Goal: Task Accomplishment & Management: Manage account settings

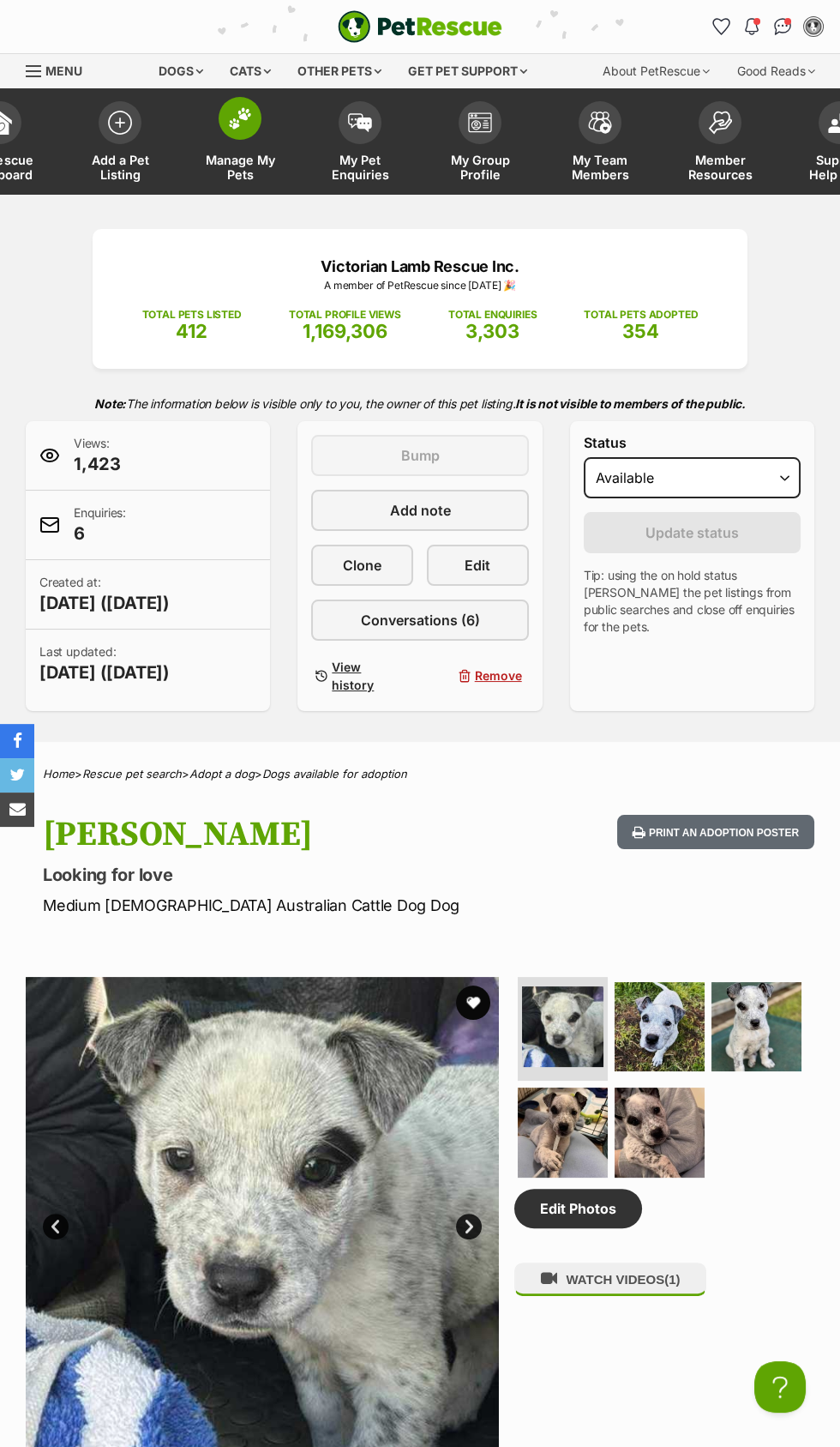
click at [238, 134] on span at bounding box center [239, 118] width 43 height 43
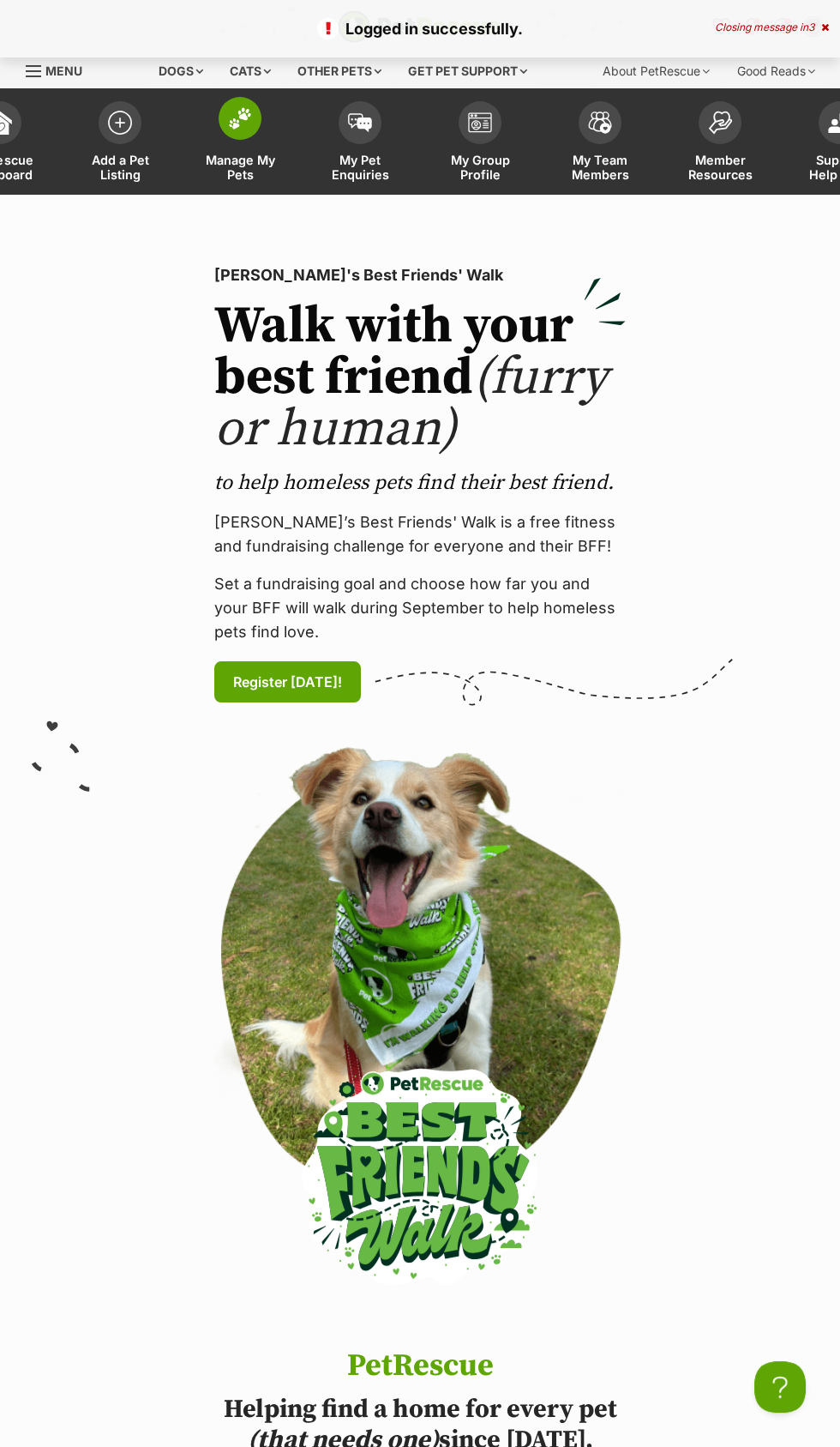
click at [239, 121] on img at bounding box center [240, 118] width 24 height 22
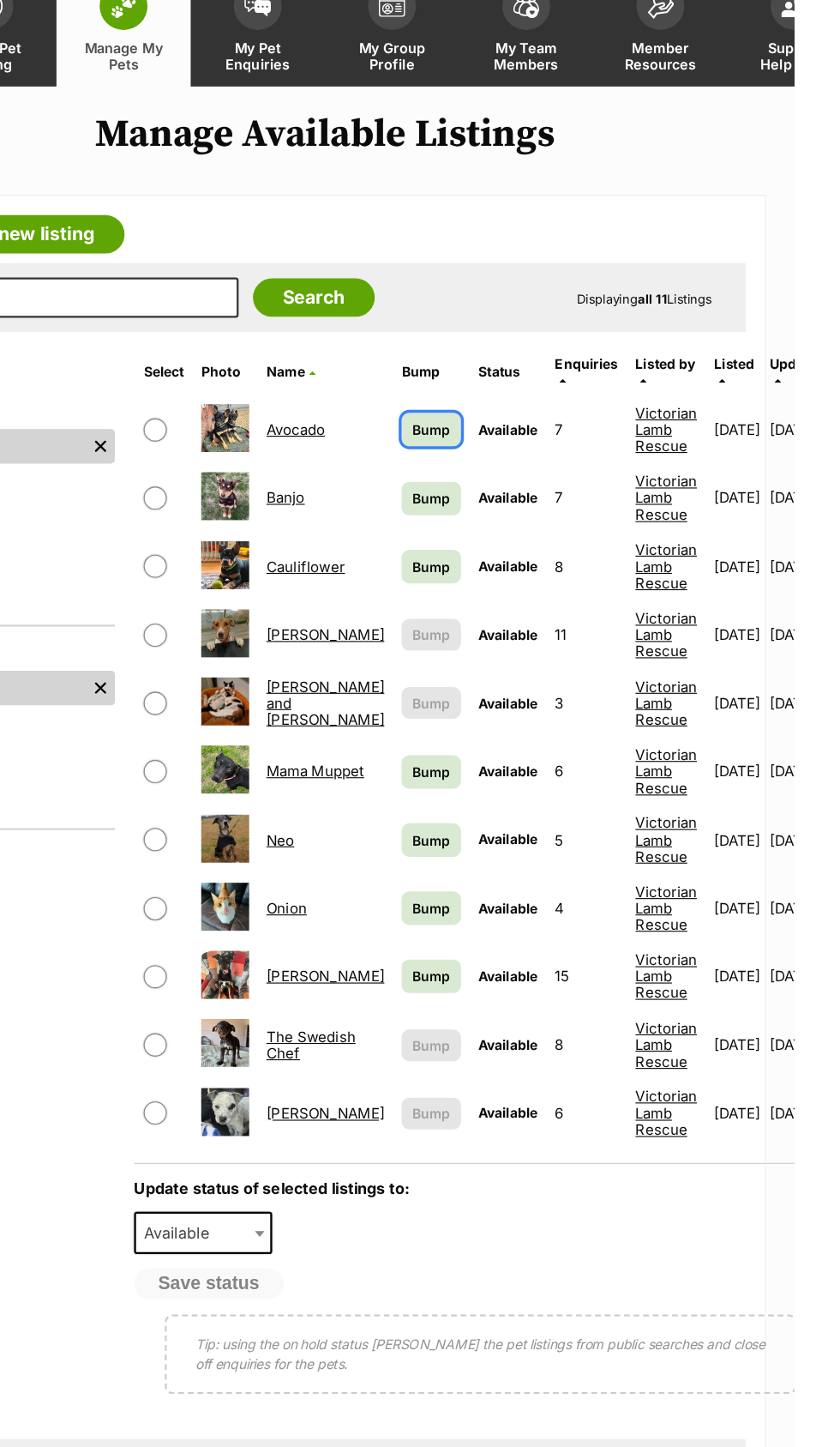
click at [498, 493] on span "Bump" at bounding box center [514, 502] width 34 height 18
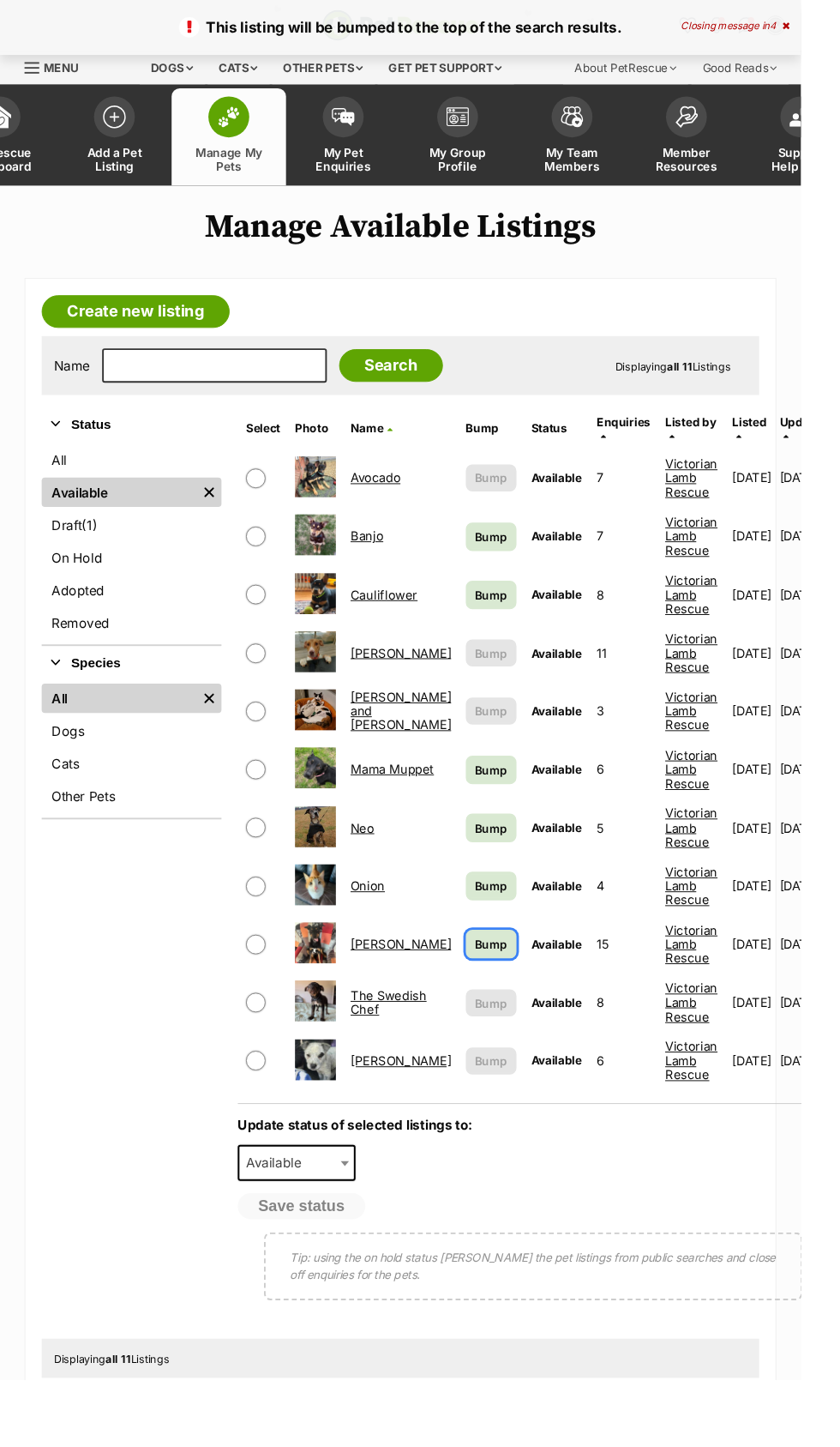
click at [499, 981] on link "Bump" at bounding box center [515, 990] width 53 height 30
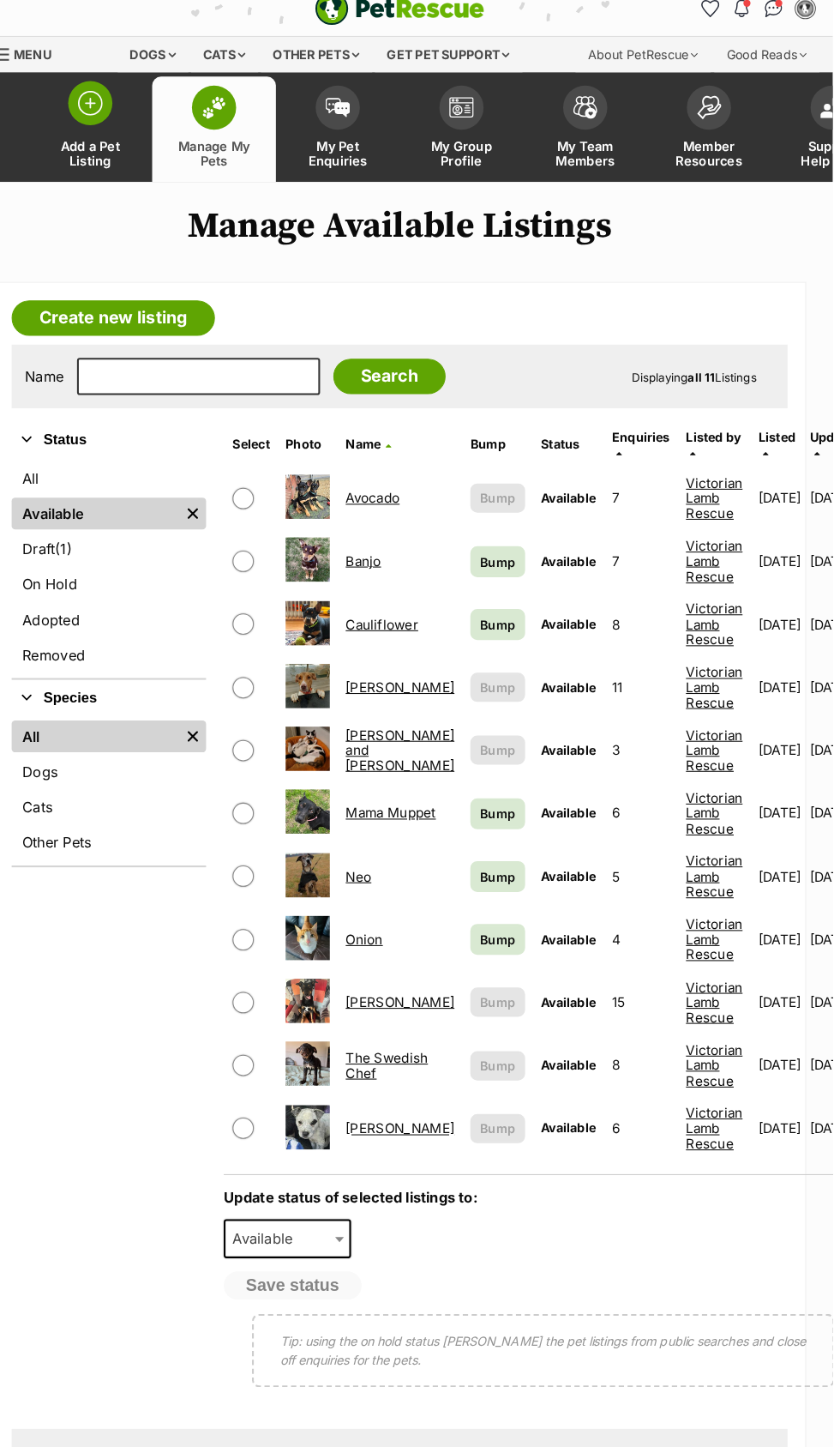
click at [113, 128] on img at bounding box center [120, 118] width 24 height 24
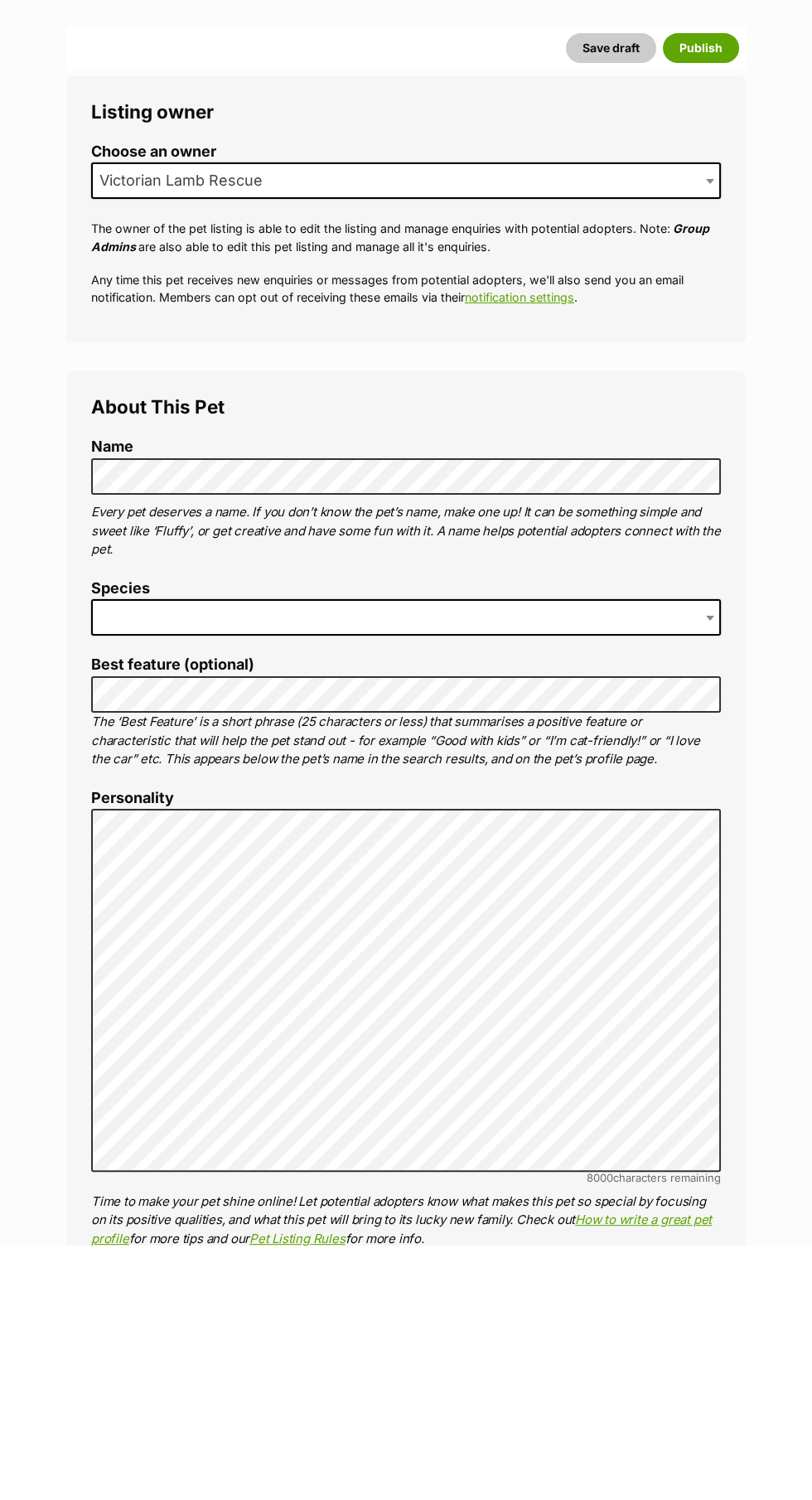
click at [227, 871] on span at bounding box center [406, 872] width 630 height 36
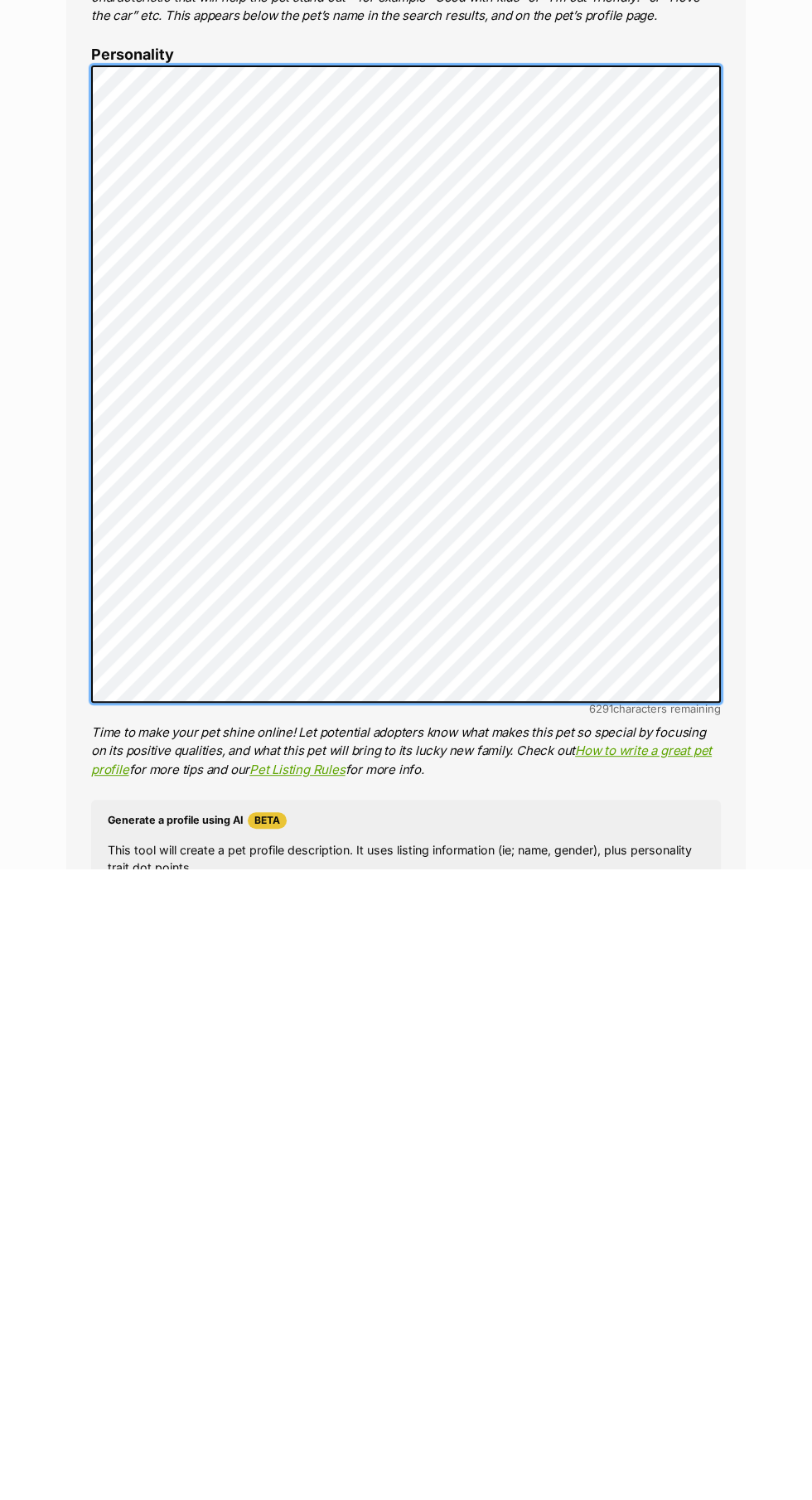
scroll to position [367, 0]
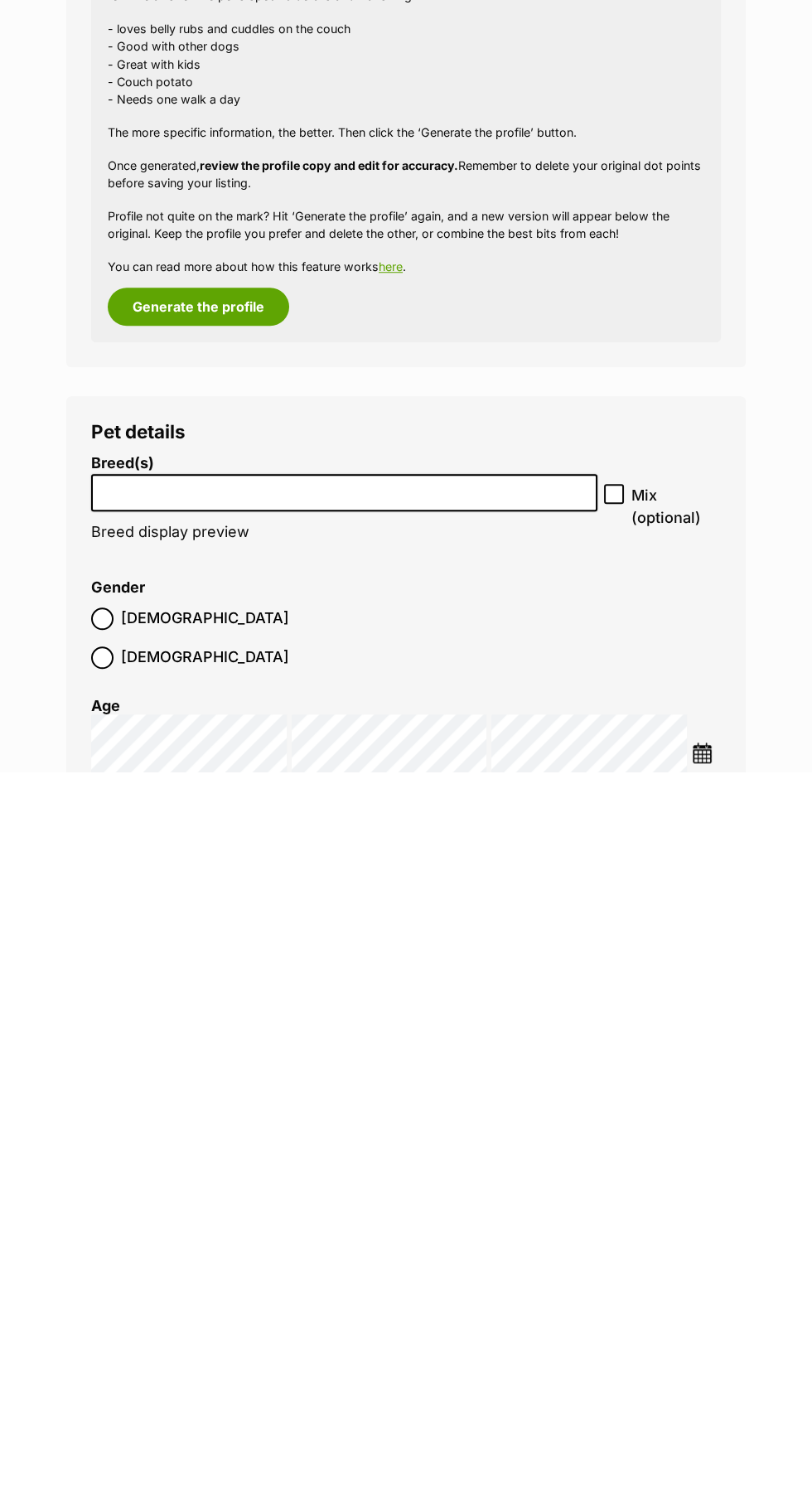
click at [371, 1212] on input "search" at bounding box center [344, 1216] width 495 height 18
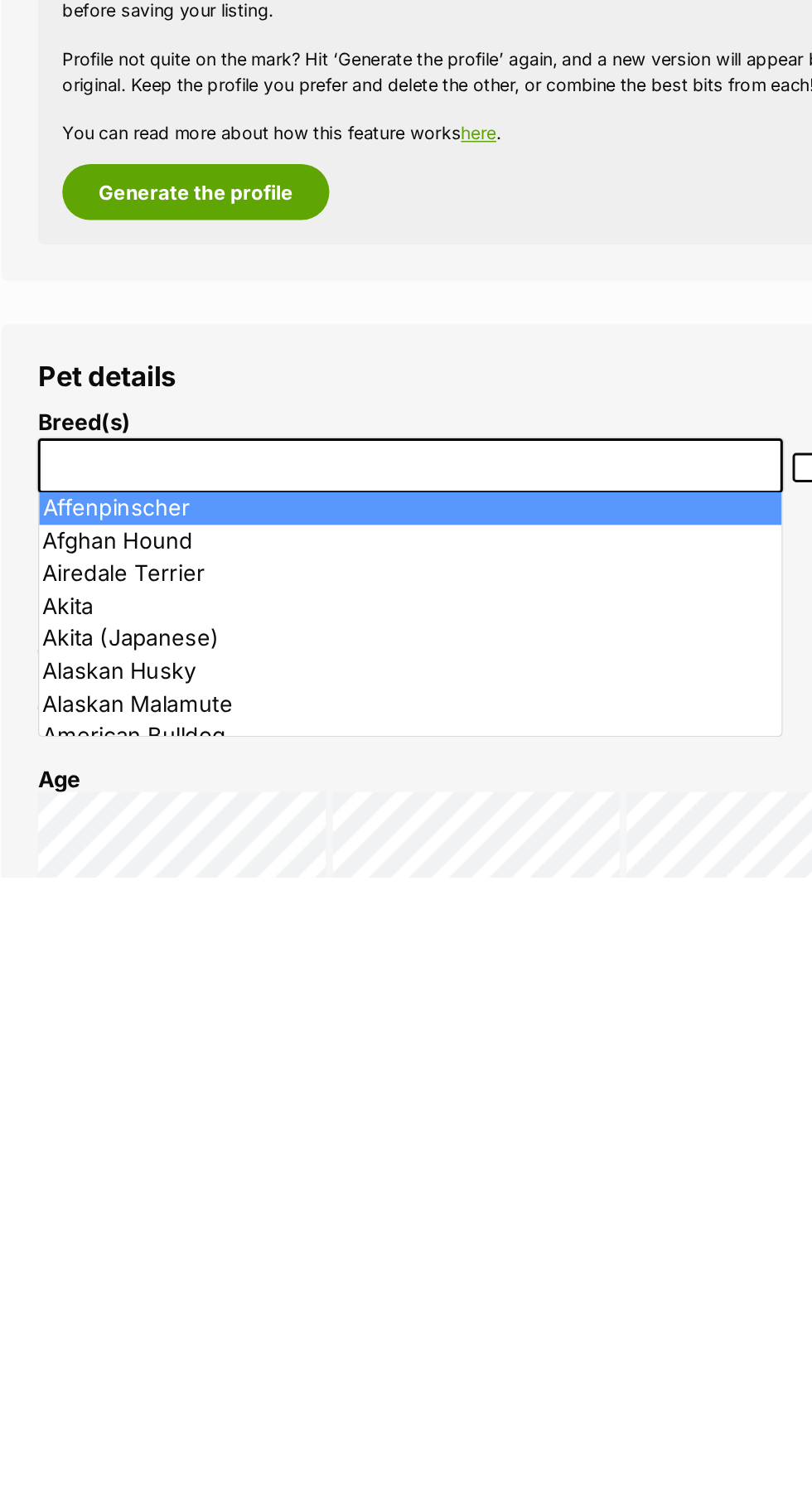
scroll to position [1193, 0]
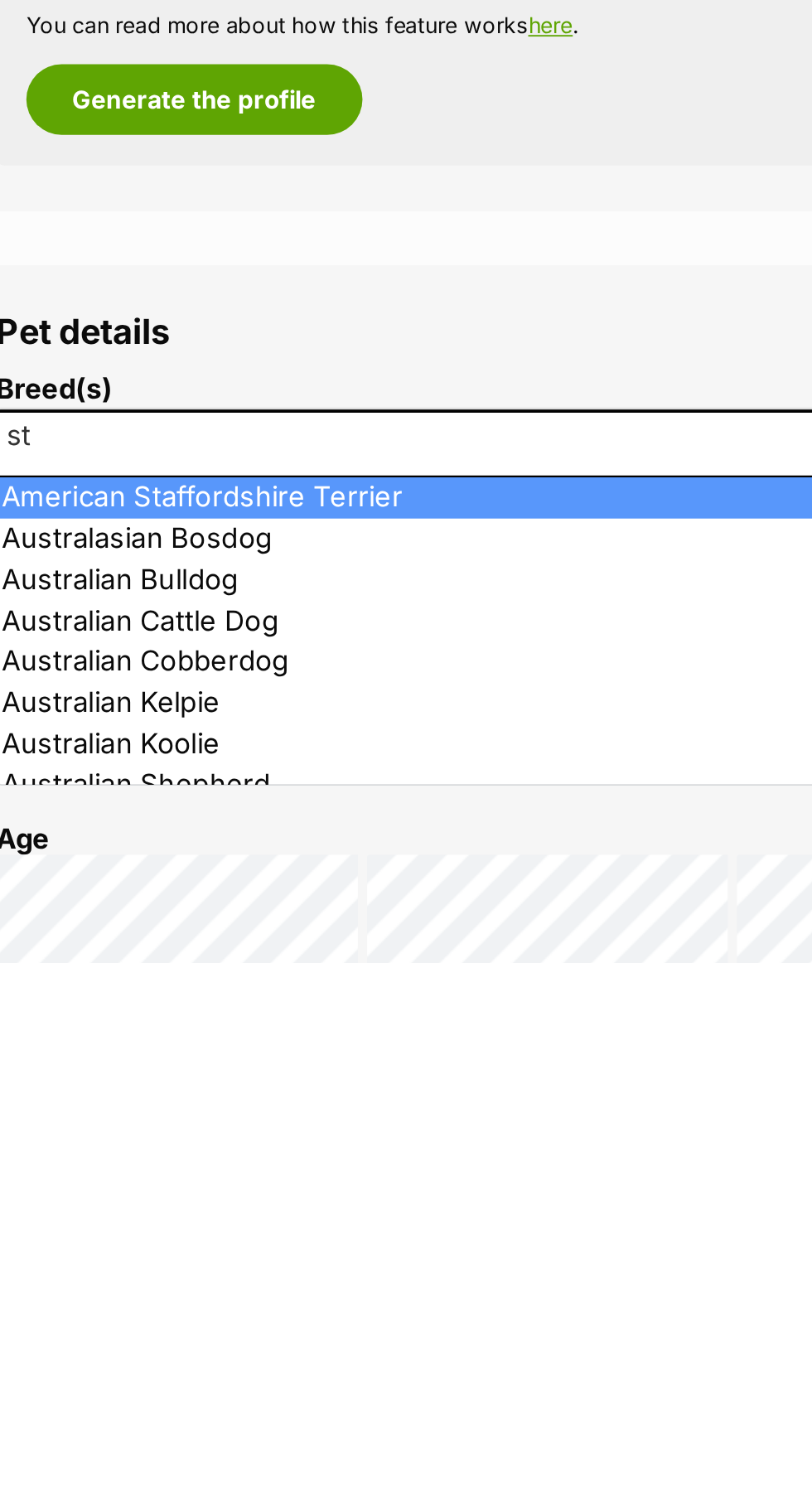
type input "st"
select select "9"
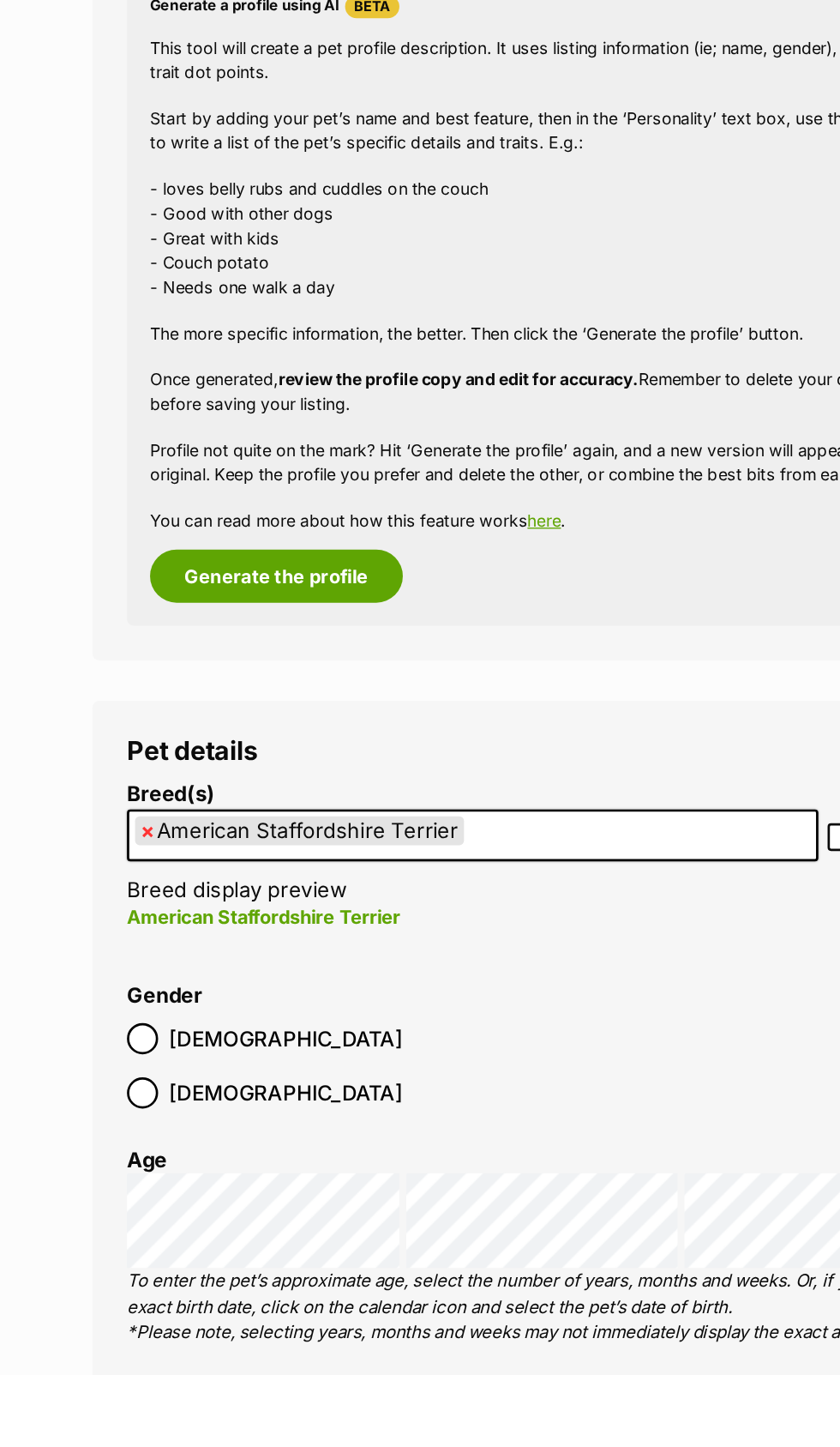
scroll to position [1460, 0]
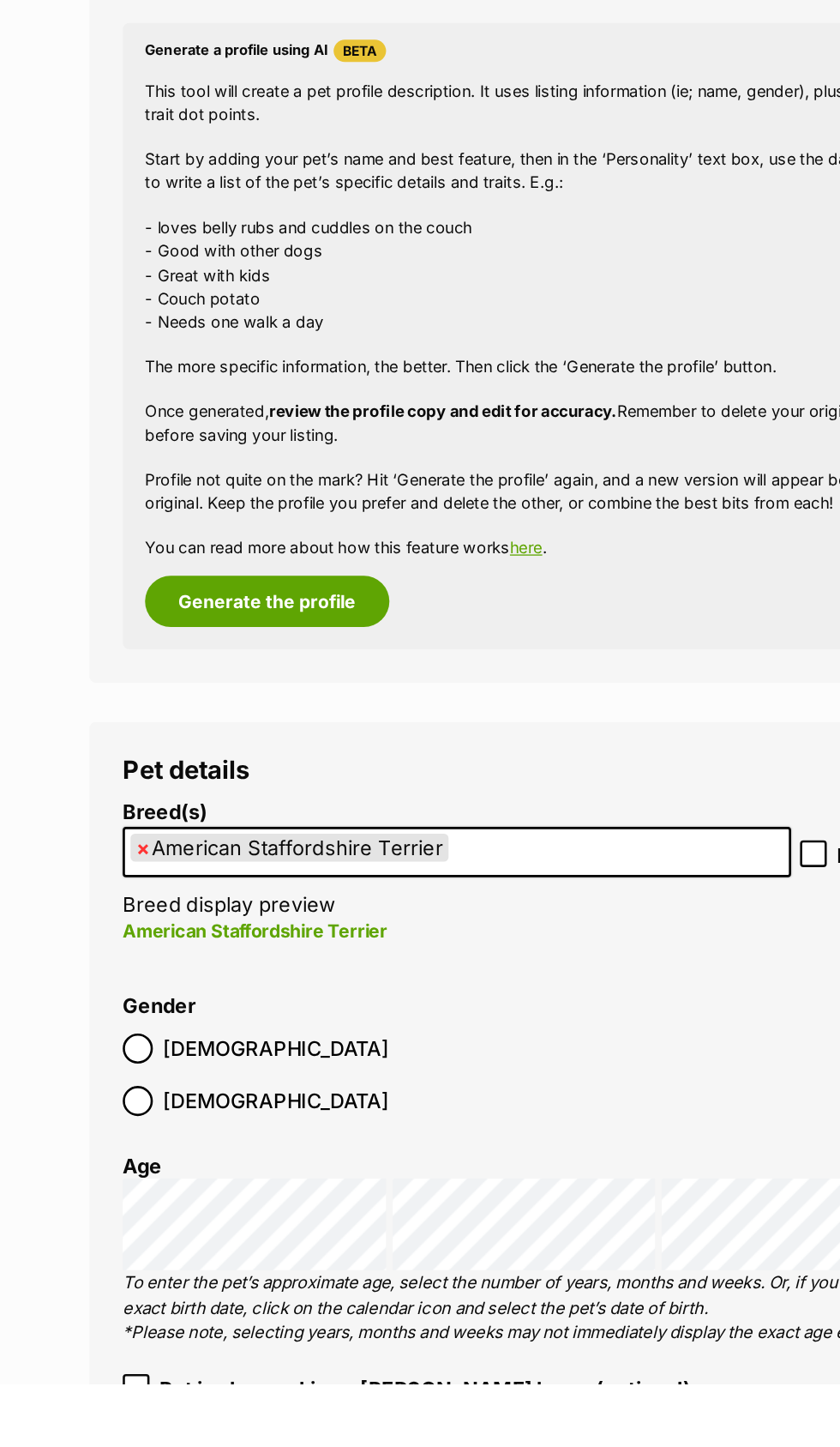
click at [112, 1224] on div at bounding box center [105, 1230] width 11 height 11
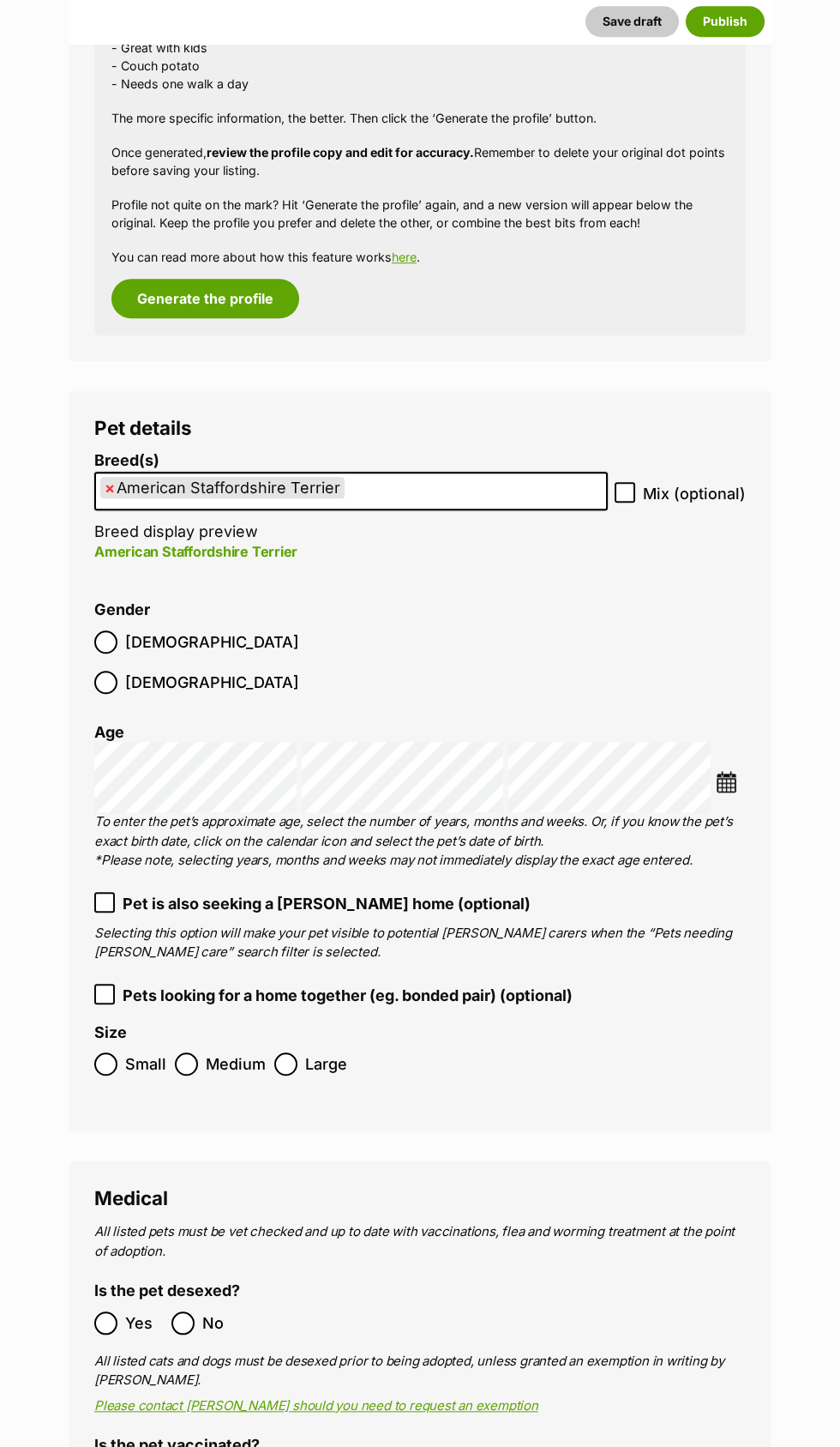
scroll to position [2019, 0]
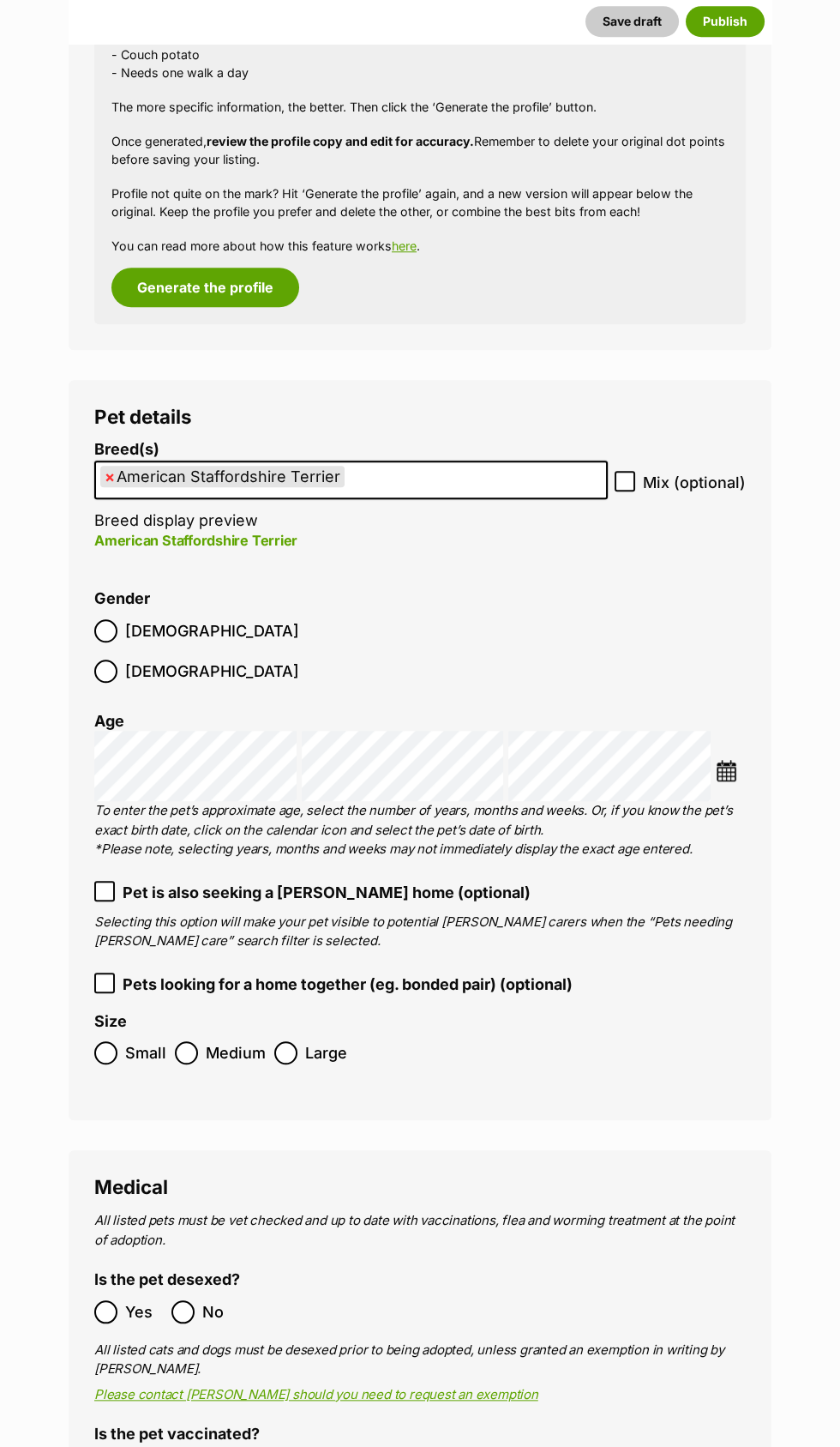
click at [104, 887] on icon at bounding box center [104, 891] width 10 height 7
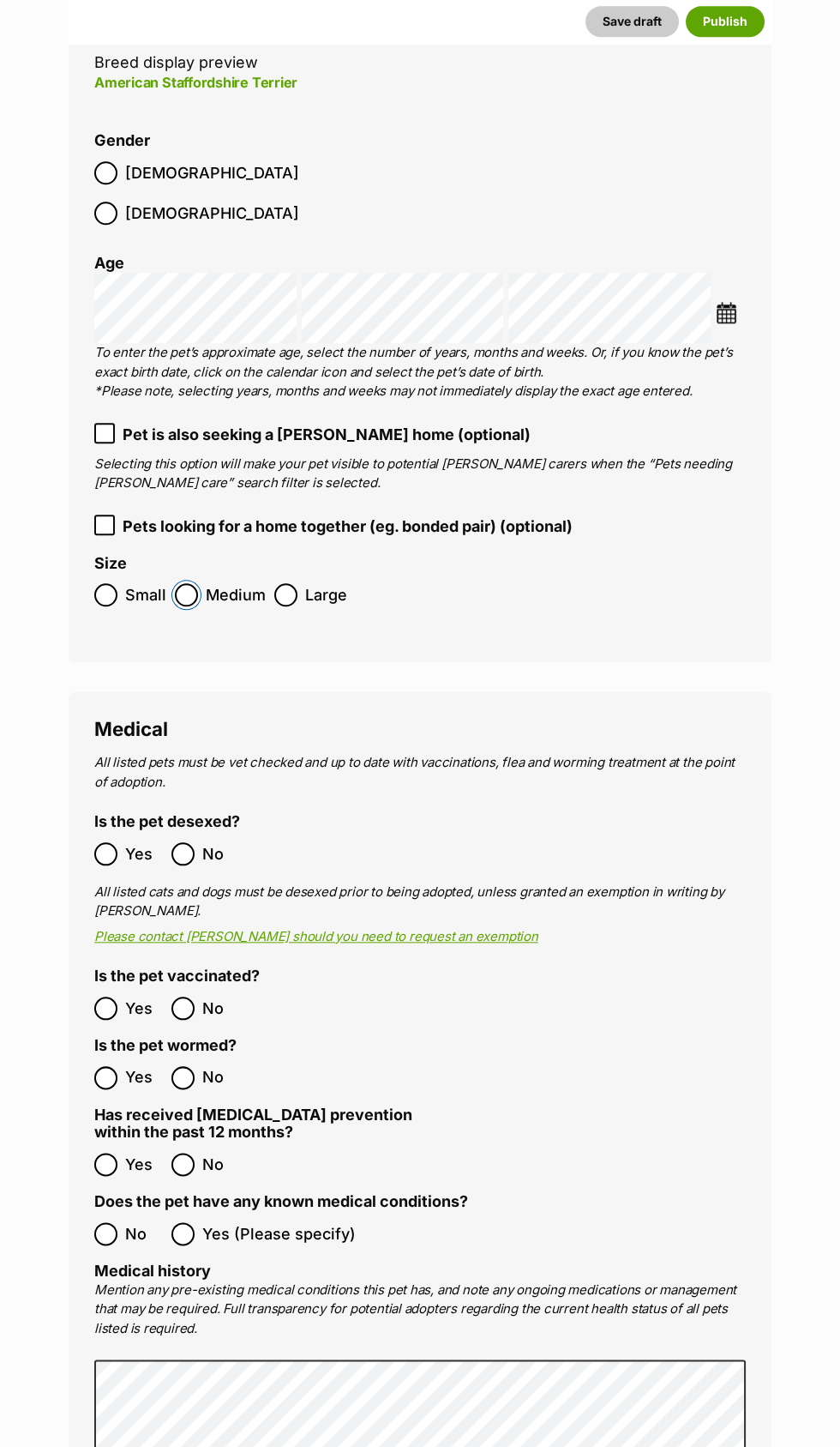
scroll to position [2485, 0]
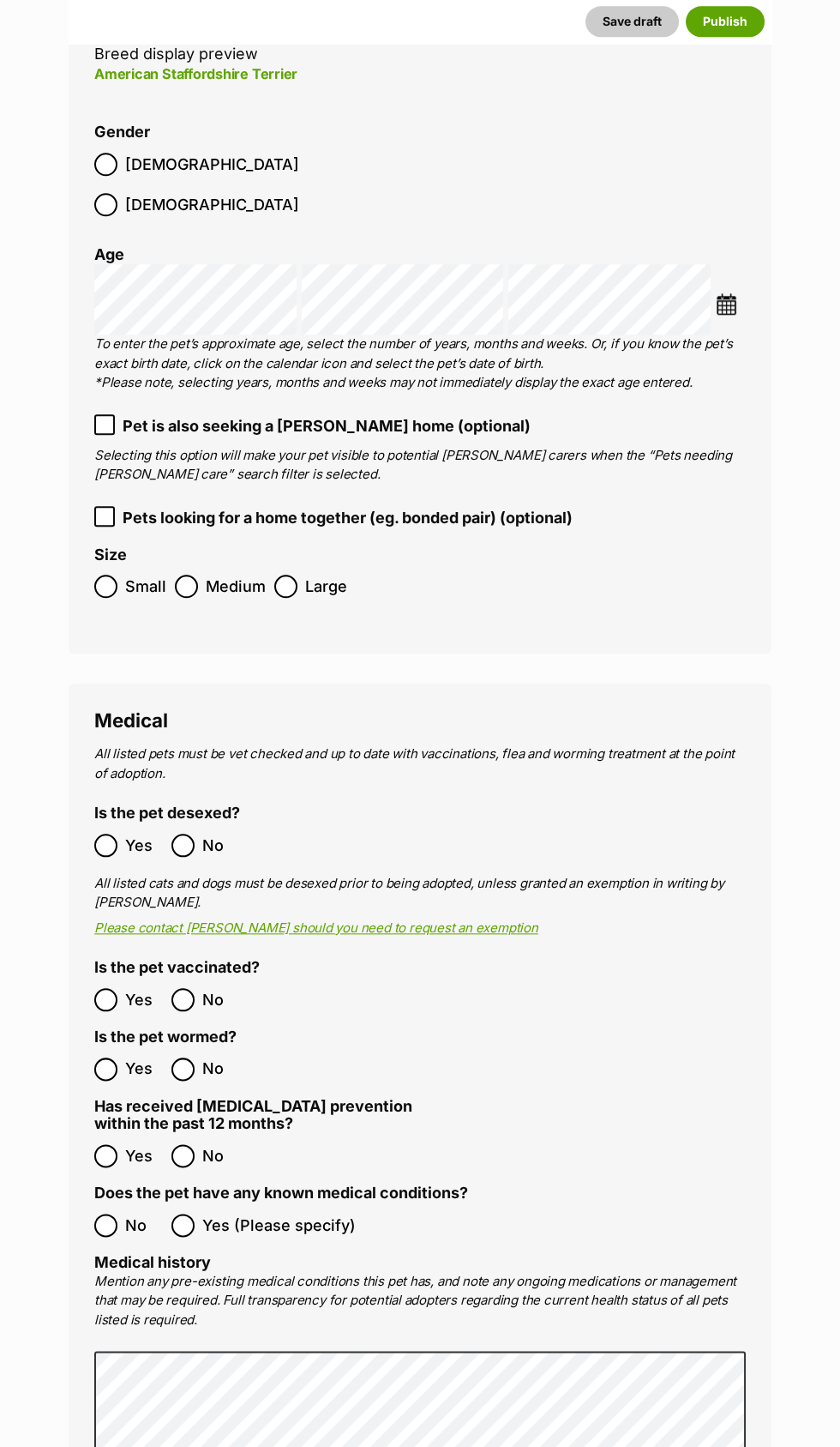
click at [110, 840] on div at bounding box center [105, 845] width 11 height 11
click at [105, 1063] on div at bounding box center [105, 1069] width 11 height 11
click at [185, 1151] on div at bounding box center [183, 1156] width 11 height 11
click at [106, 1219] on div at bounding box center [105, 1225] width 11 height 11
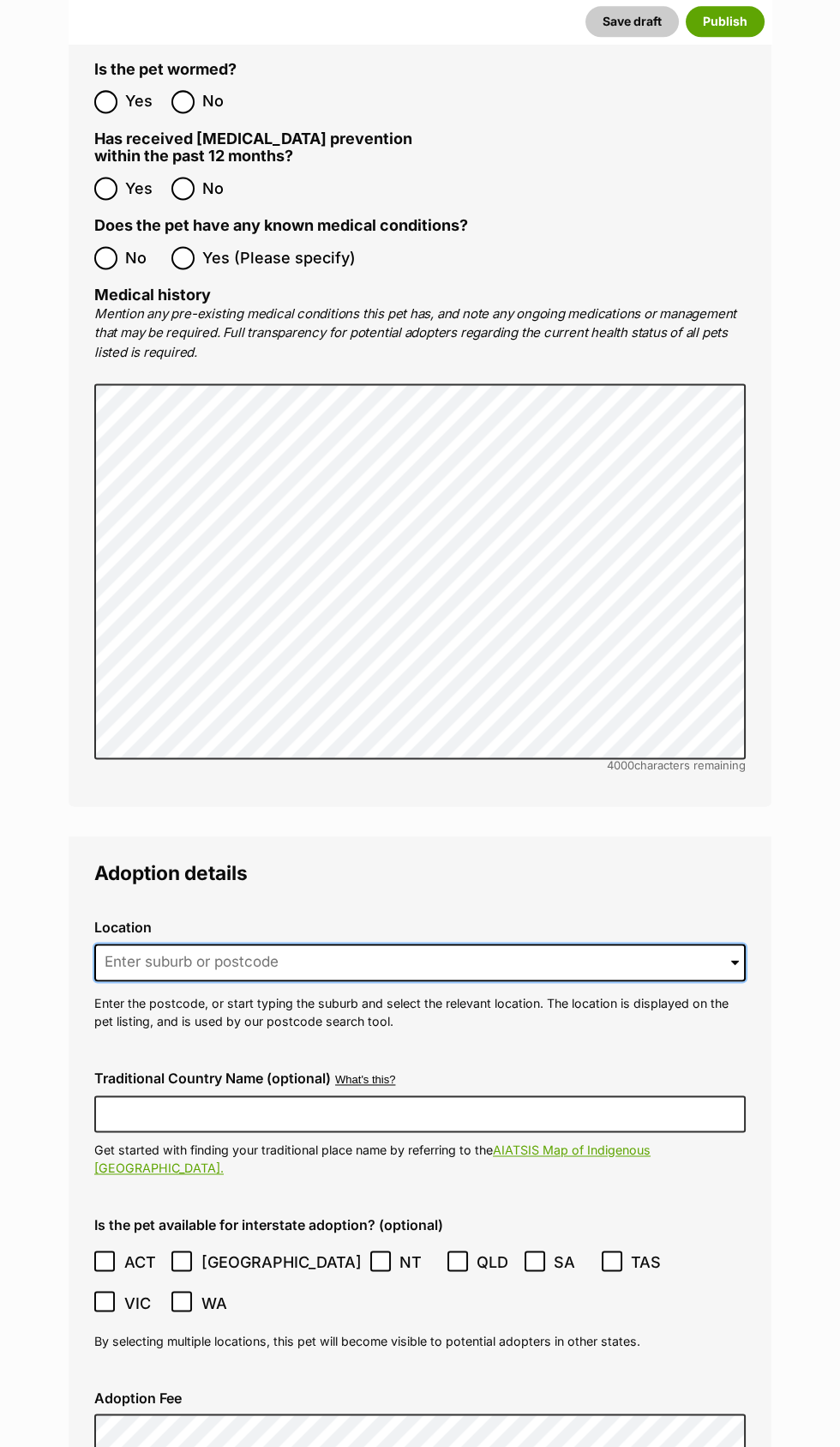
click at [688, 943] on input at bounding box center [420, 962] width 652 height 38
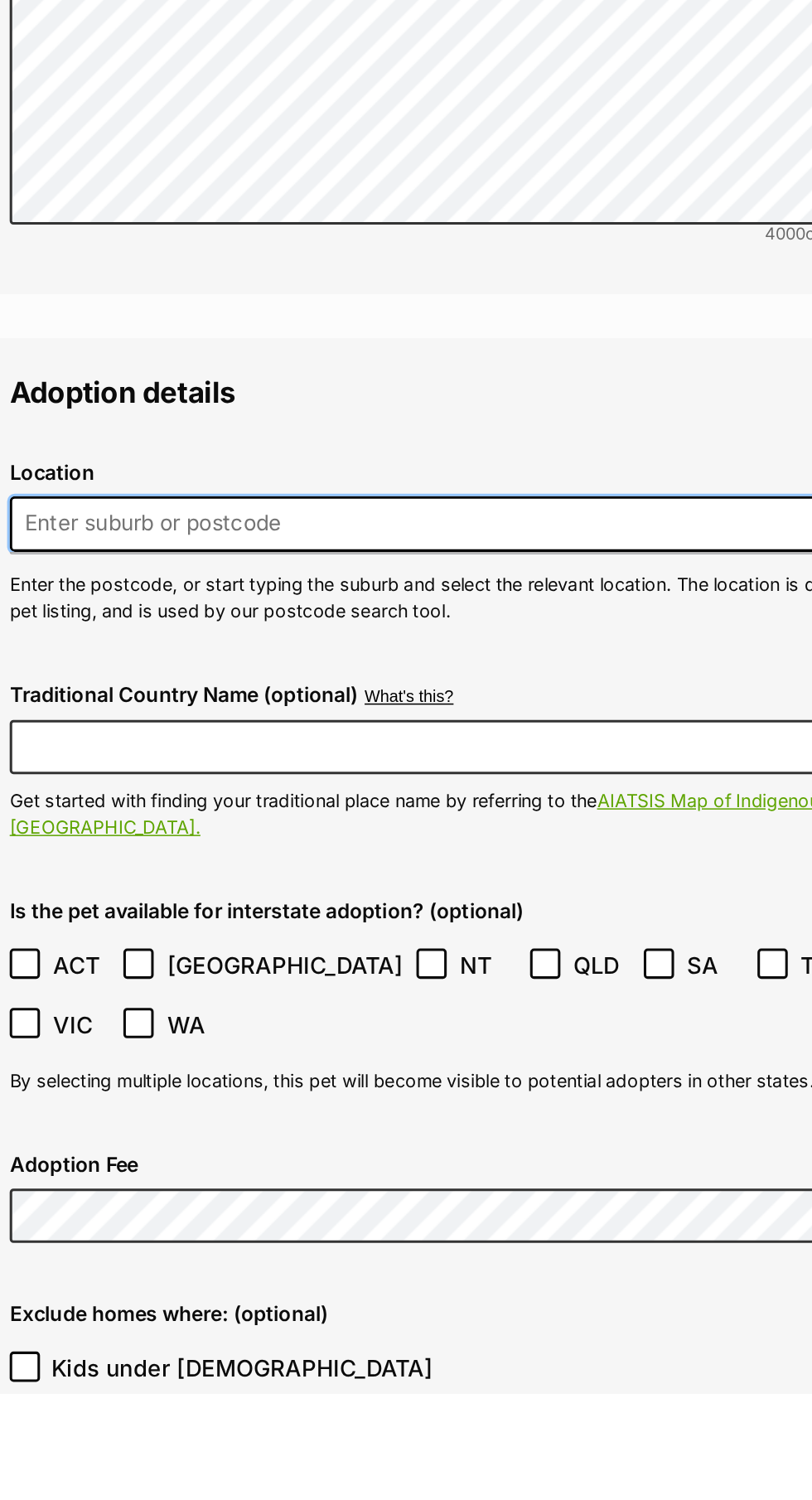
scroll to position [3336, 0]
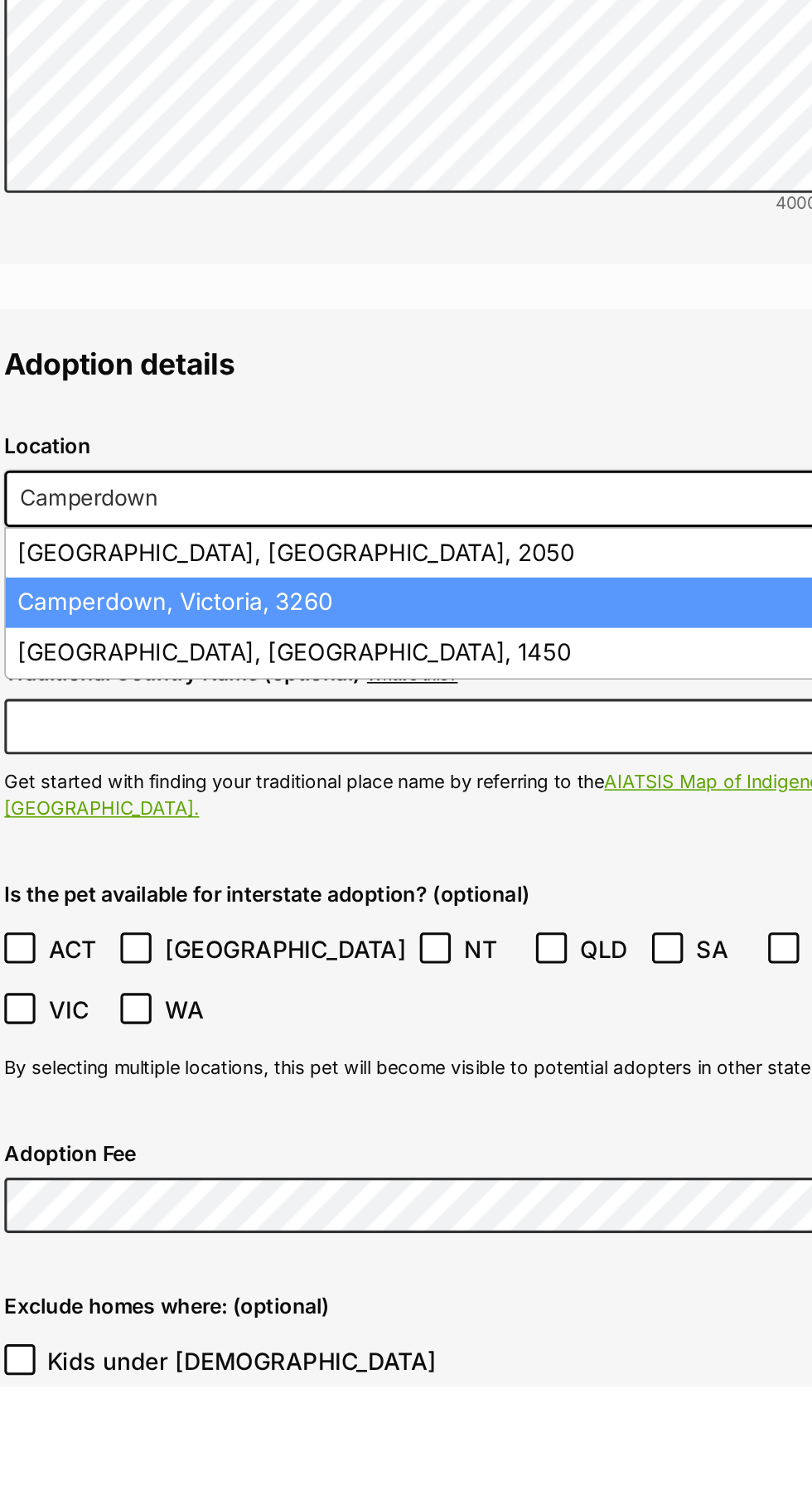
click at [284, 980] on li "Camperdown, Victoria, 3260" at bounding box center [406, 996] width 628 height 32
type input "Camperdown, Victoria, 3260"
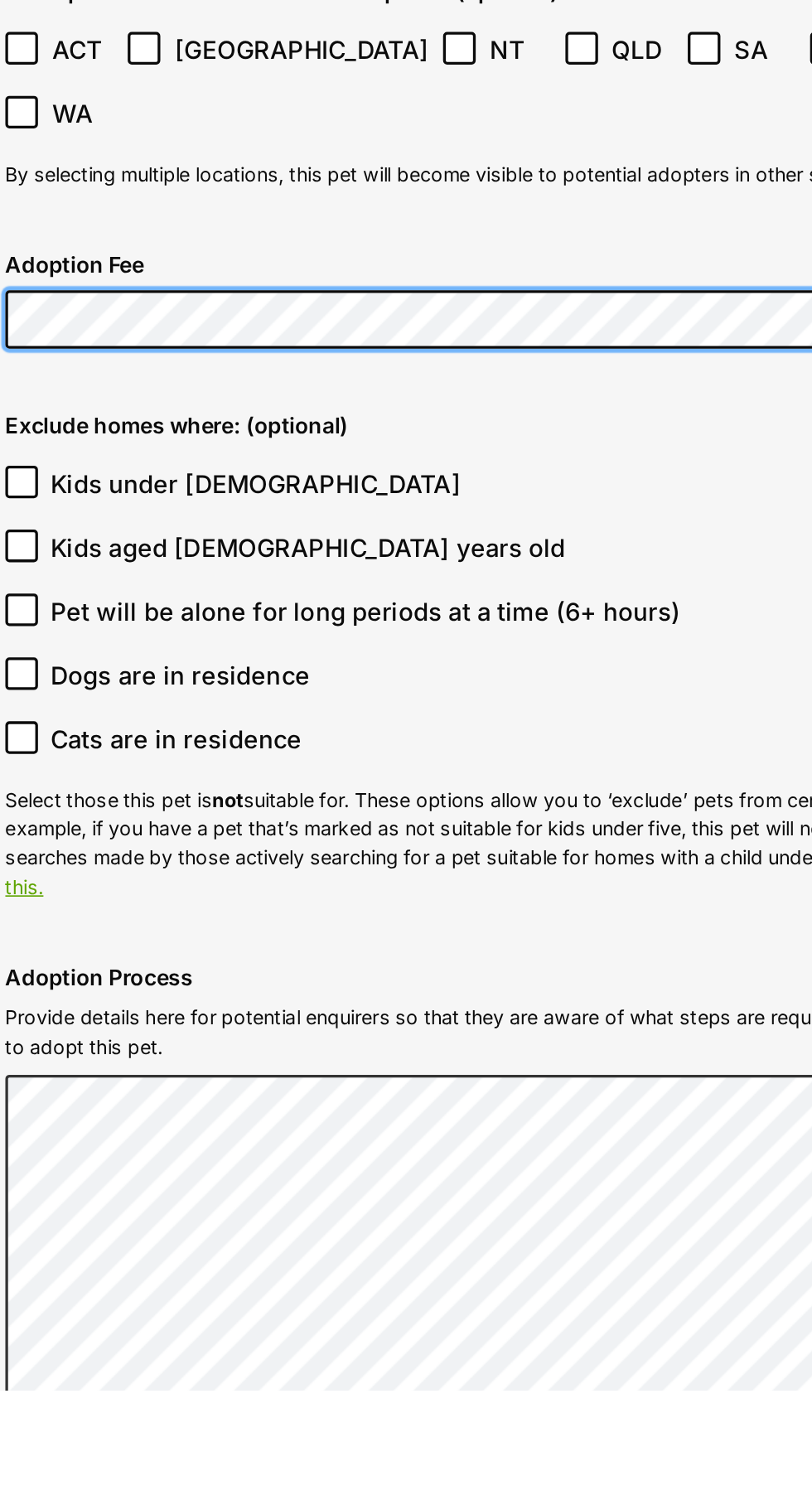
scroll to position [3872, 0]
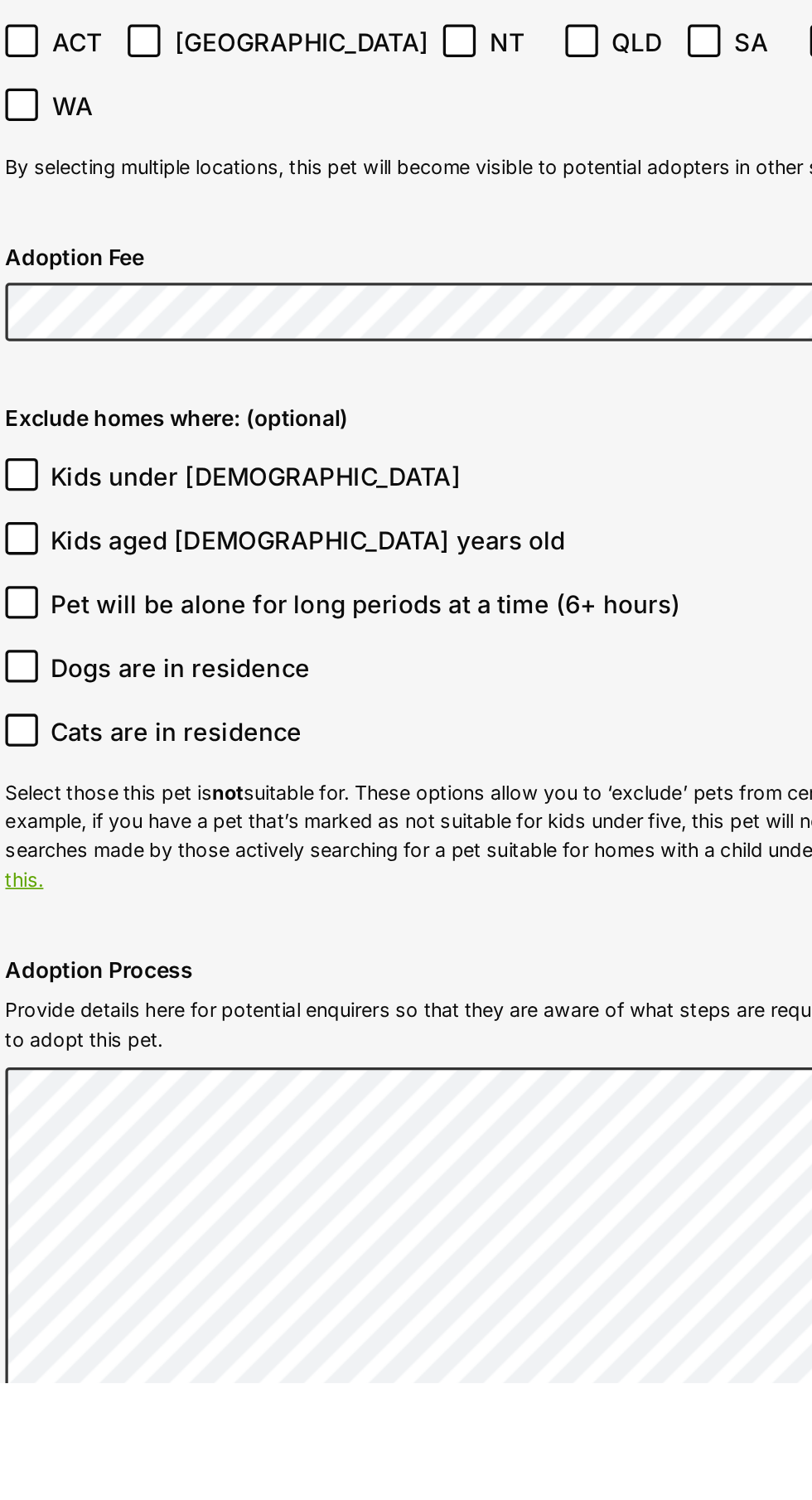
click at [105, 1058] on icon at bounding box center [101, 1063] width 12 height 12
click at [105, 1053] on input "Dogs are in residence" at bounding box center [101, 1063] width 20 height 20
checkbox input "true"
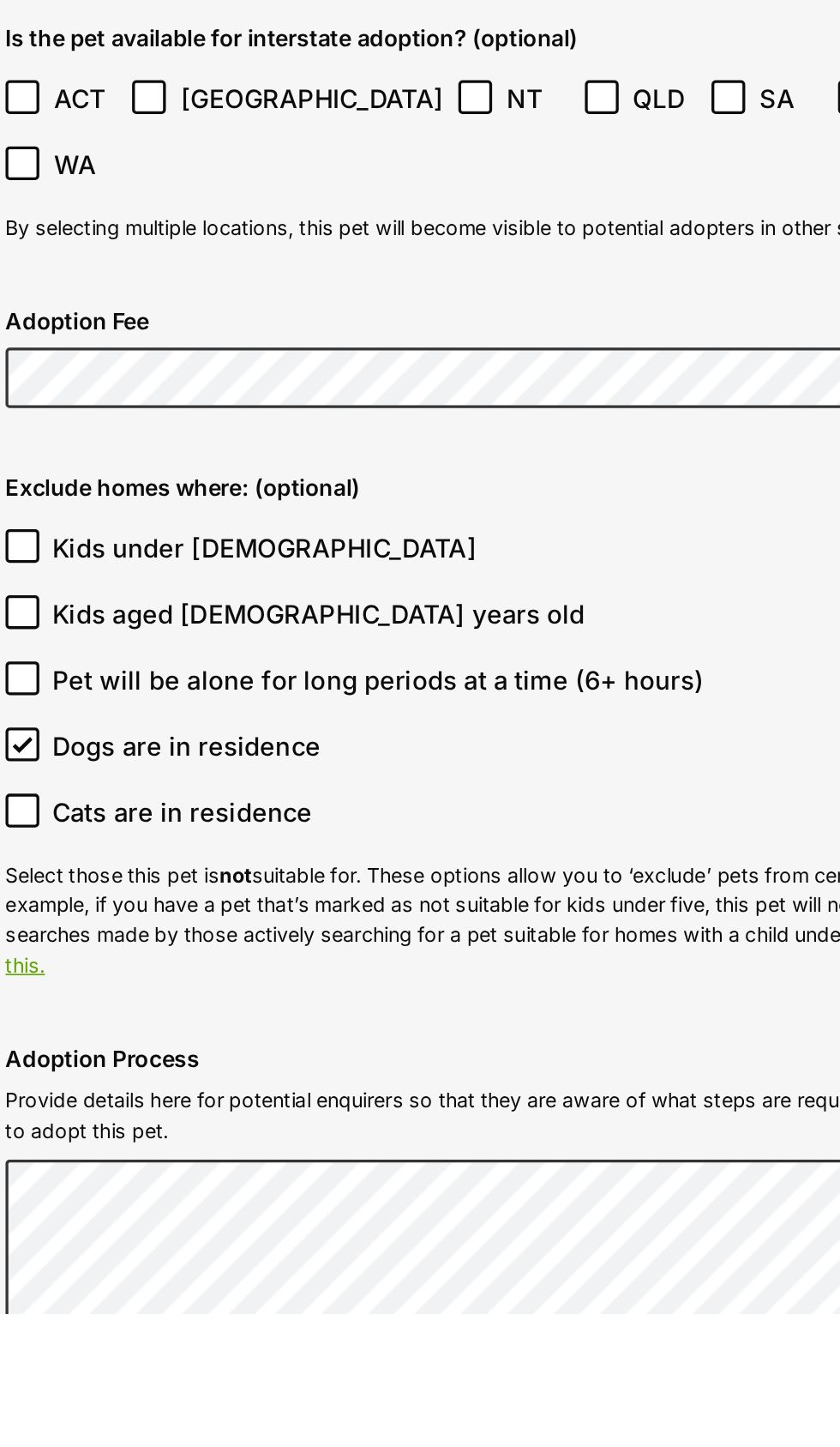
click at [108, 1135] on icon at bounding box center [105, 1141] width 12 height 12
click at [108, 1130] on input "Cats are in residence" at bounding box center [105, 1141] width 20 height 20
checkbox input "true"
click at [114, 969] on input "Kids under 5 years old" at bounding box center [105, 979] width 20 height 20
checkbox input "true"
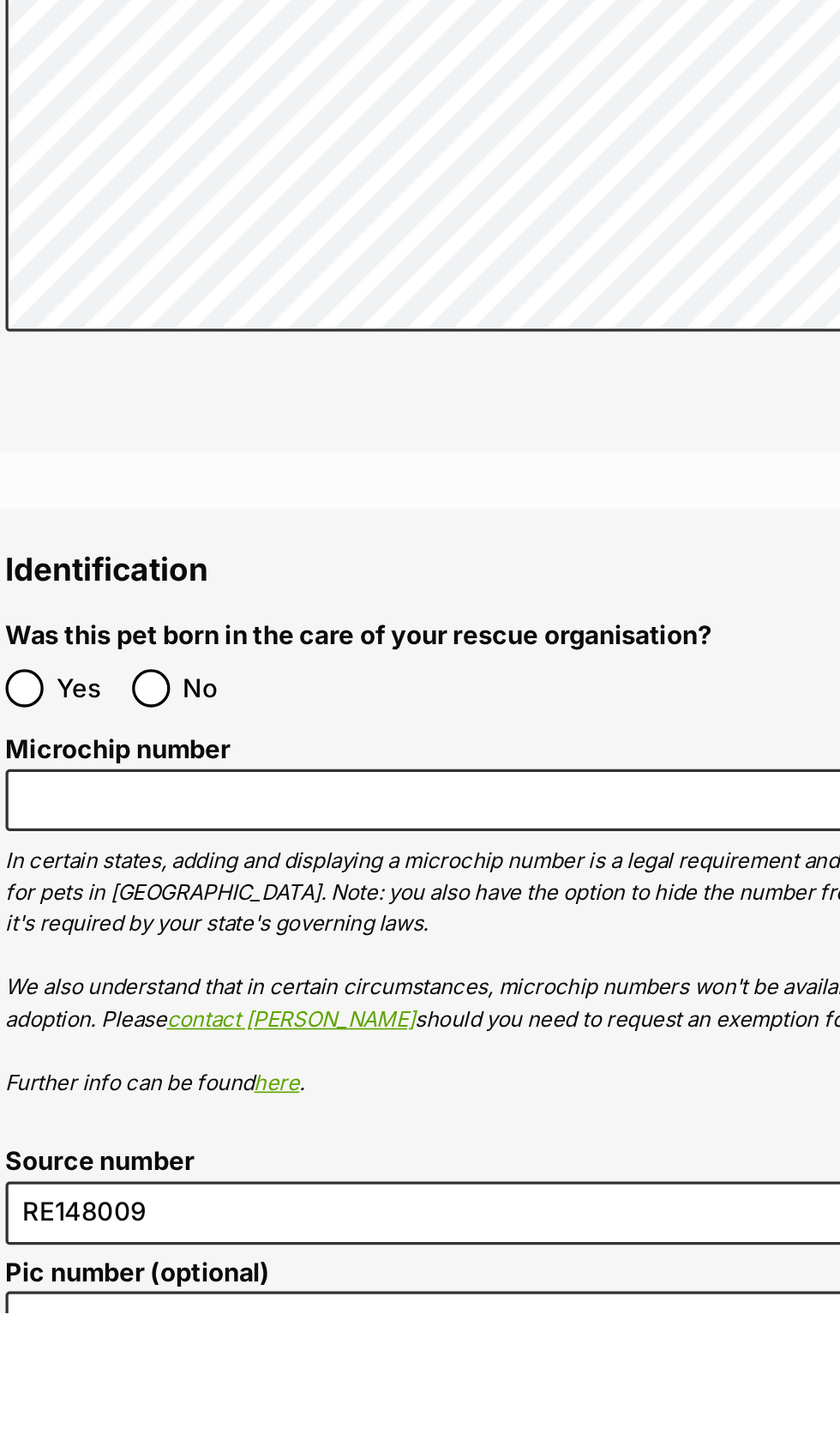
scroll to position [4941, 0]
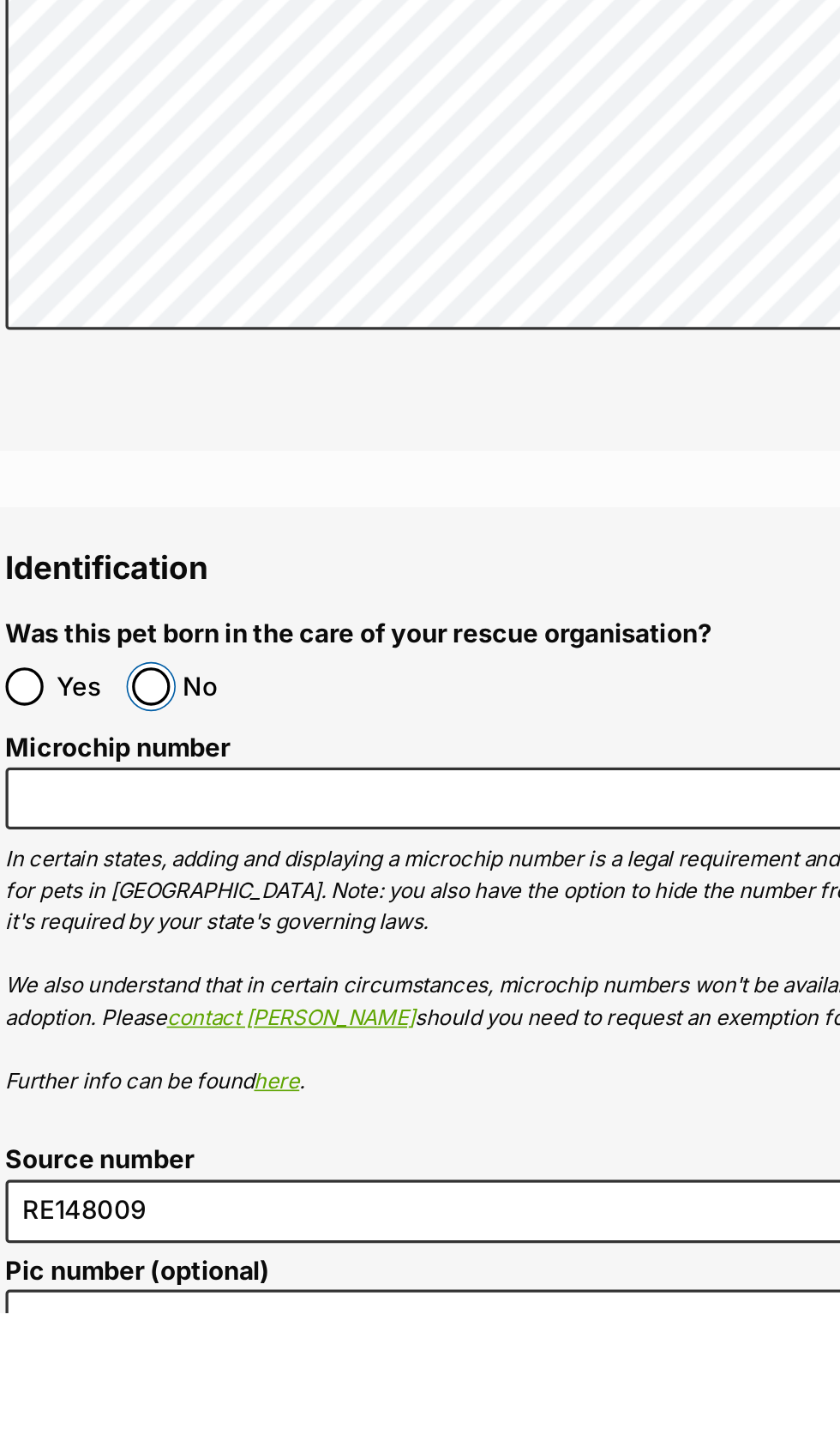
click at [189, 1054] on input "No" at bounding box center [182, 1065] width 23 height 23
radio input "true"
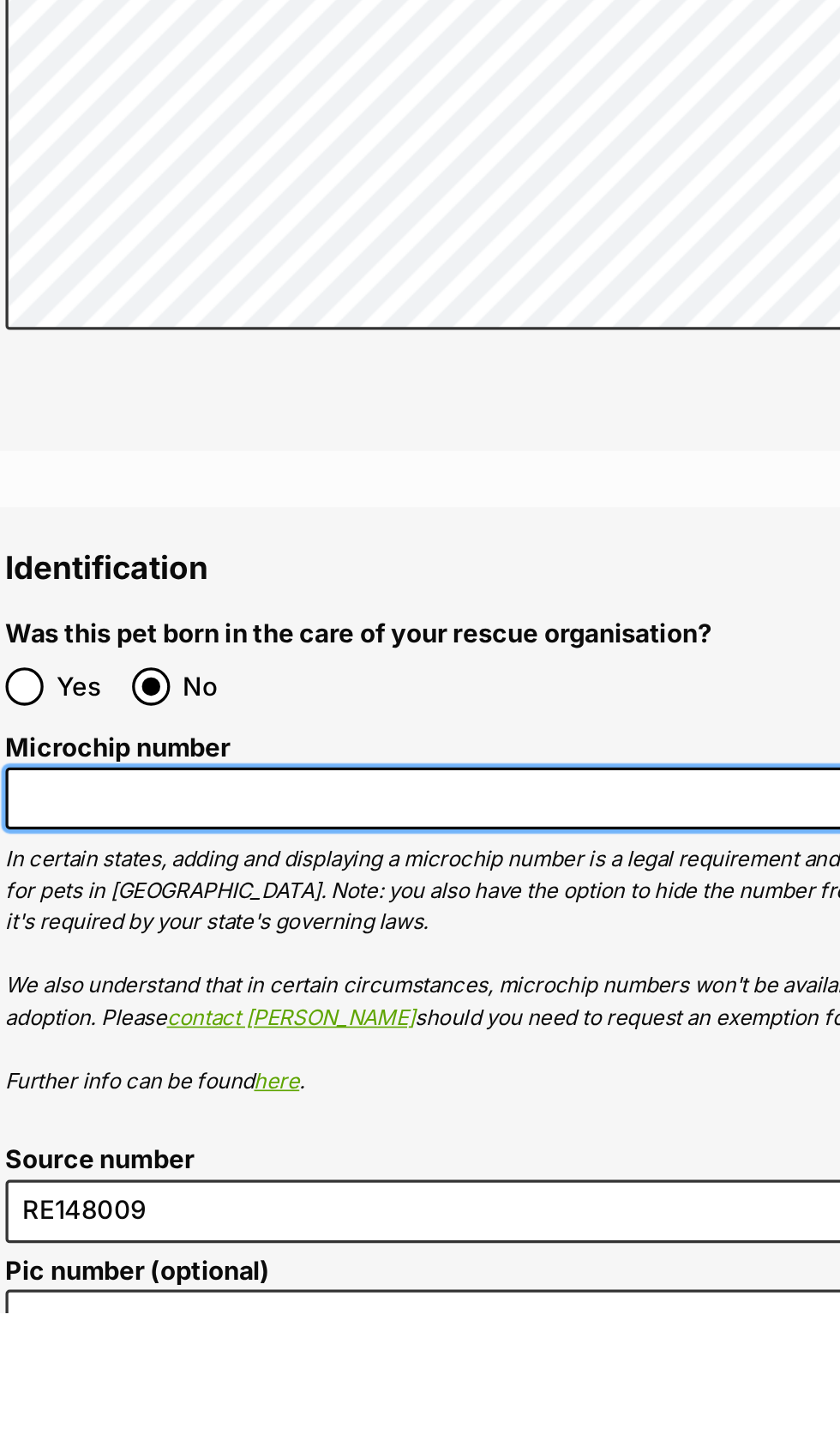
click at [226, 1115] on input "Microchip number" at bounding box center [420, 1134] width 652 height 39
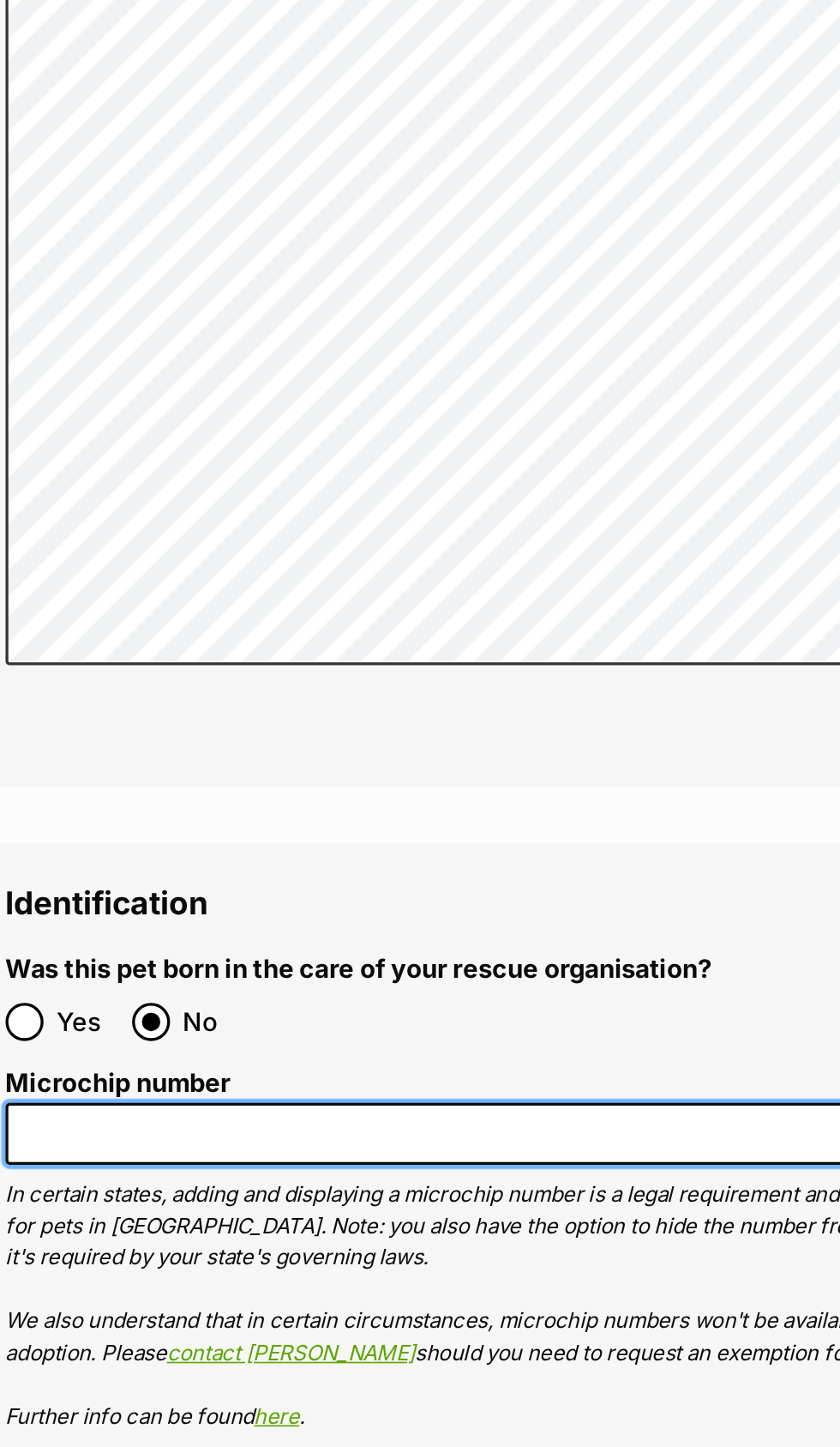
scroll to position [5104, 0]
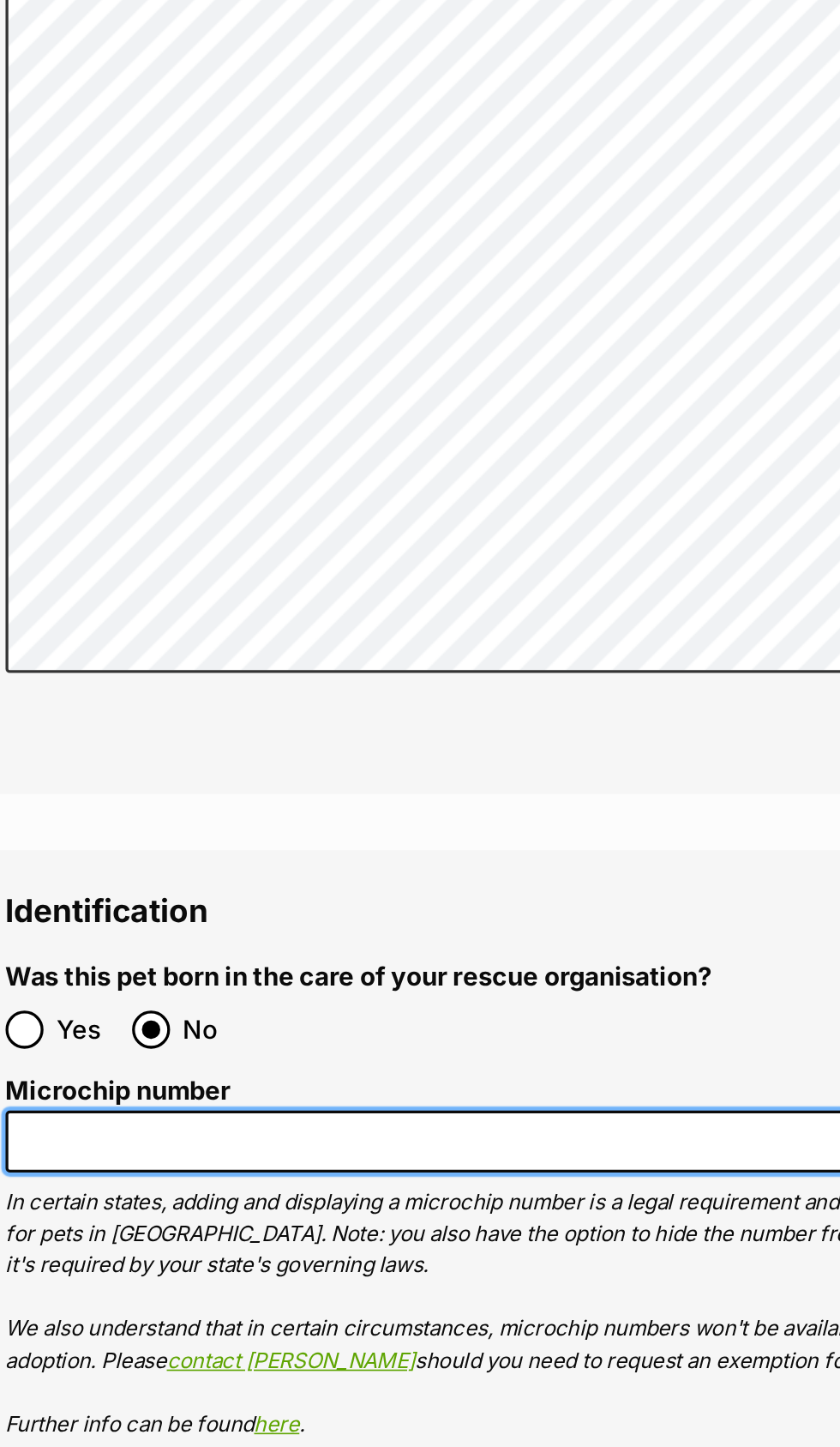
click at [204, 952] on input "Microchip number" at bounding box center [420, 972] width 652 height 39
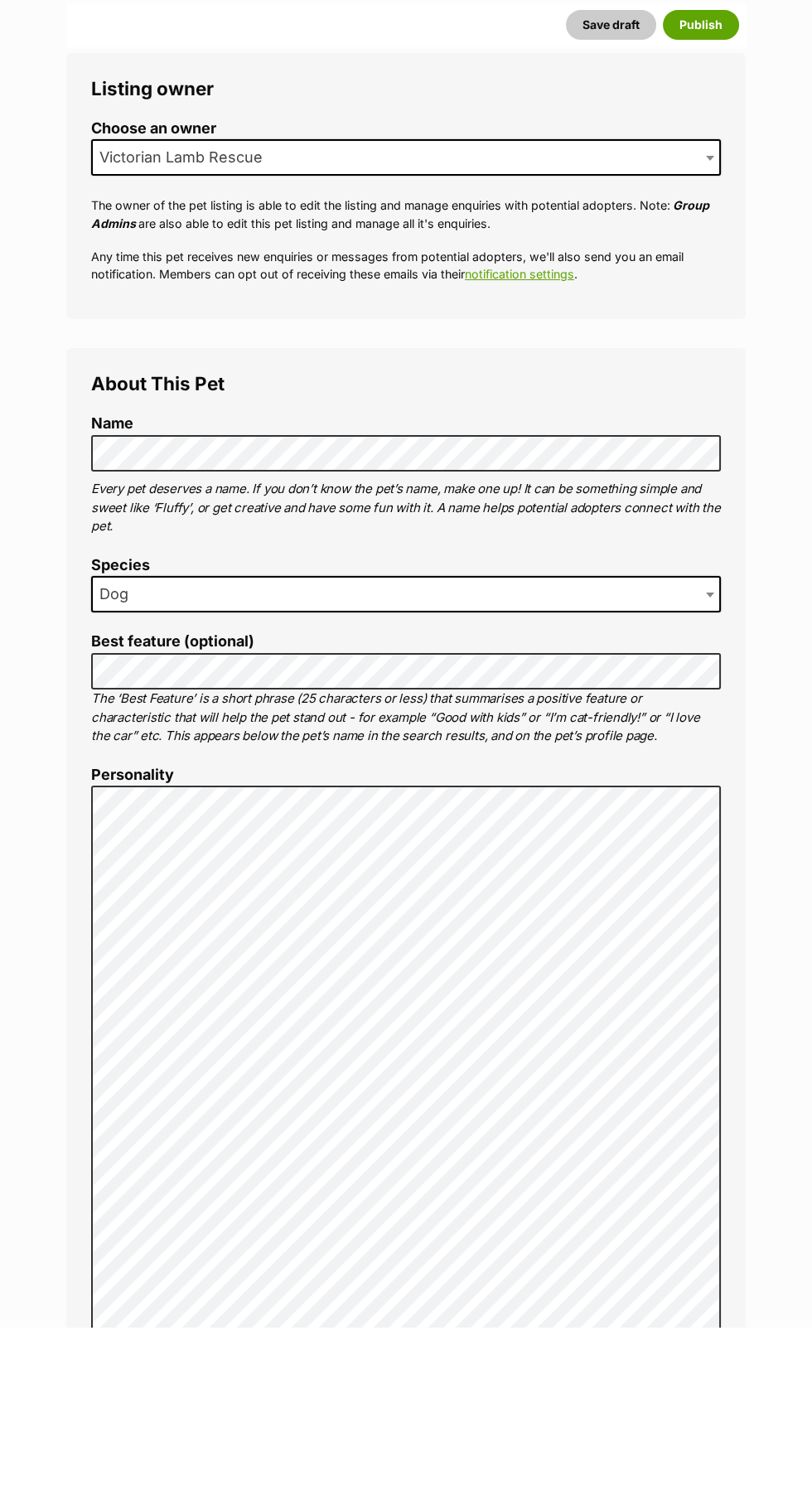
scroll to position [106, 0]
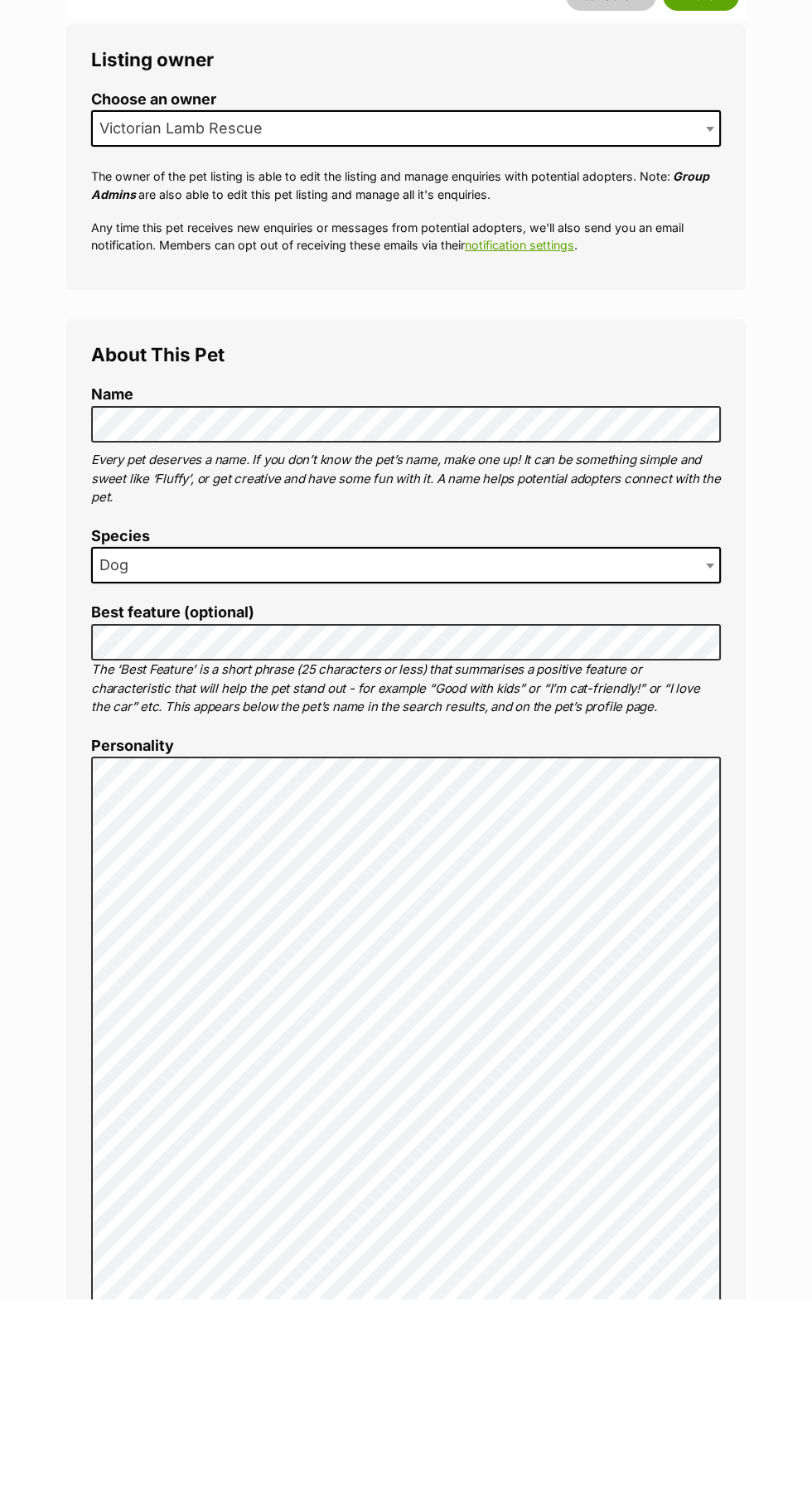
type input "978142000044406"
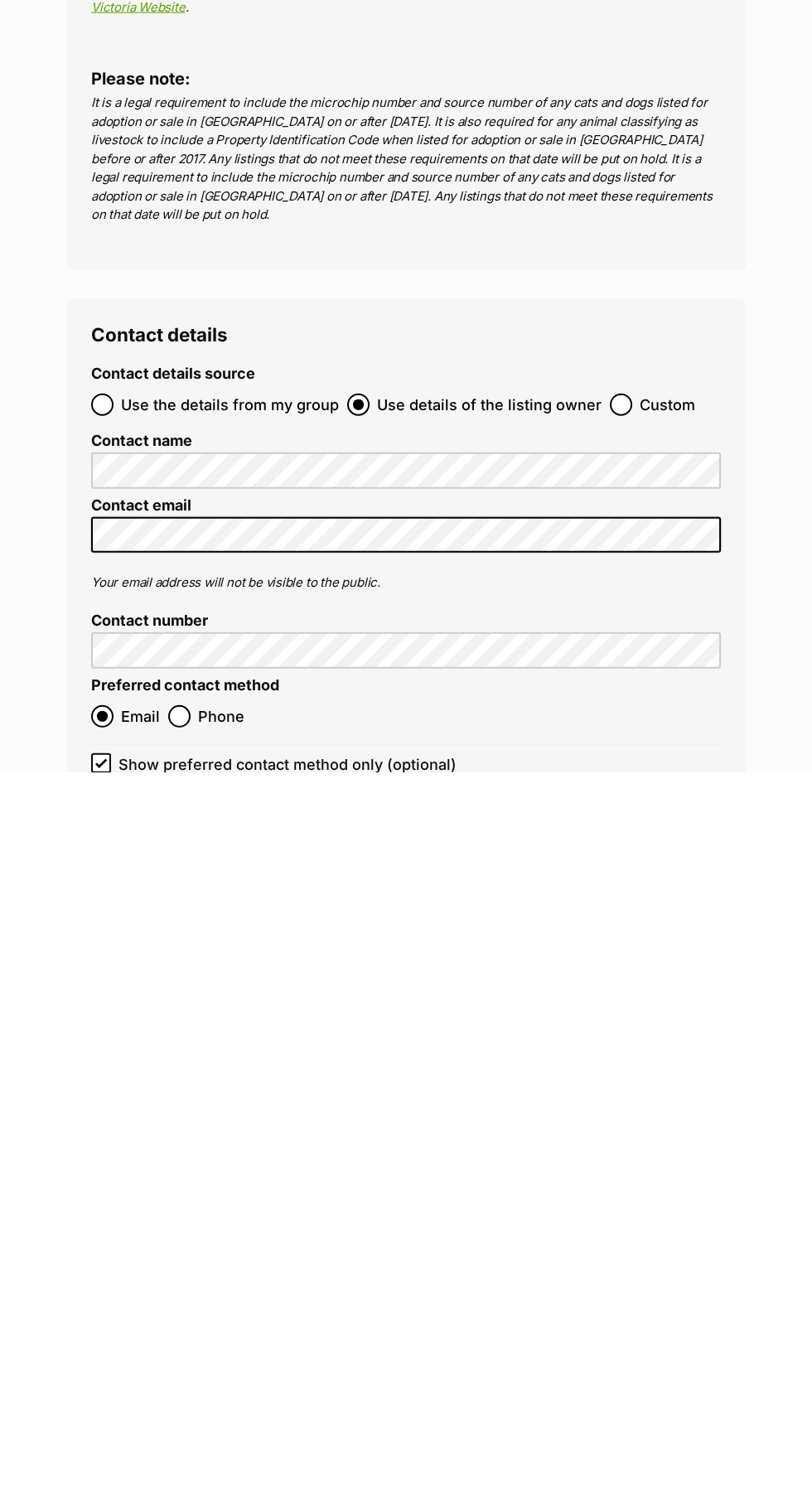
scroll to position [5509, 0]
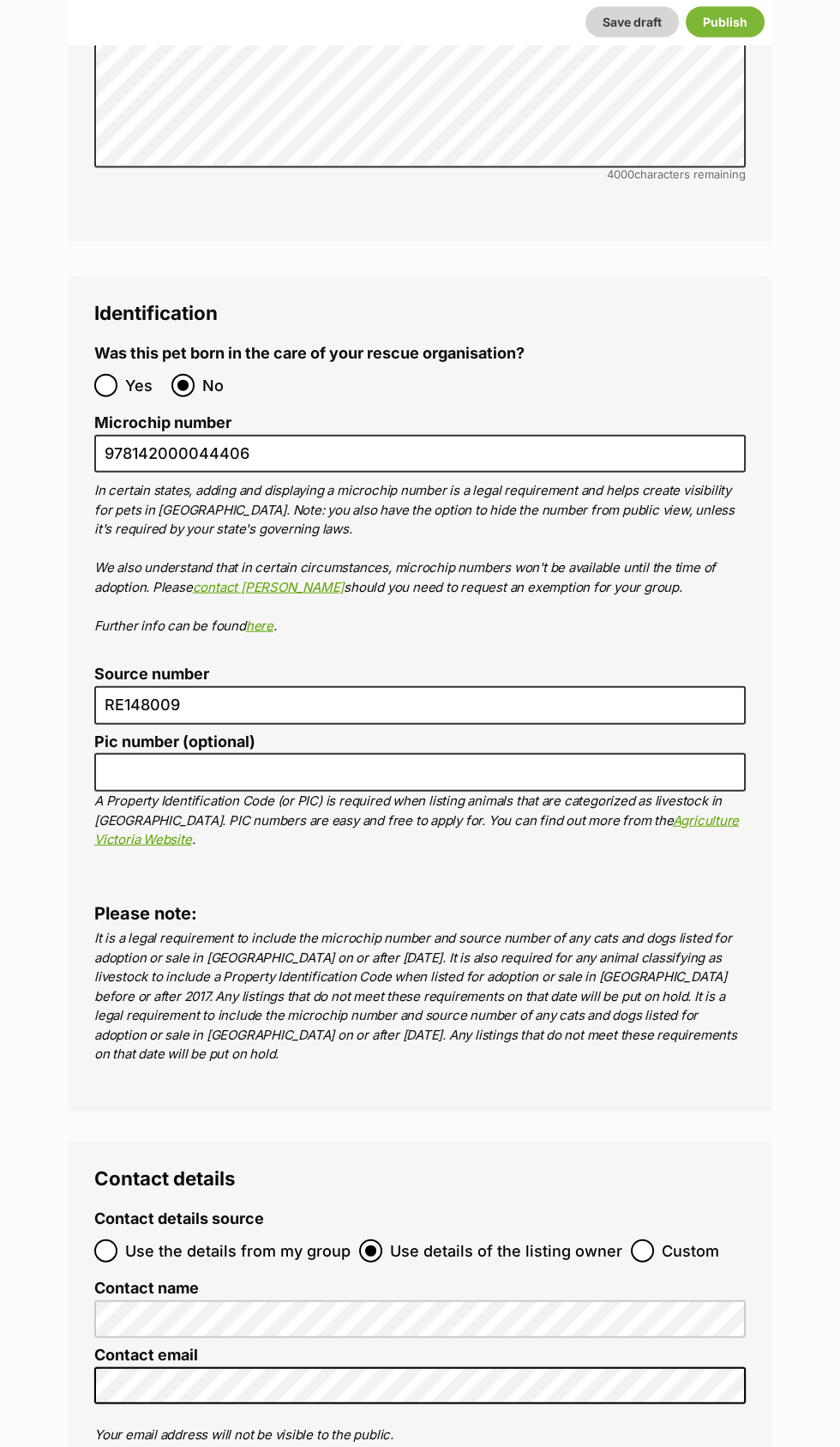
scroll to position [5657, 0]
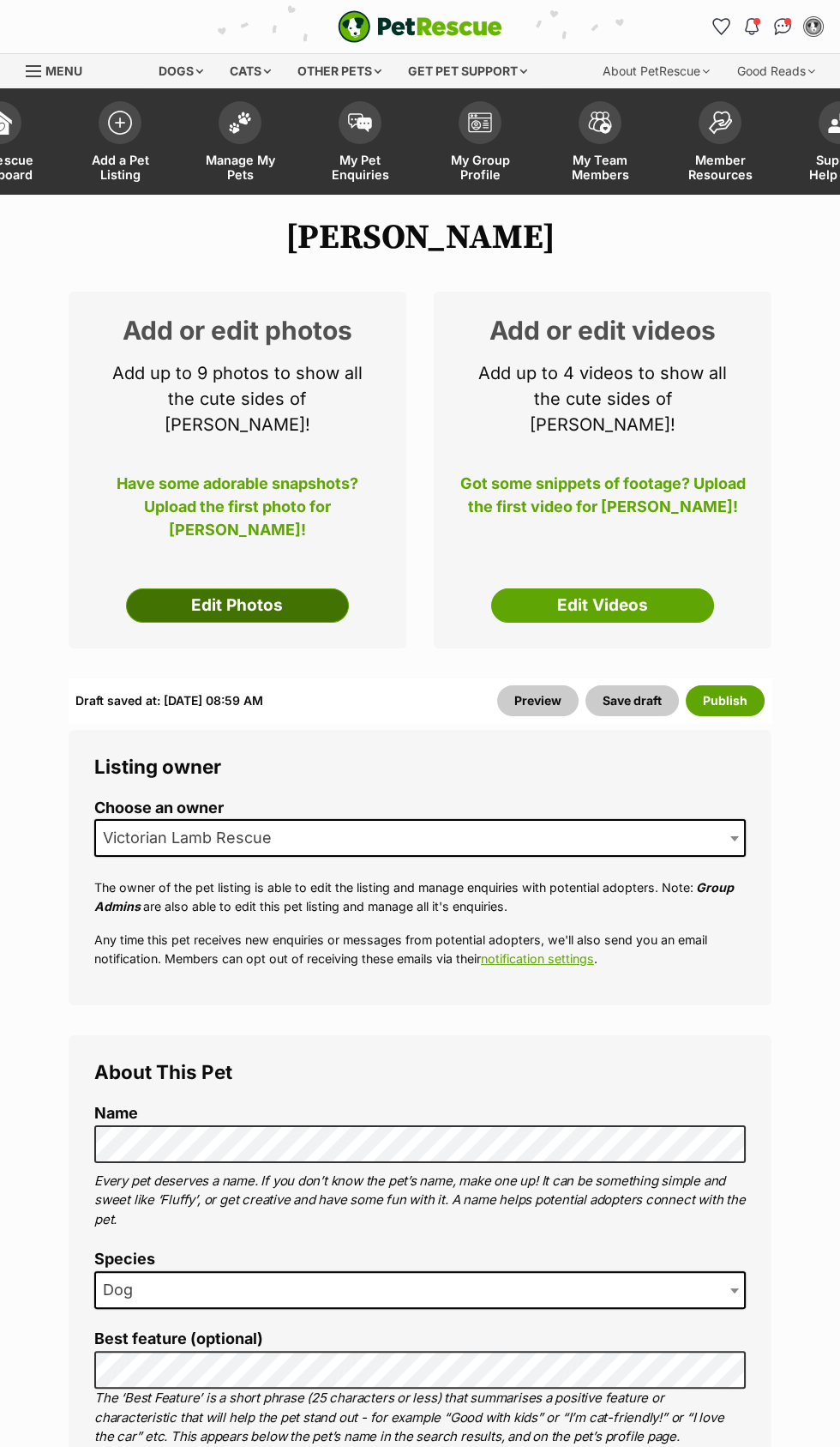
click at [249, 588] on link "Edit Photos" at bounding box center [237, 605] width 223 height 34
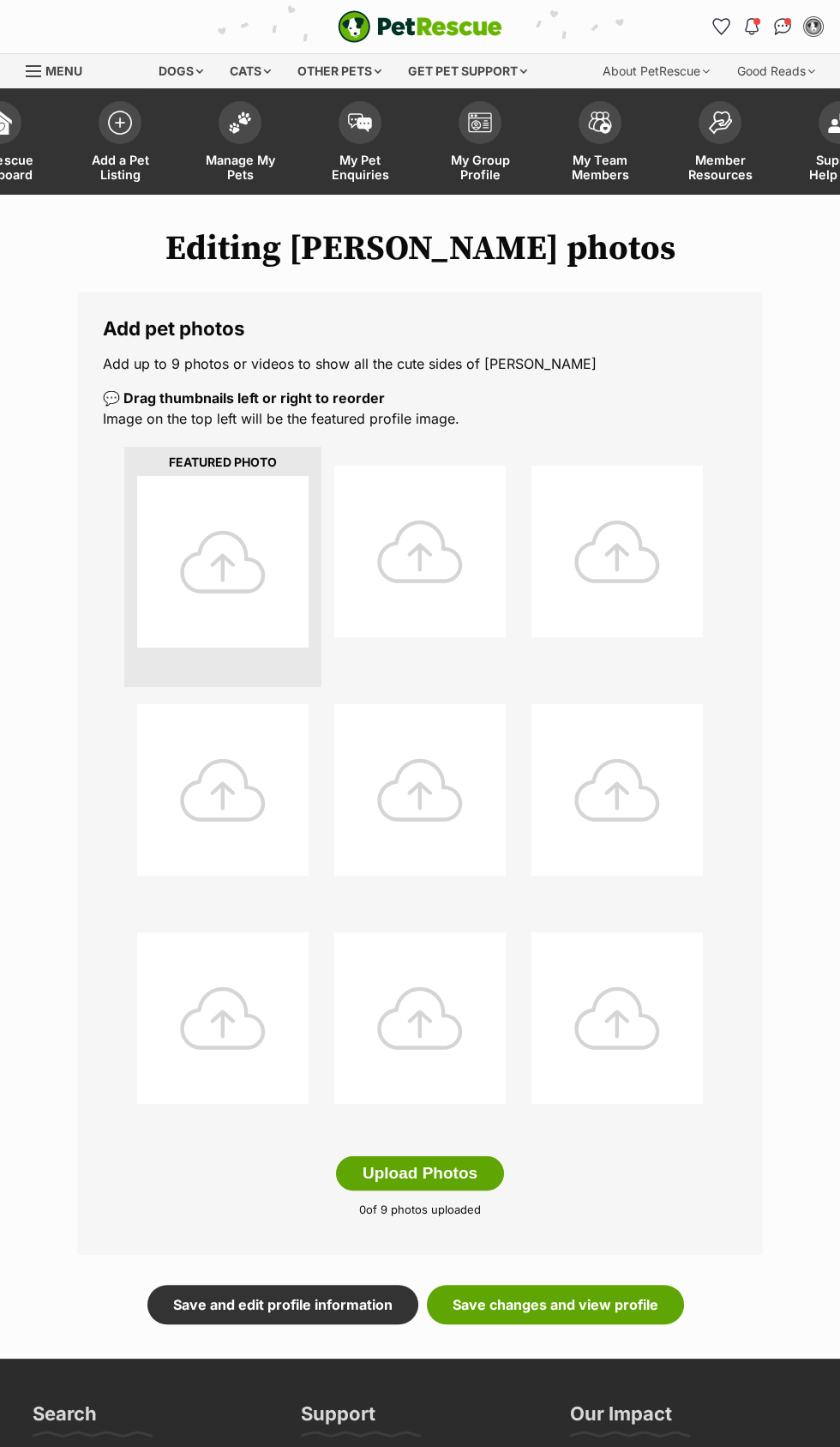
click at [230, 552] on div at bounding box center [223, 562] width 171 height 172
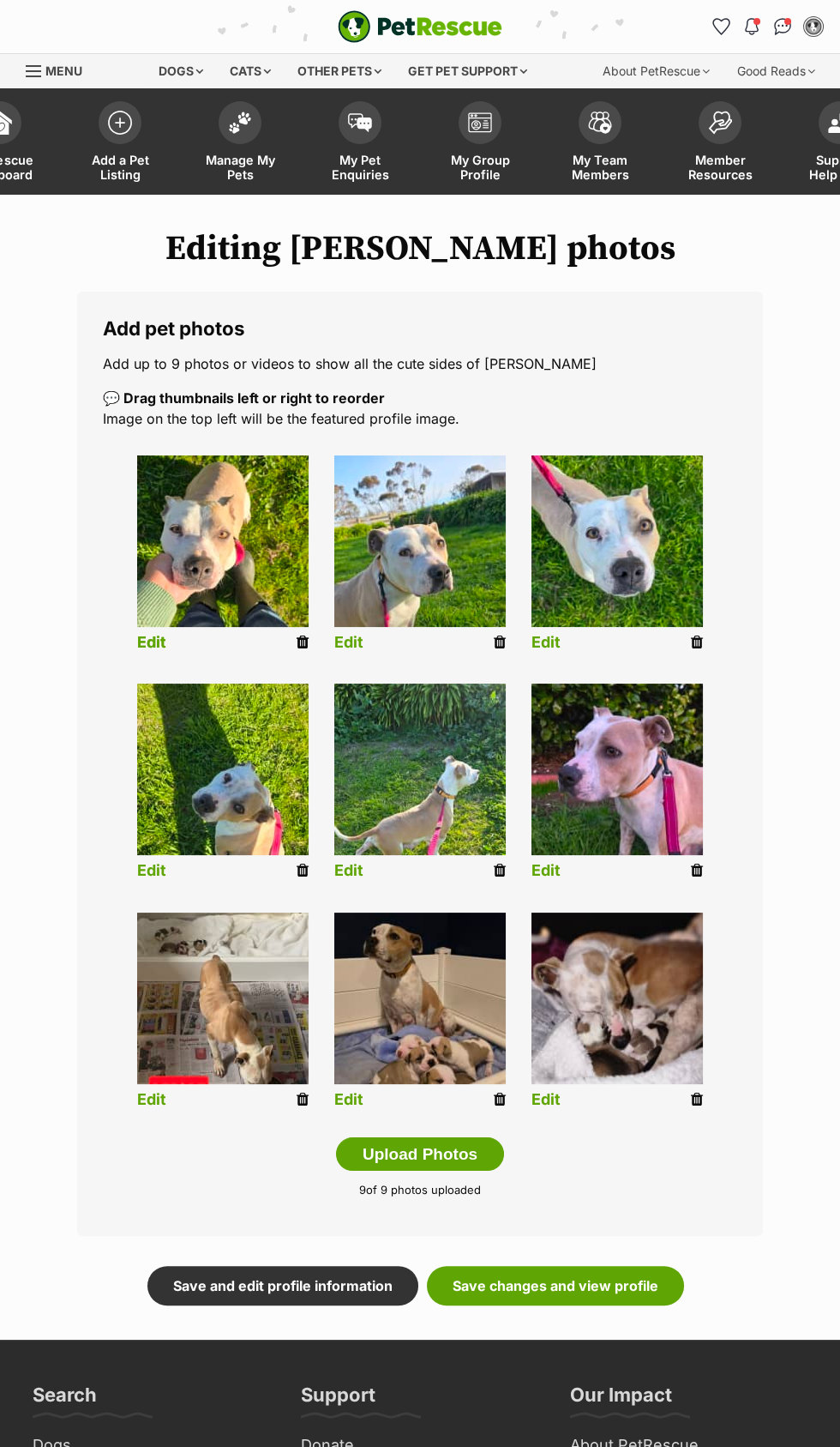
click at [158, 652] on link "Edit" at bounding box center [152, 643] width 29 height 18
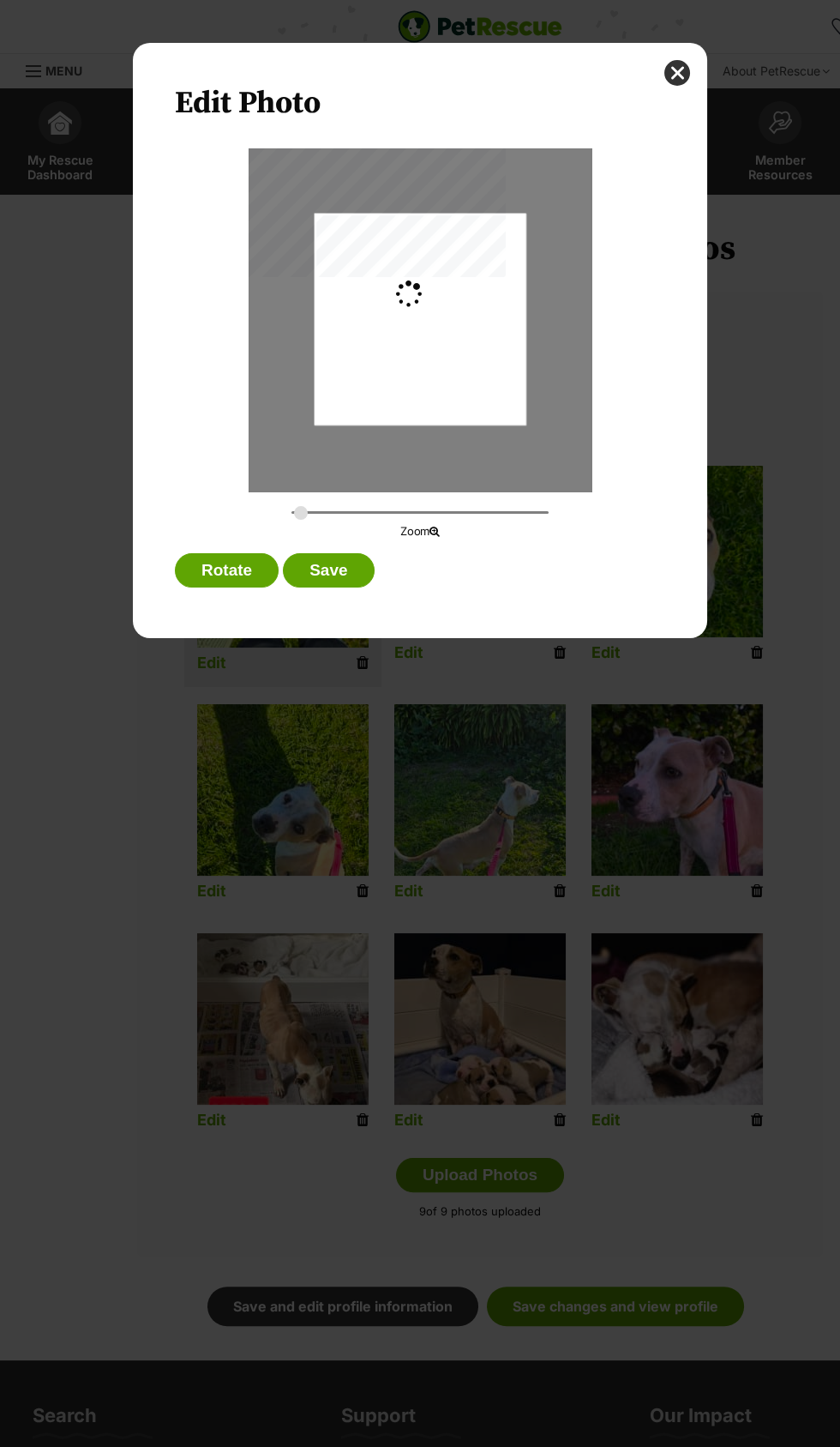
type input "0.2744"
click at [330, 571] on button "Save" at bounding box center [328, 570] width 91 height 34
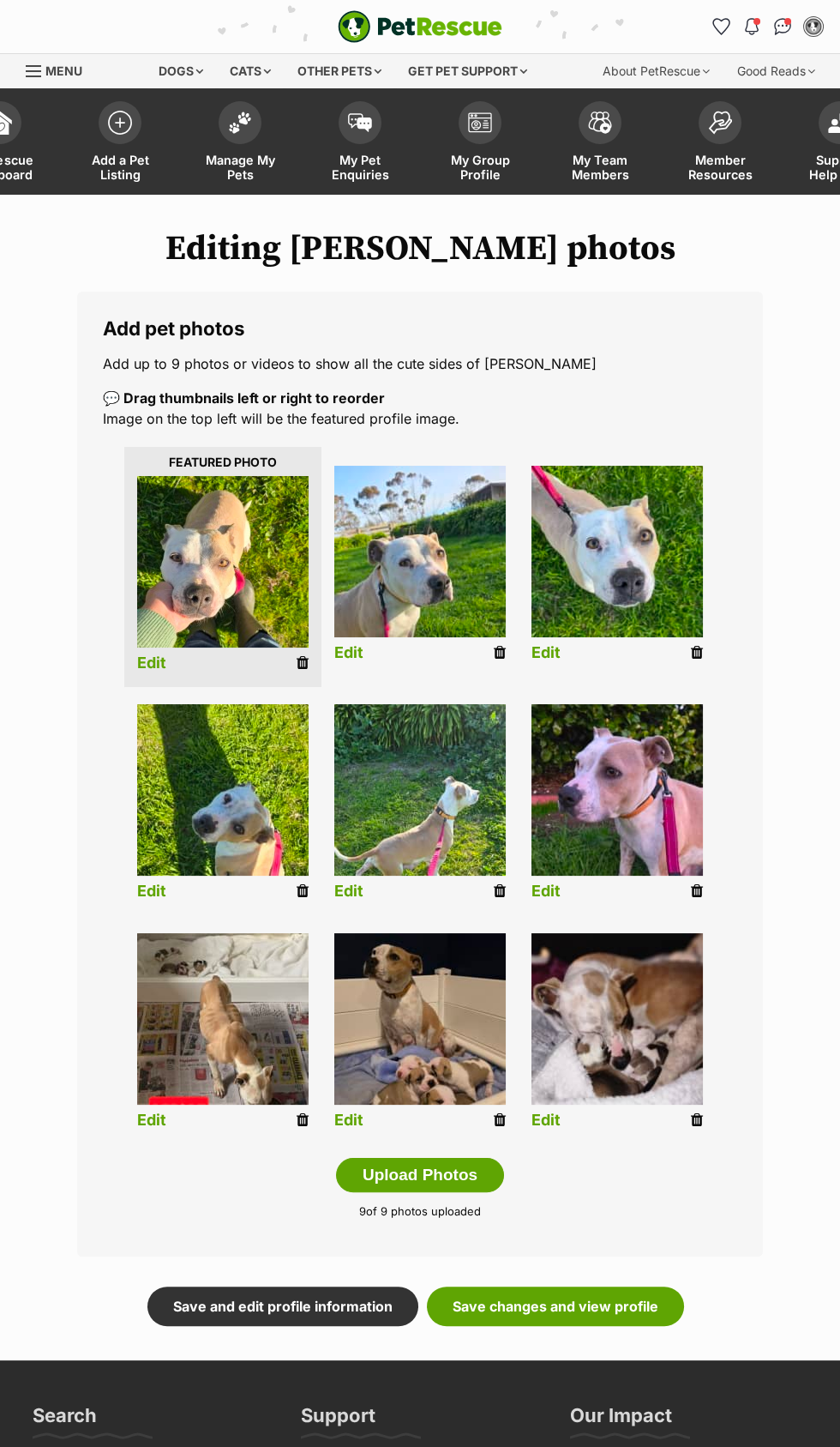
click at [356, 652] on link "Edit" at bounding box center [349, 653] width 29 height 18
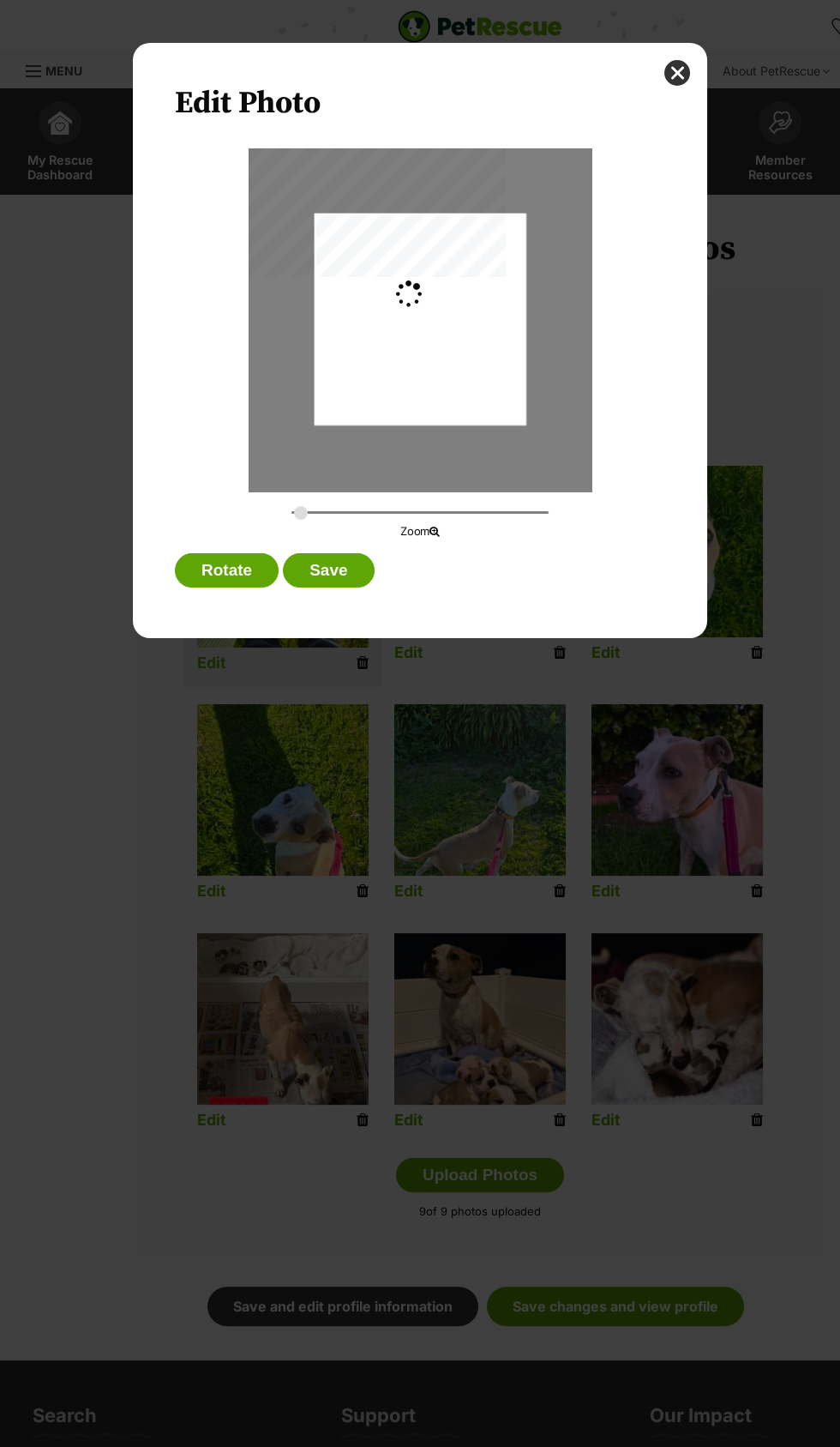
type input "0.2744"
click at [328, 576] on button "Save" at bounding box center [328, 570] width 91 height 34
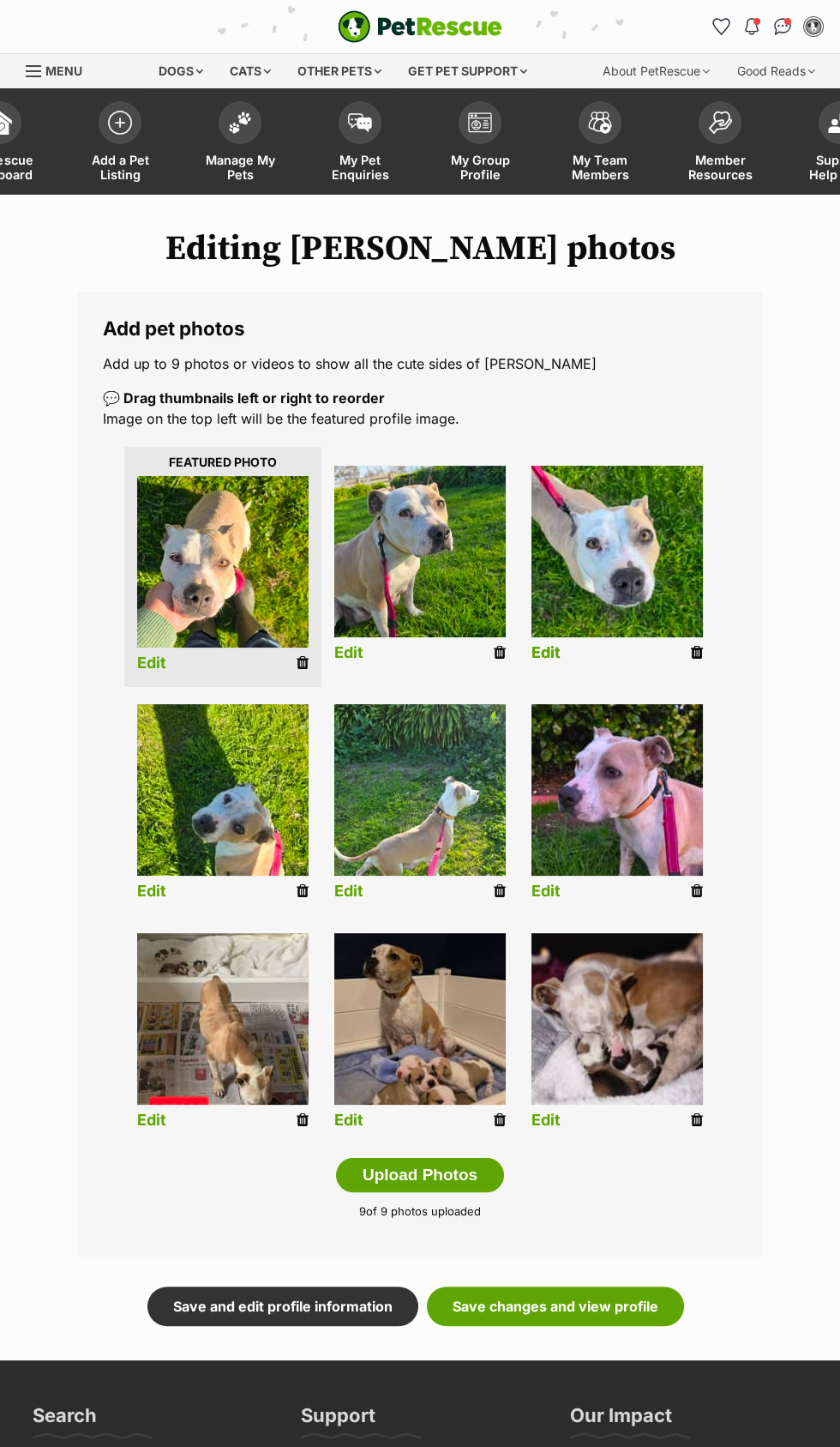
click at [550, 652] on link "Edit" at bounding box center [547, 653] width 29 height 18
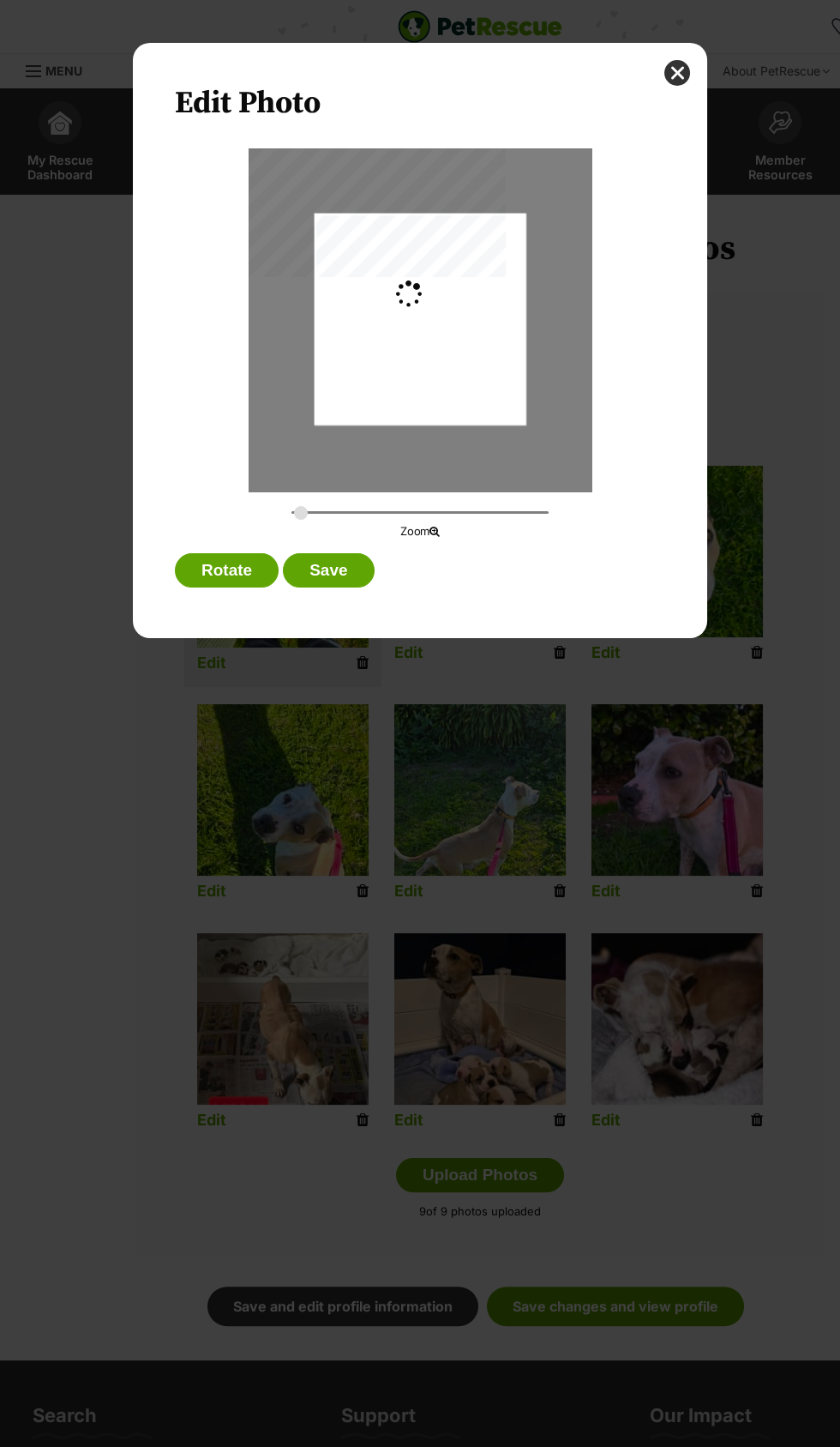
type input "0.2744"
click at [326, 570] on button "Save" at bounding box center [328, 570] width 91 height 34
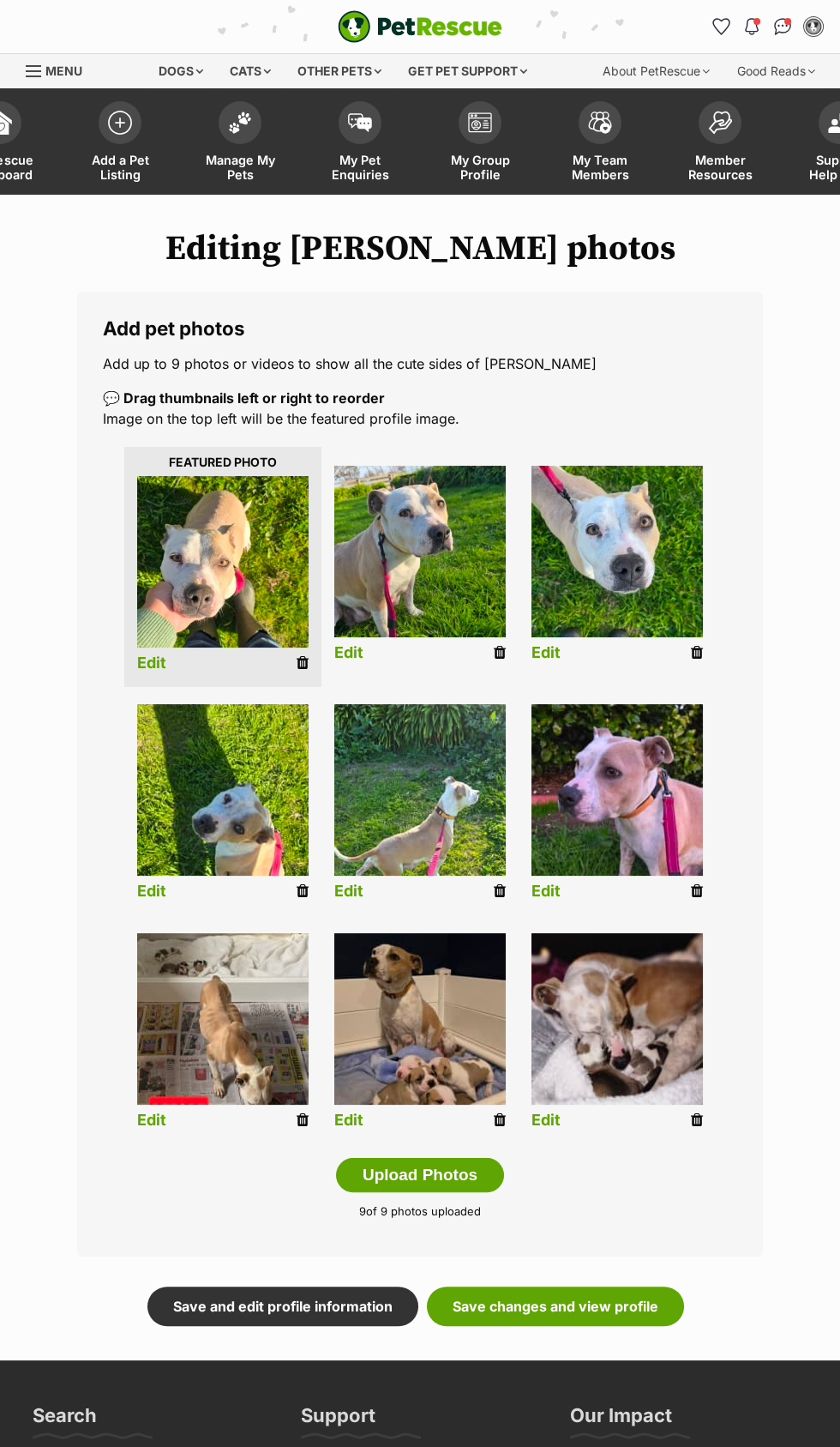
click at [148, 885] on link "Edit" at bounding box center [152, 892] width 29 height 18
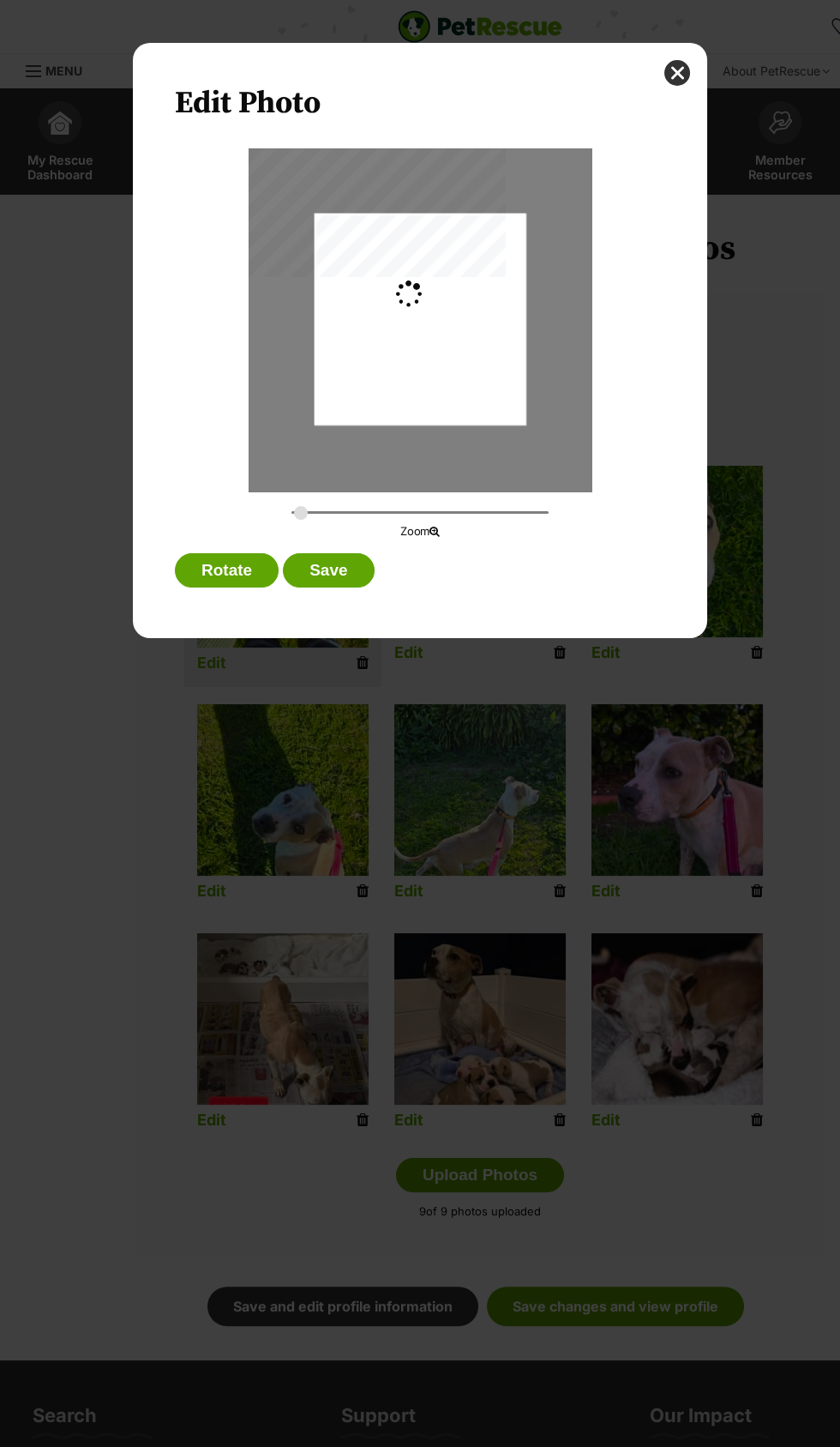
type input "0.2744"
click at [315, 570] on button "Save" at bounding box center [328, 570] width 91 height 34
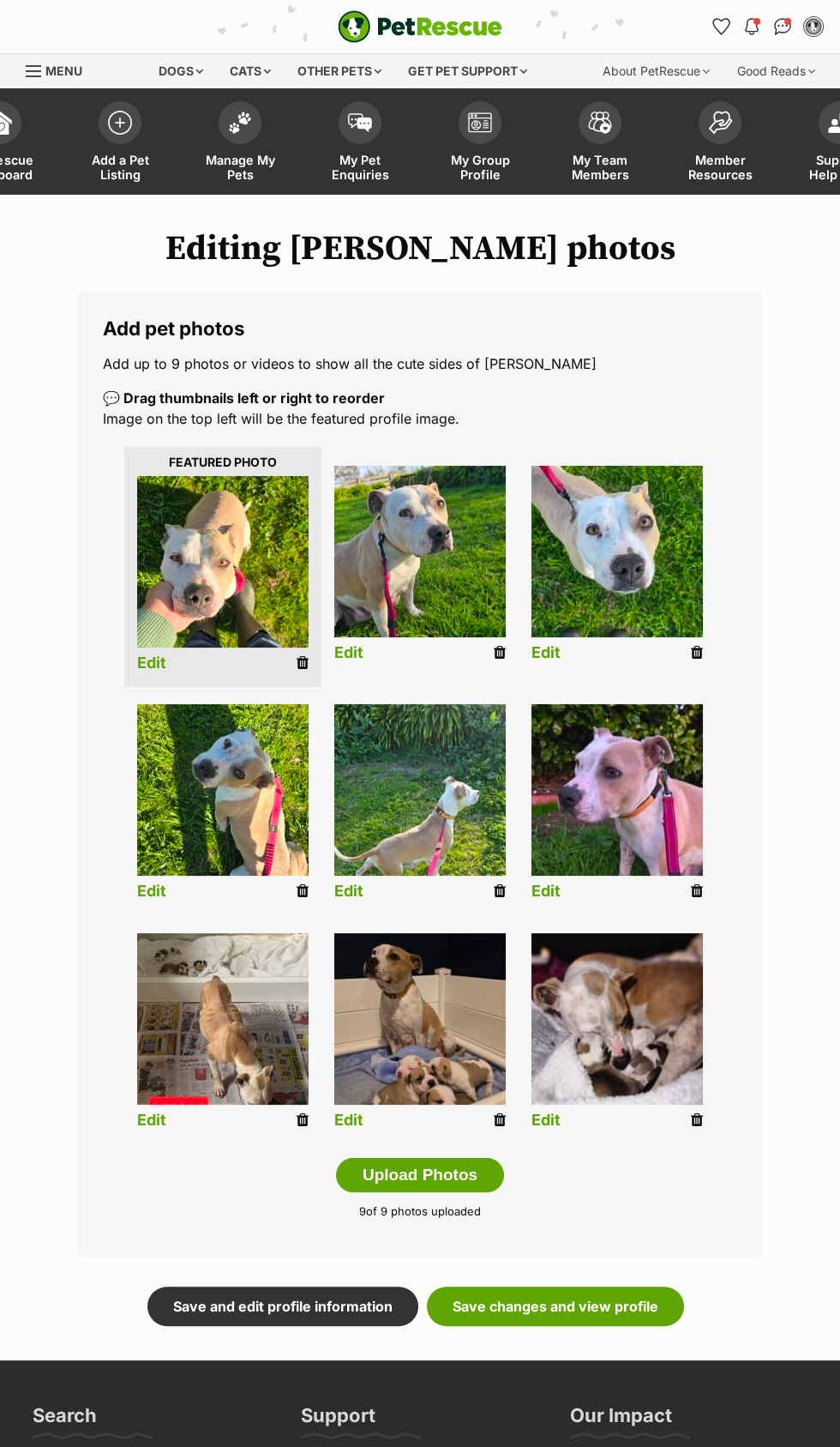
click at [348, 890] on link "Edit" at bounding box center [349, 892] width 29 height 18
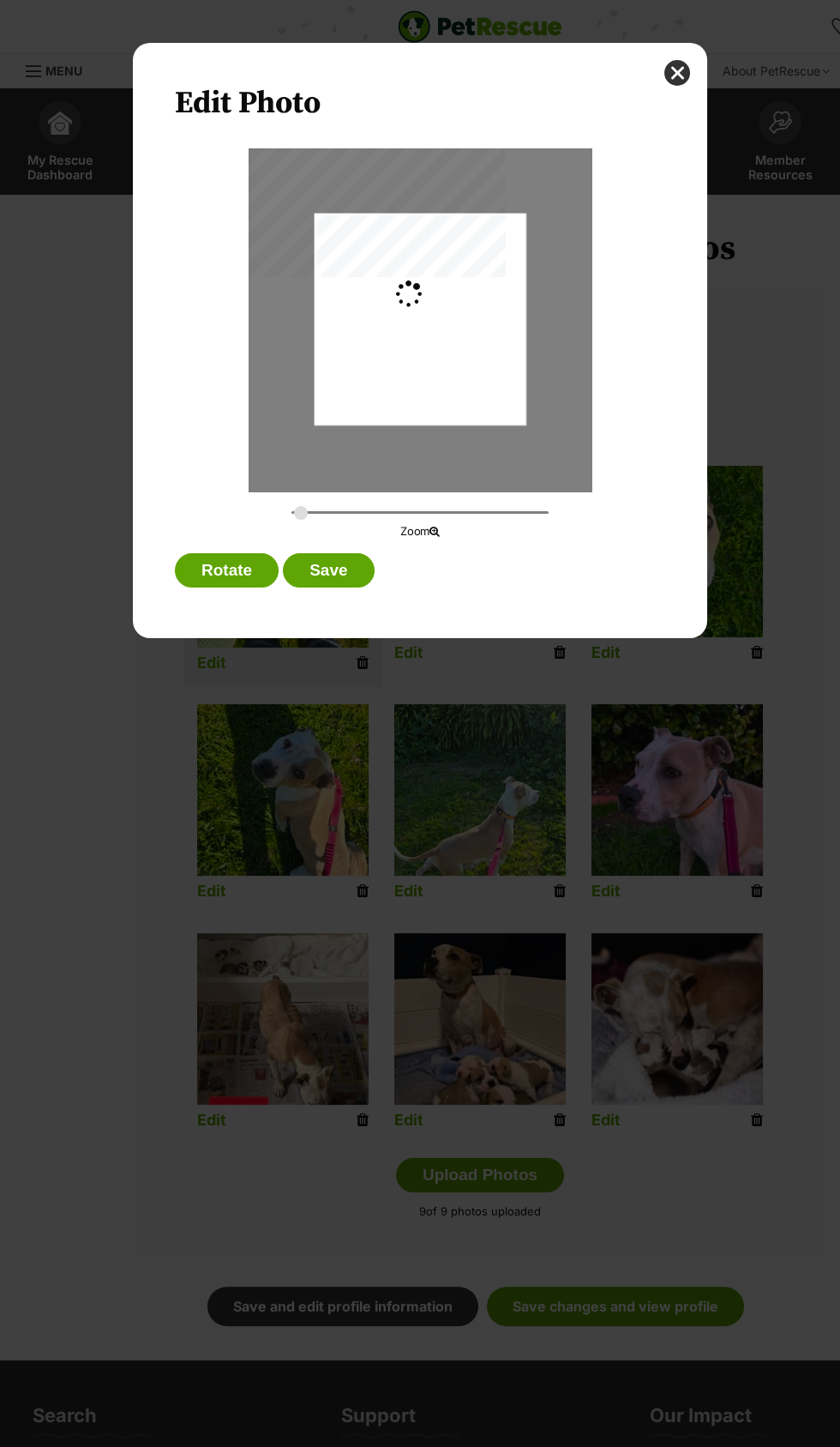
type input "0.2744"
click at [323, 570] on button "Save" at bounding box center [328, 570] width 91 height 34
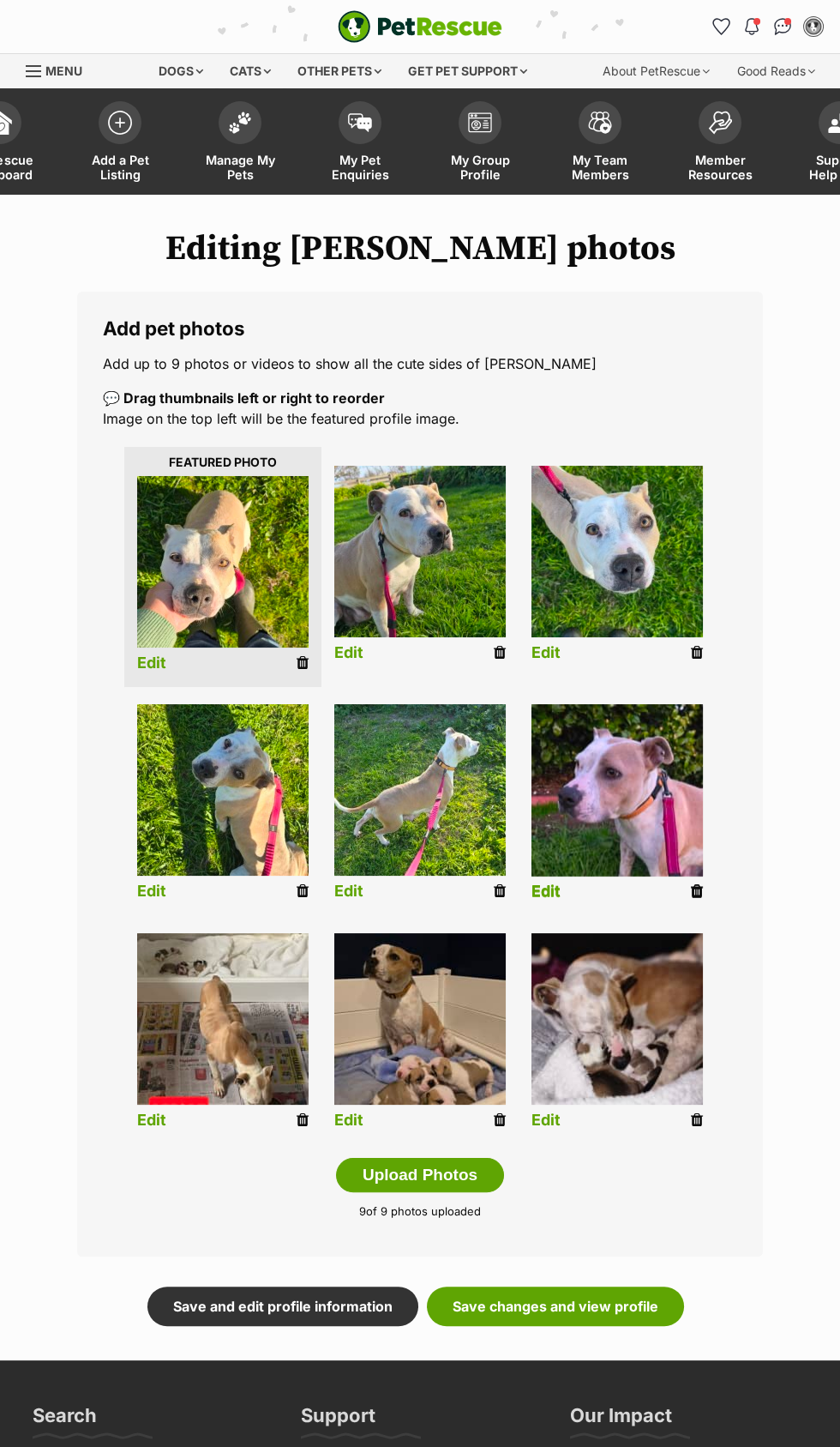
click at [546, 892] on link "Edit" at bounding box center [547, 892] width 29 height 18
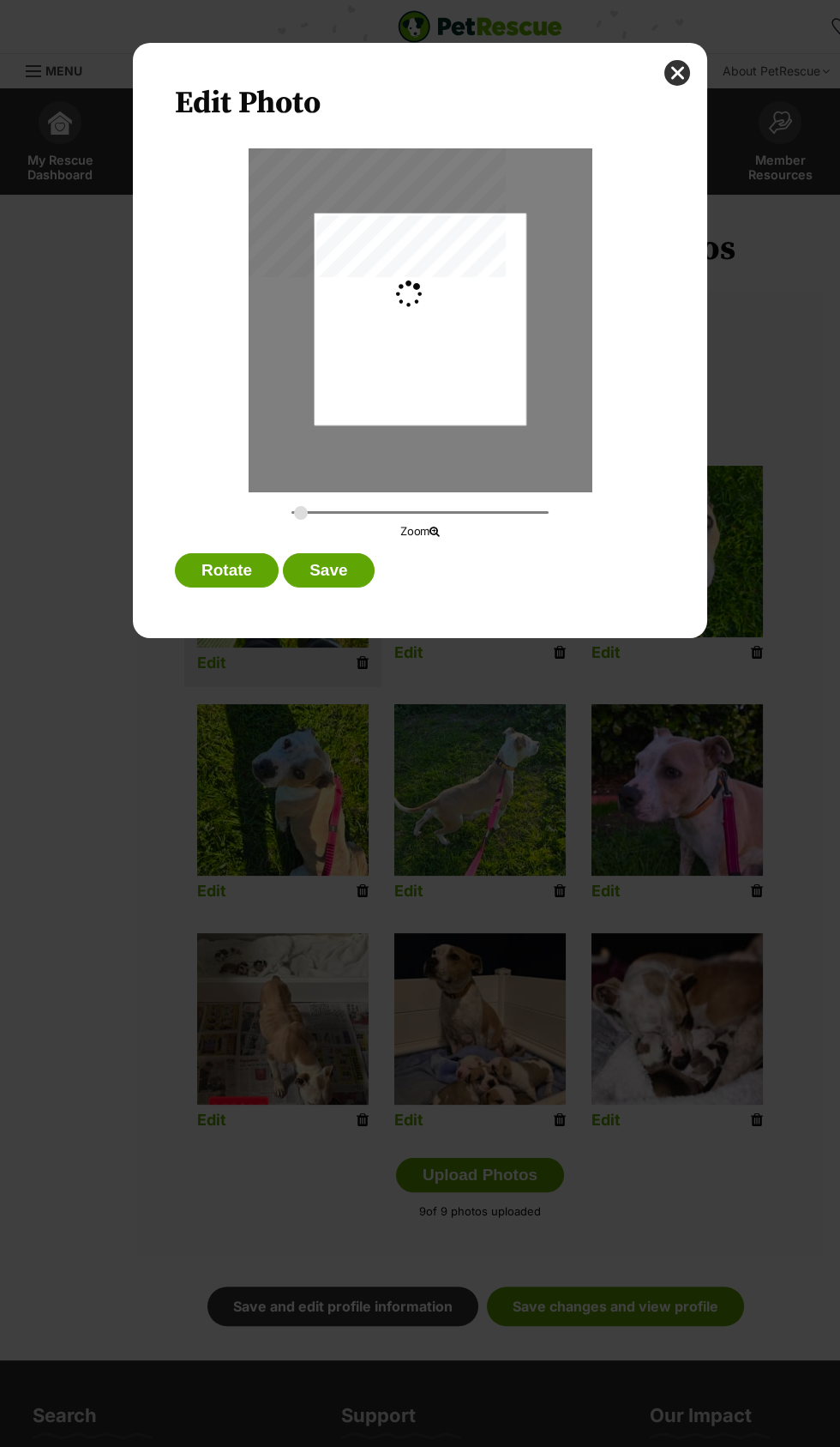
type input "0.2744"
click at [326, 565] on button "Save" at bounding box center [328, 570] width 91 height 34
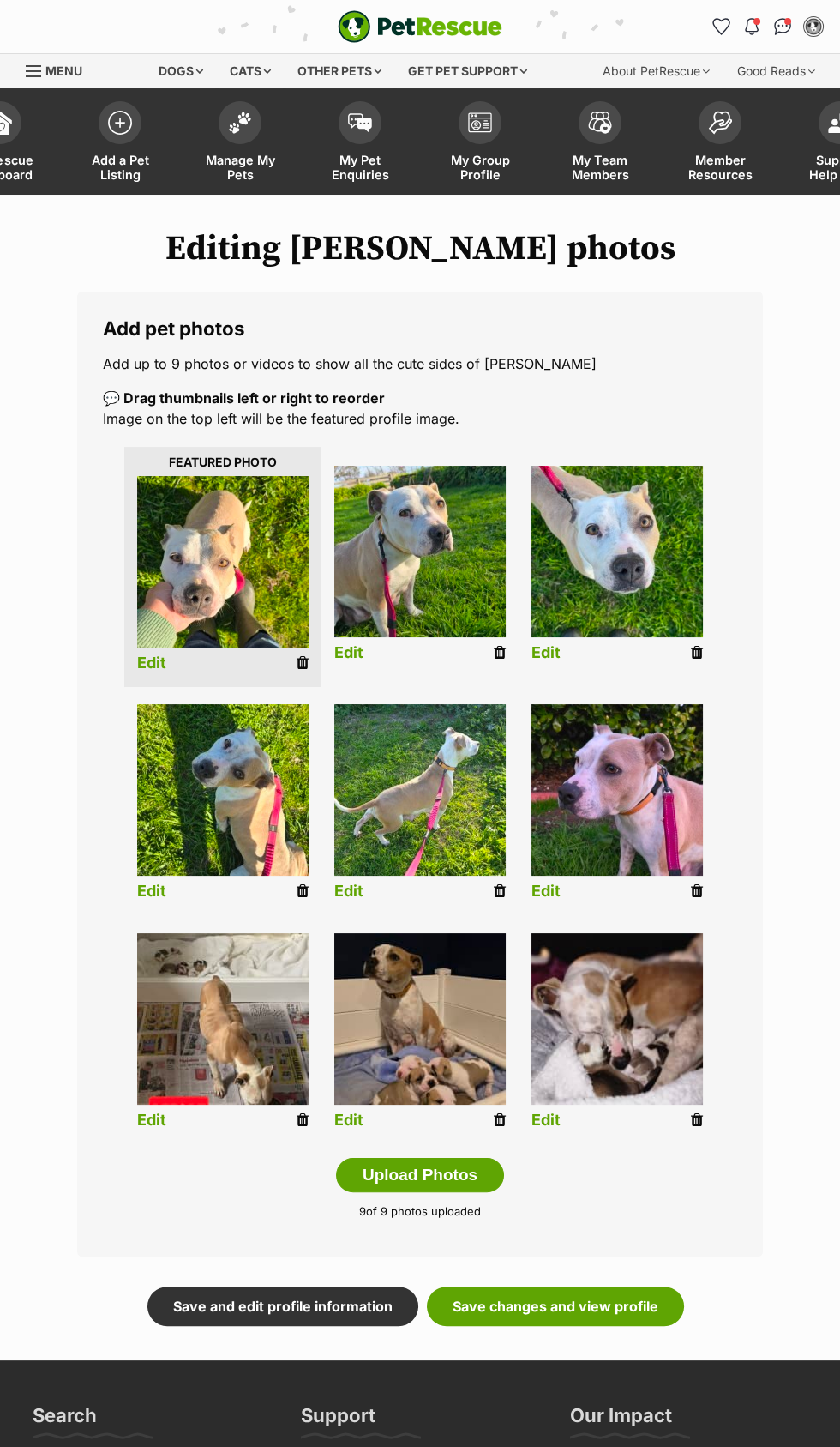
click at [151, 1120] on link "Edit" at bounding box center [152, 1121] width 29 height 18
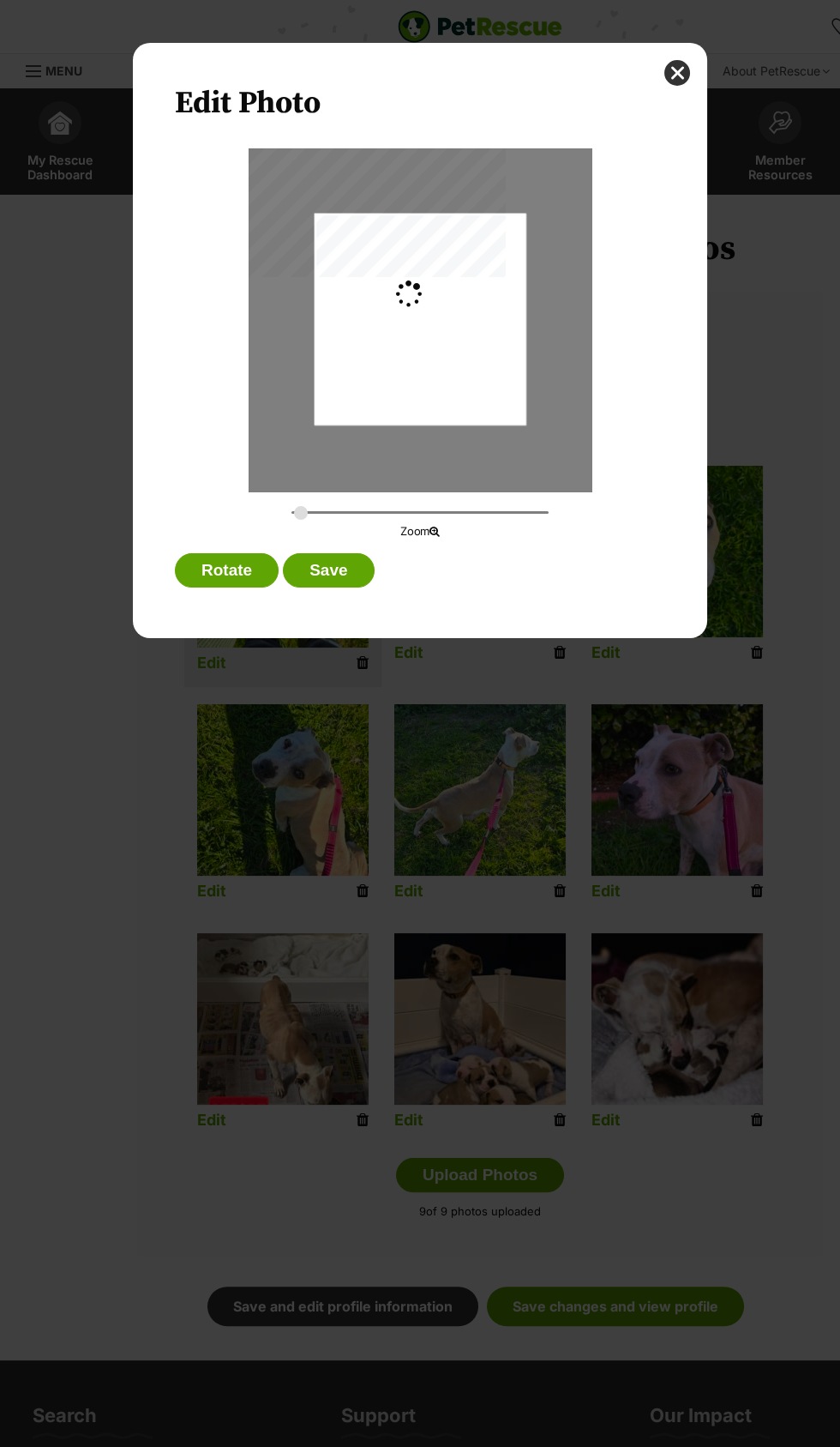
type input "0.2744"
click at [332, 570] on button "Save" at bounding box center [328, 570] width 91 height 34
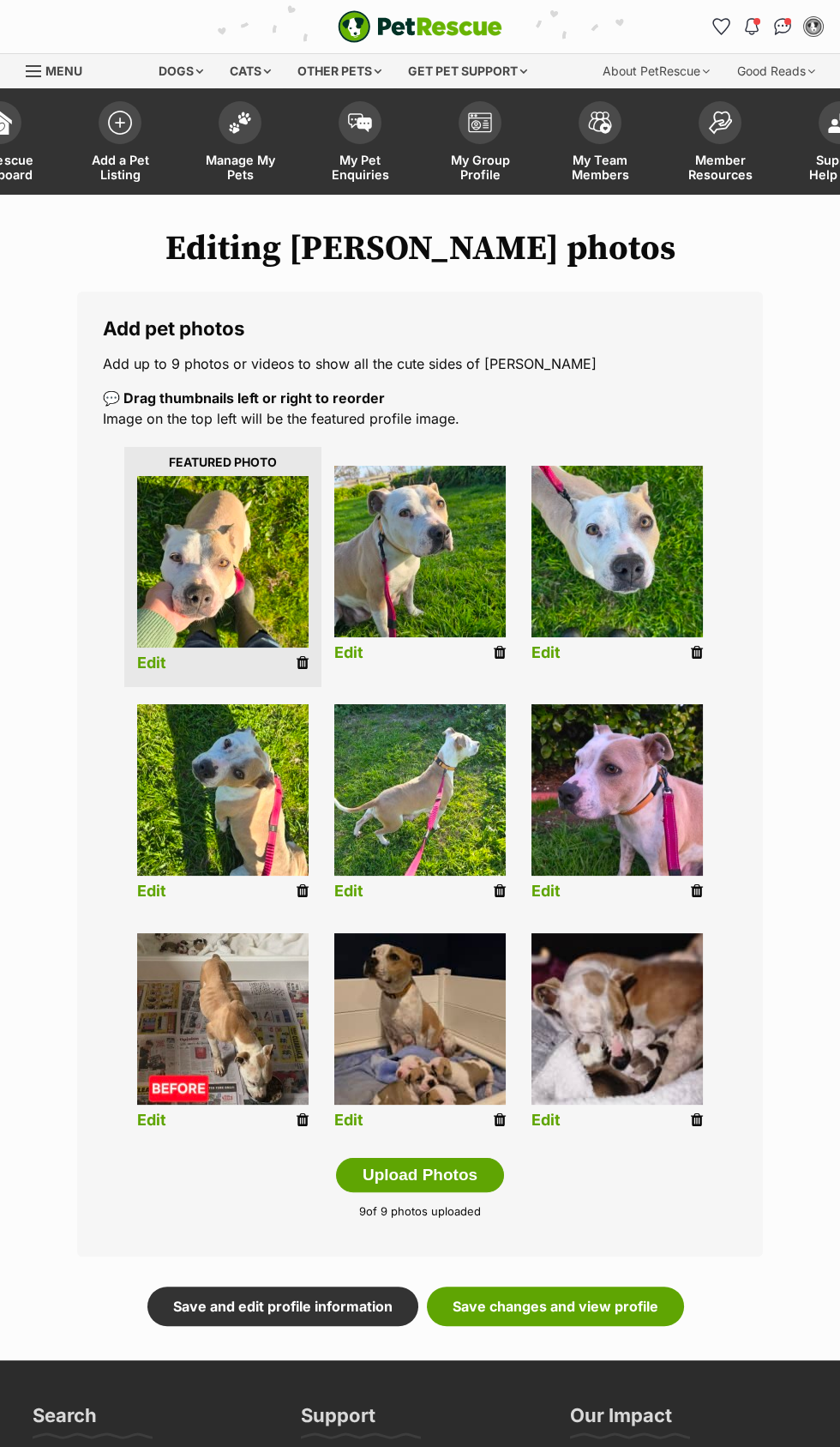
click at [353, 1120] on link "Edit" at bounding box center [349, 1121] width 29 height 18
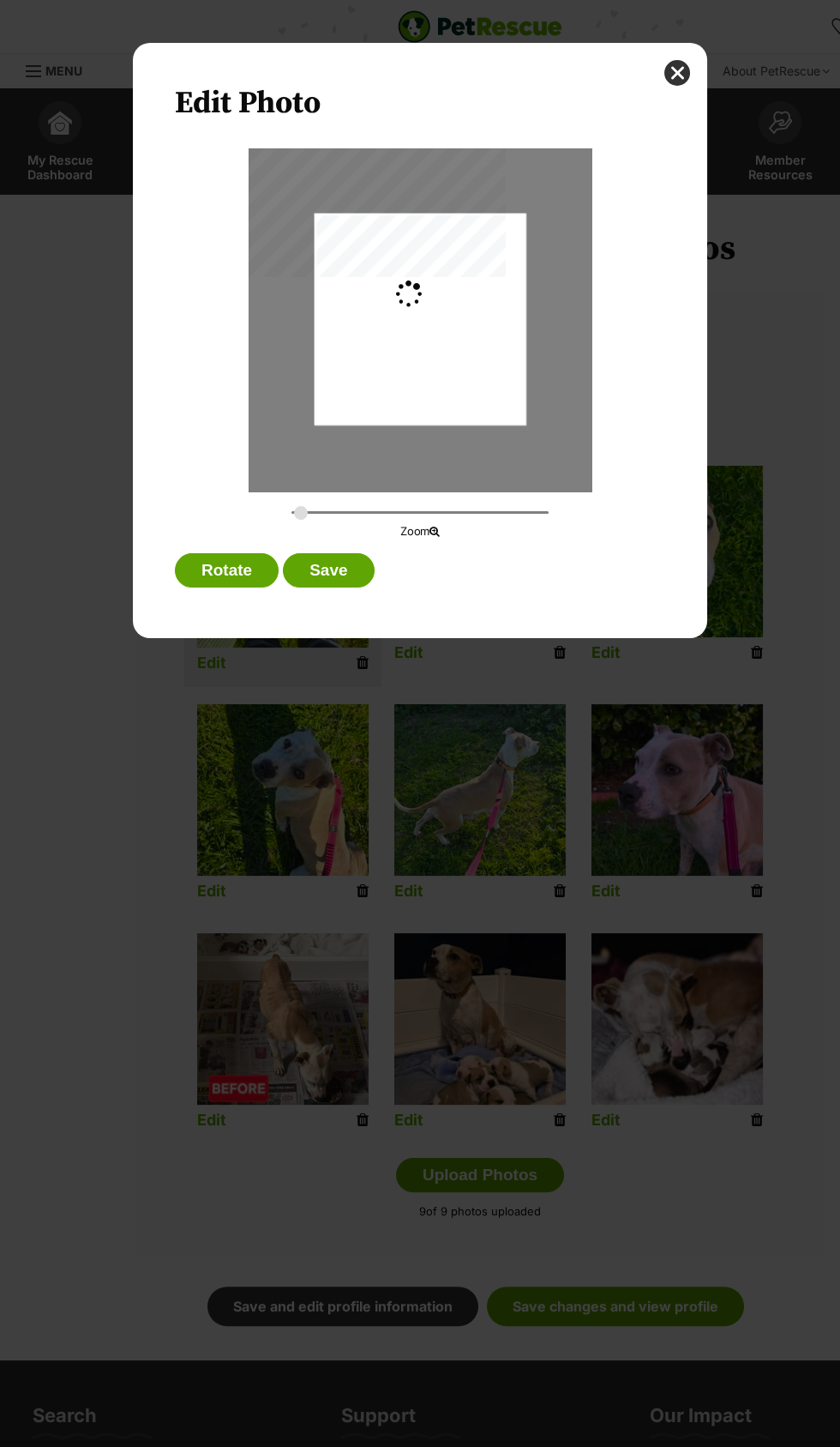
type input "0.2744"
click at [339, 570] on button "Save" at bounding box center [328, 570] width 91 height 34
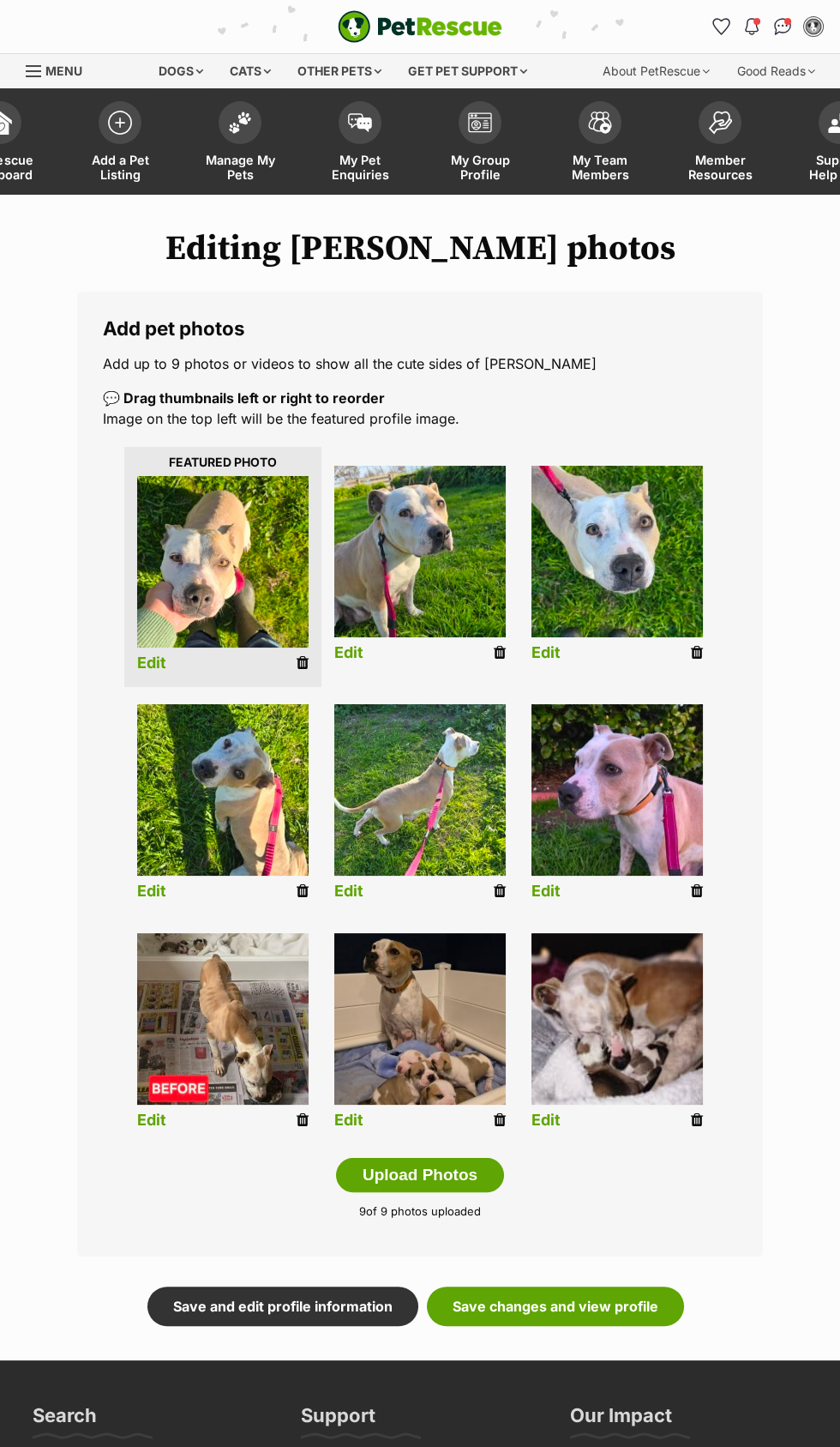
click at [550, 1120] on link "Edit" at bounding box center [547, 1121] width 29 height 18
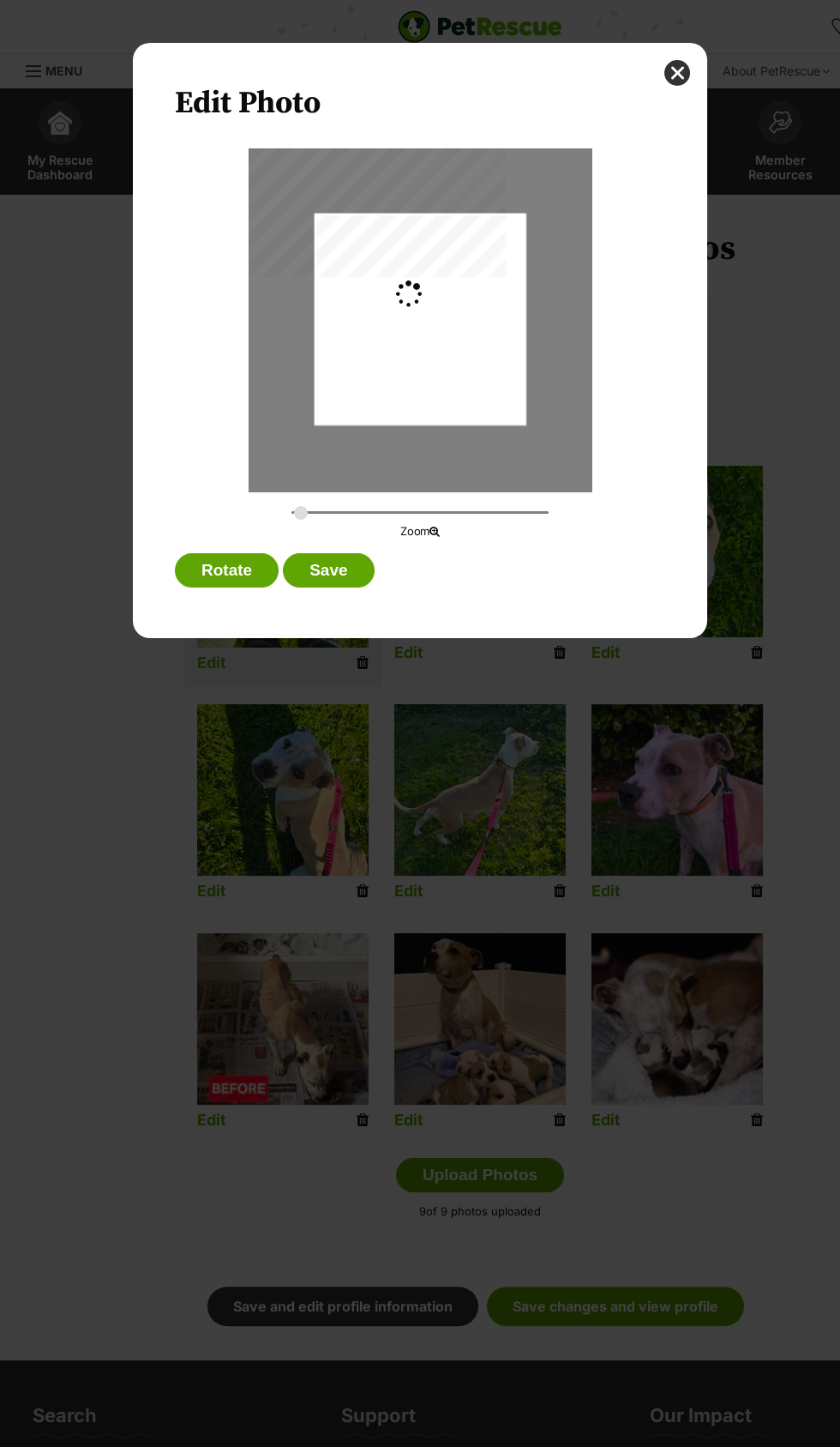
type input "0.2744"
click at [336, 570] on button "Save" at bounding box center [328, 570] width 91 height 34
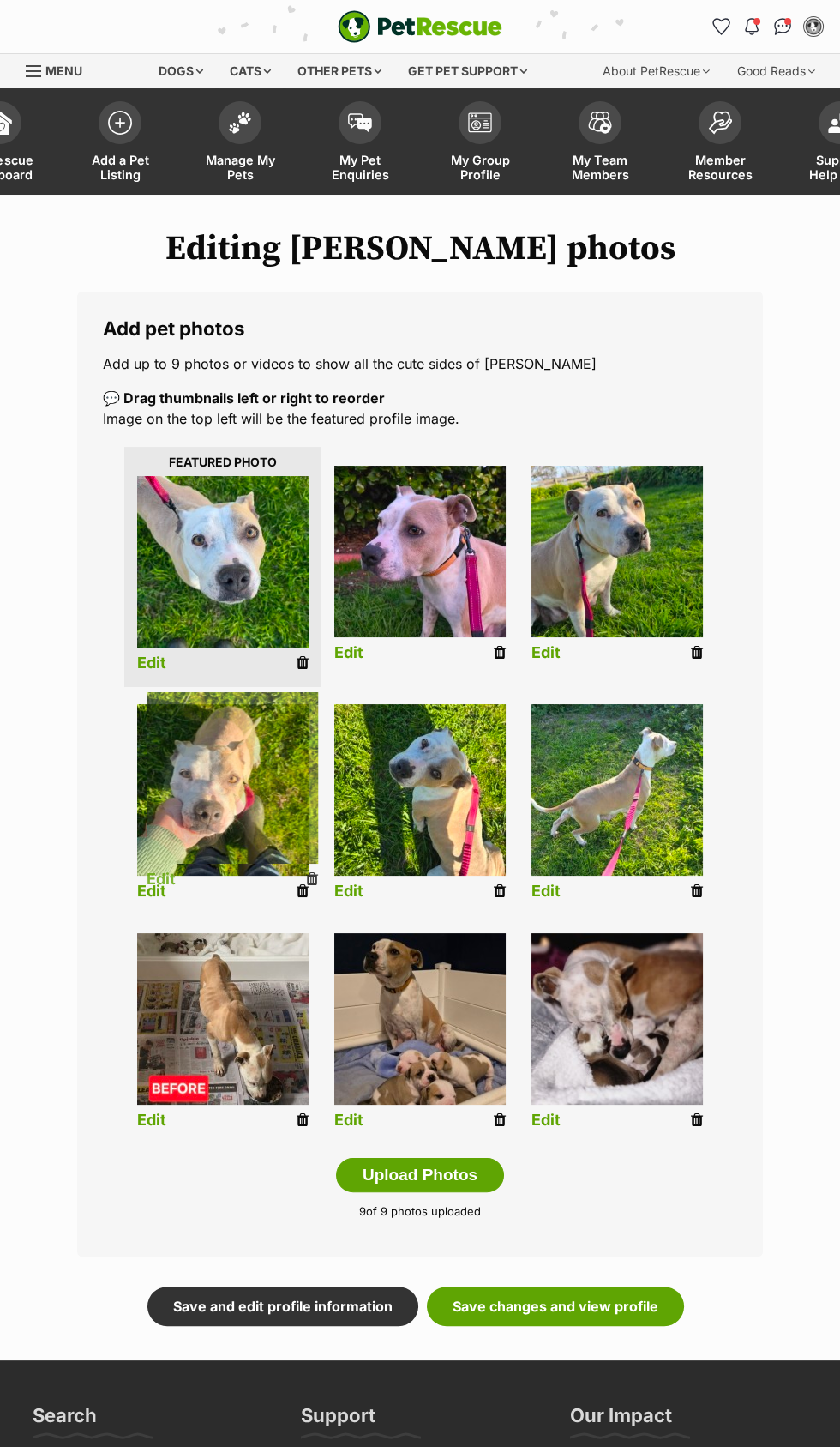
click at [271, 811] on img at bounding box center [223, 790] width 171 height 172
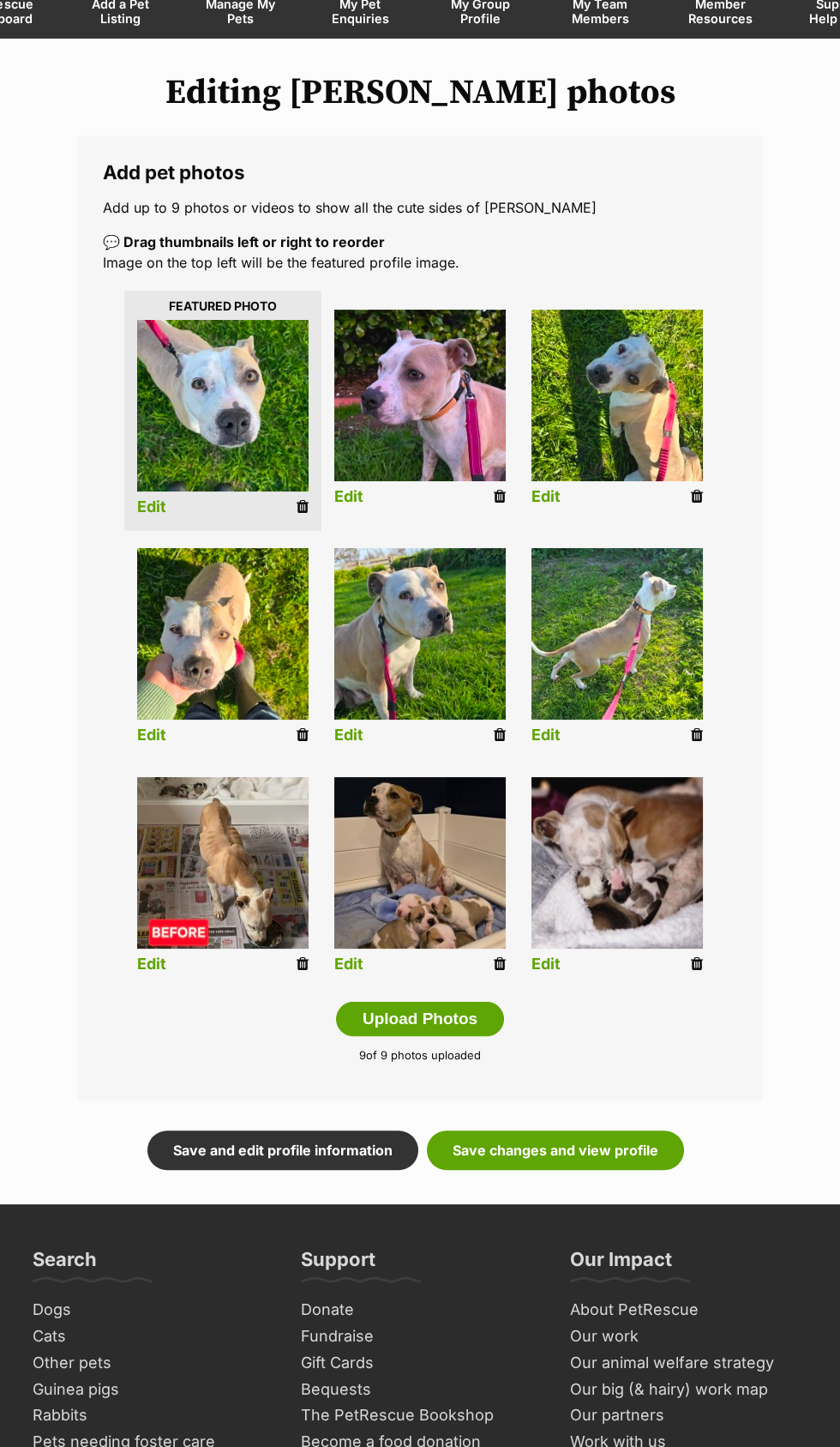
scroll to position [158, 0]
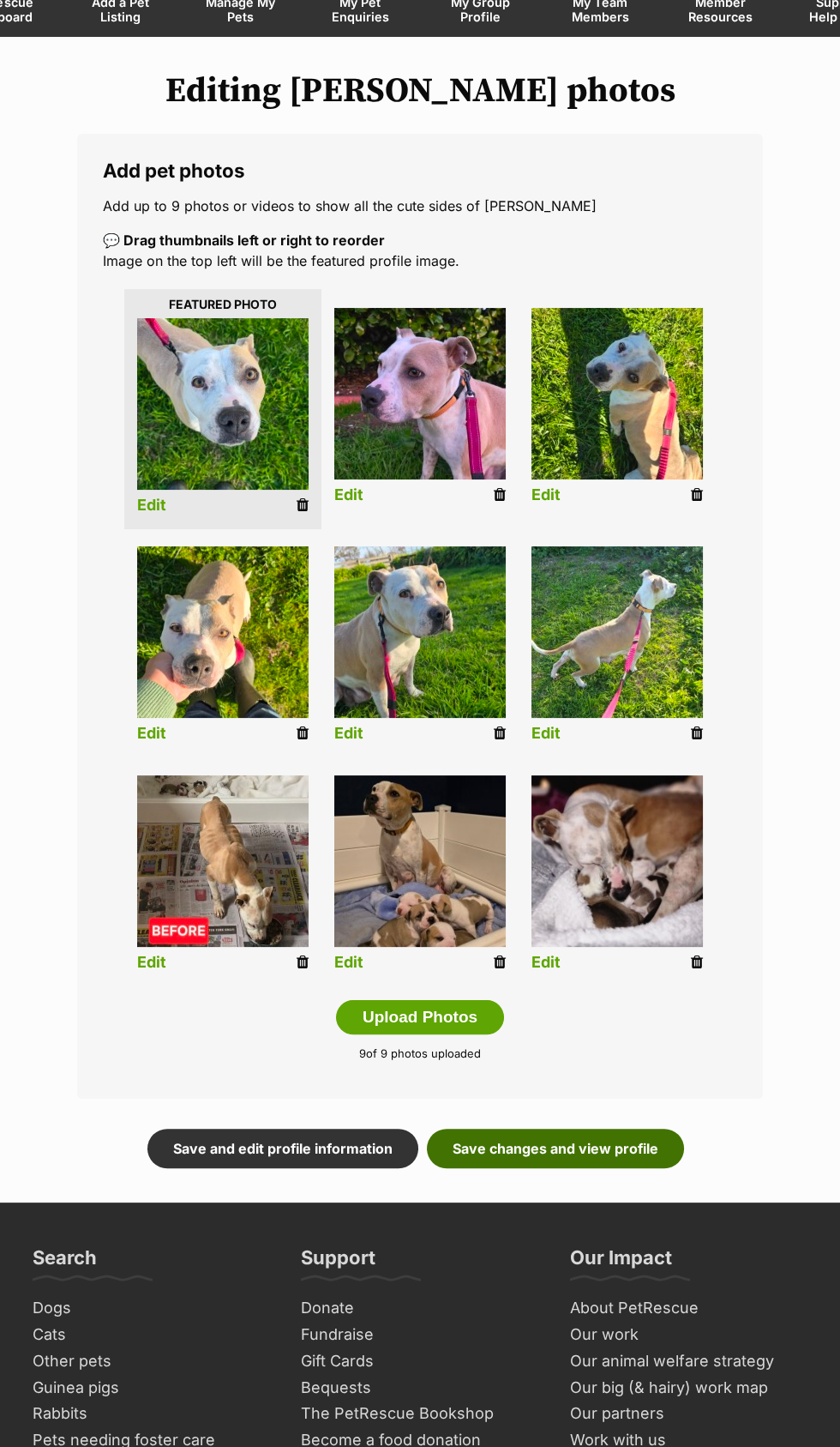
click at [594, 1149] on link "Save changes and view profile" at bounding box center [556, 1148] width 257 height 39
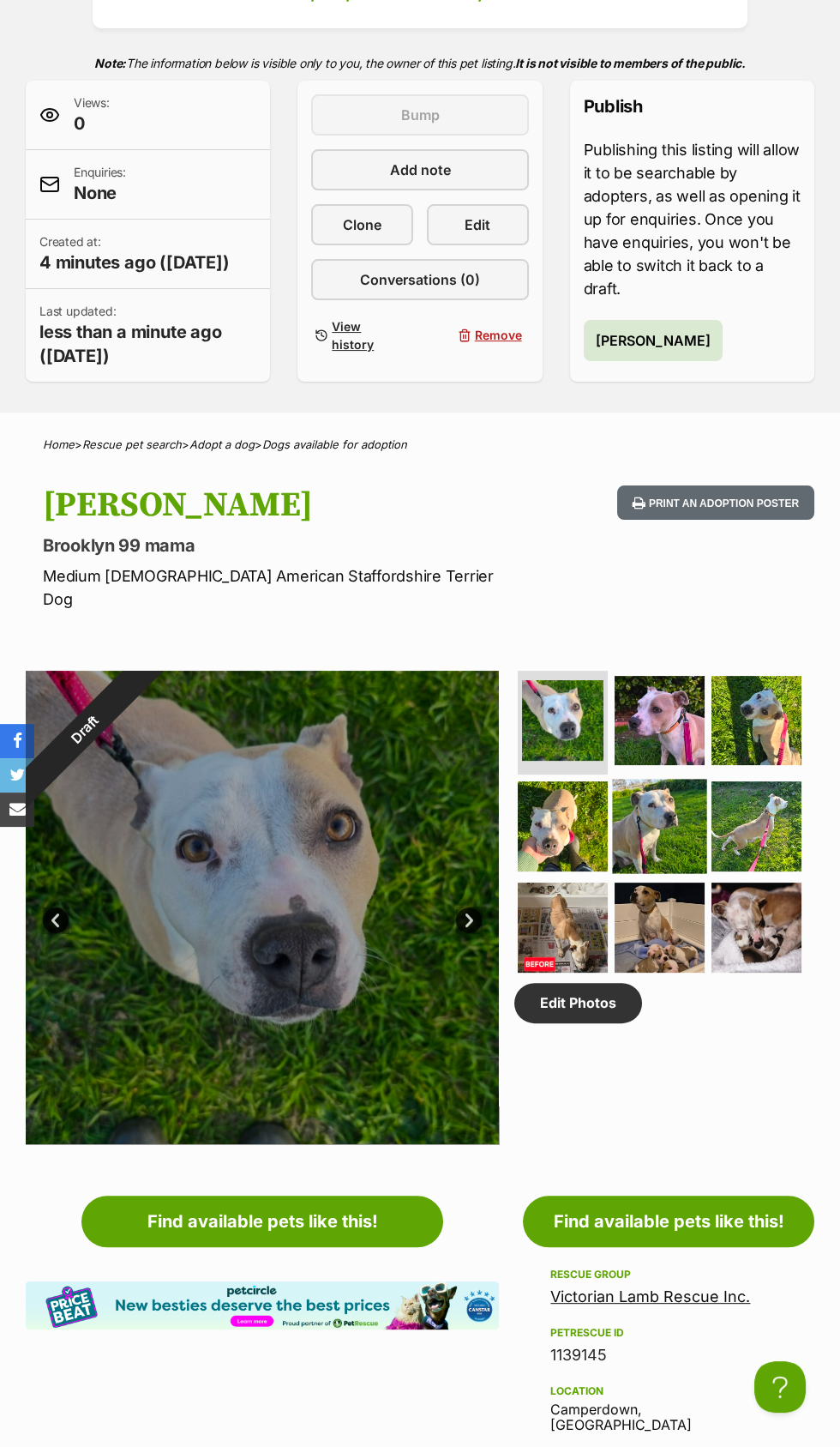
click at [669, 824] on img at bounding box center [659, 826] width 94 height 95
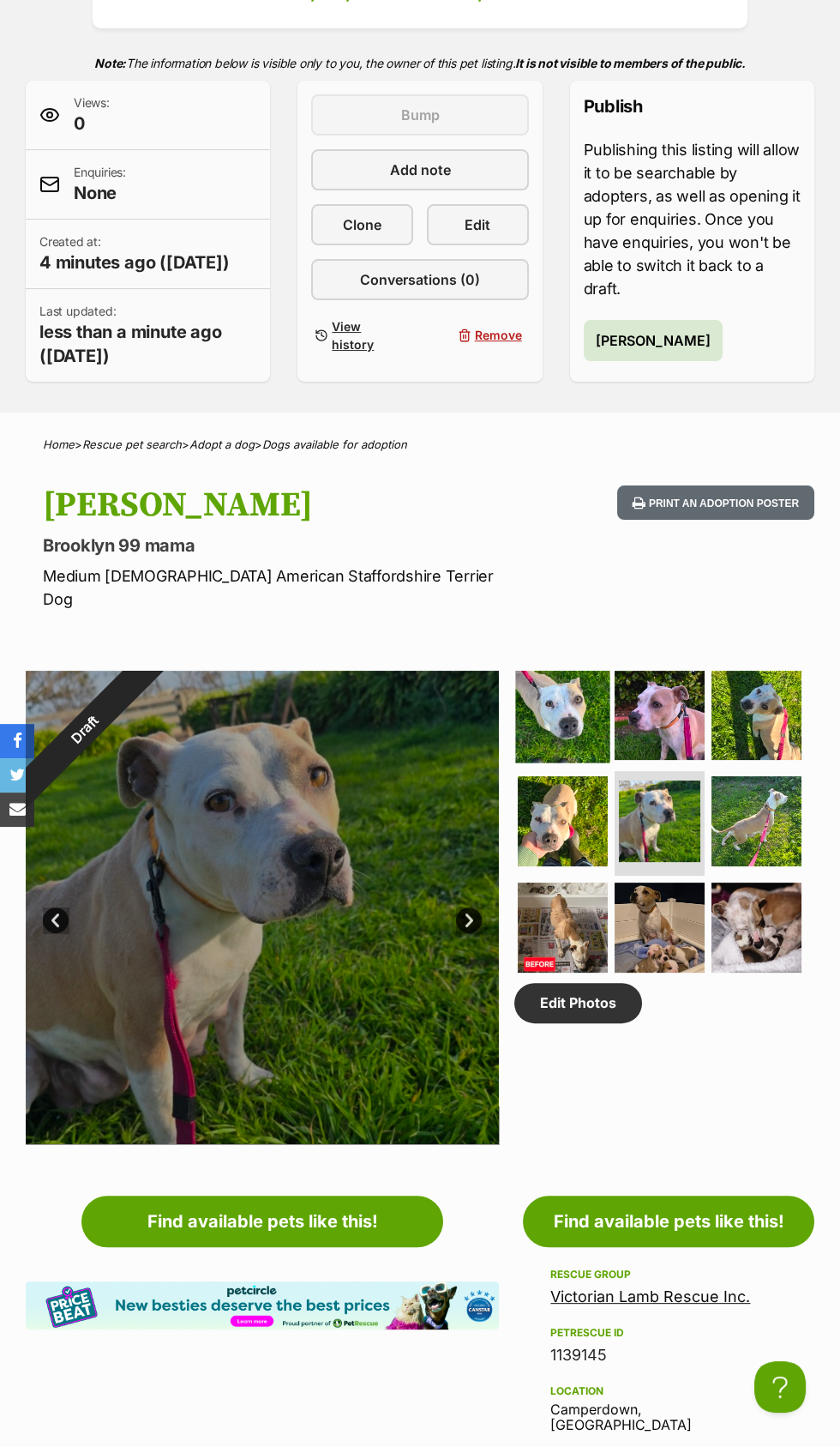
click at [572, 690] on img at bounding box center [563, 715] width 94 height 95
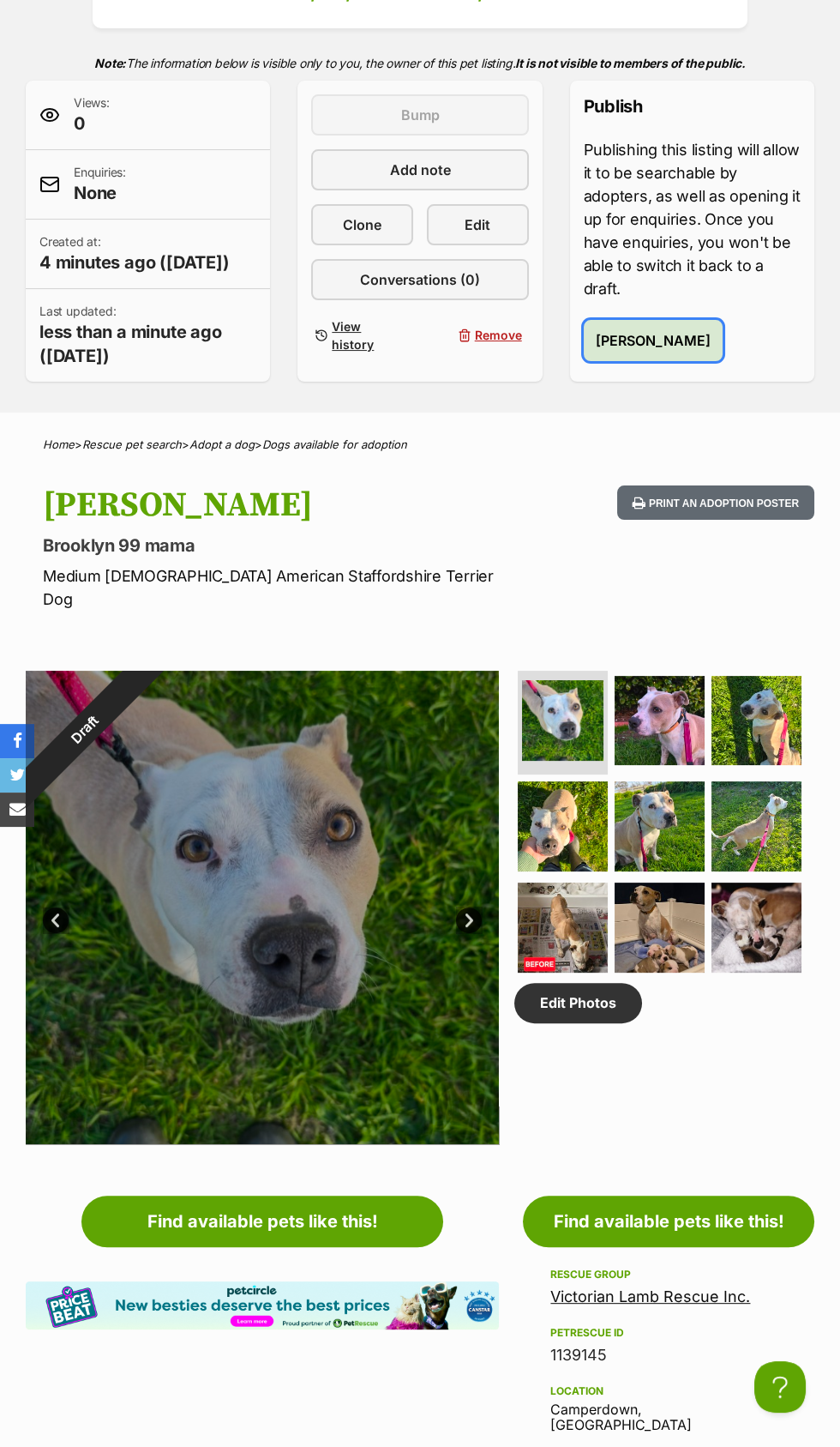
click at [664, 341] on span "Publish Diaz" at bounding box center [653, 340] width 115 height 20
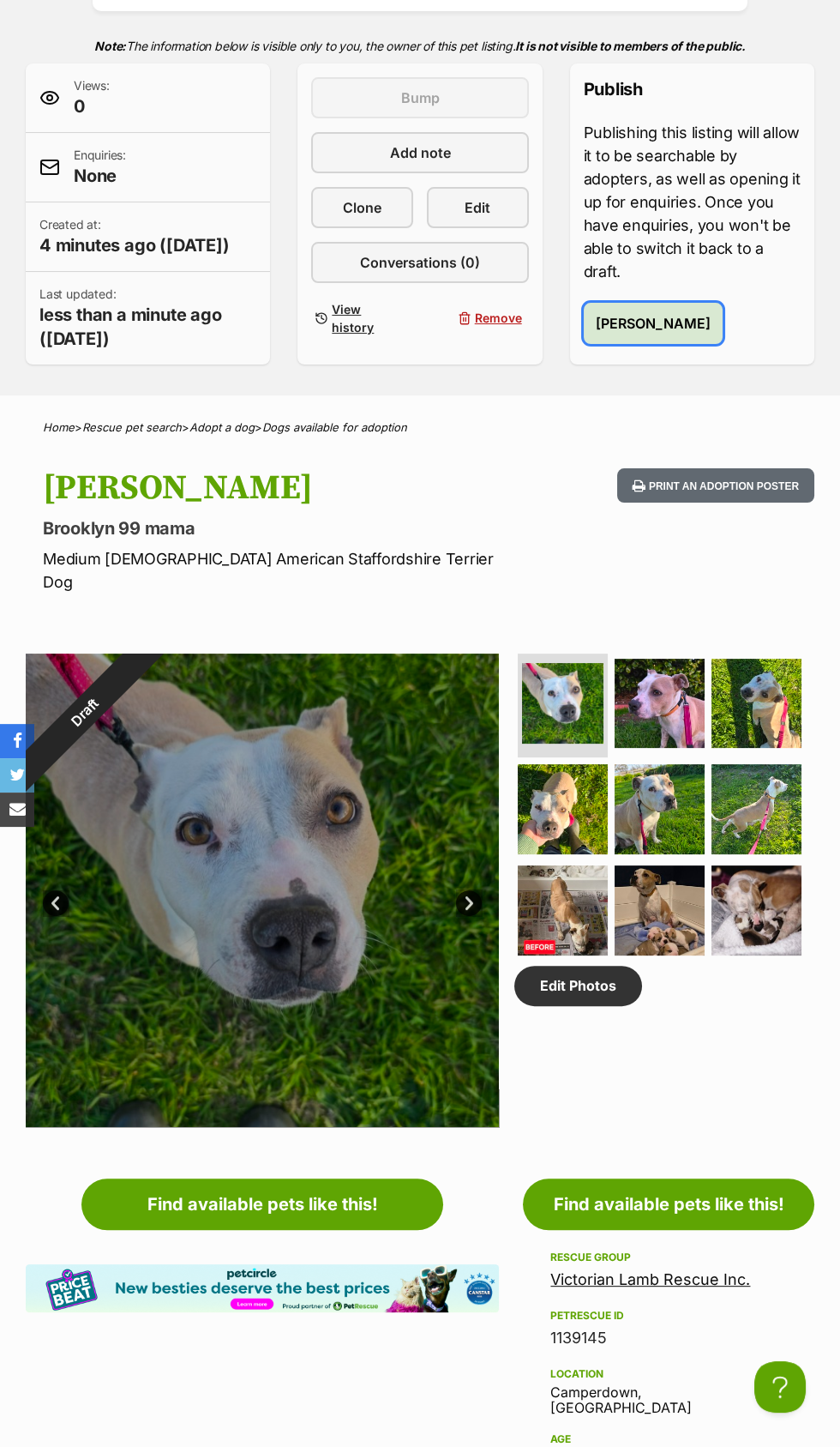
scroll to position [445, 0]
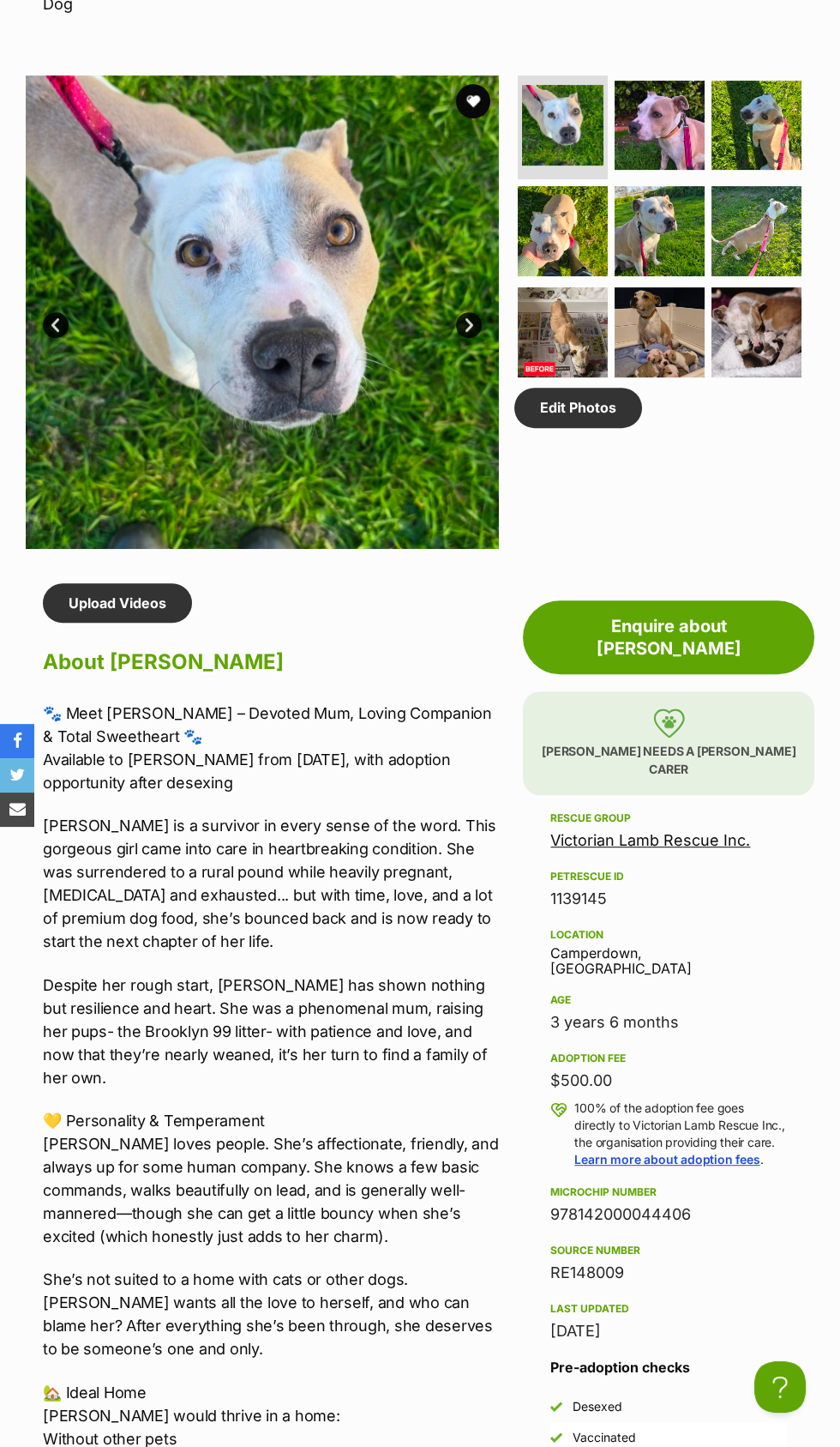
scroll to position [915, 0]
